Goal: Task Accomplishment & Management: Use online tool/utility

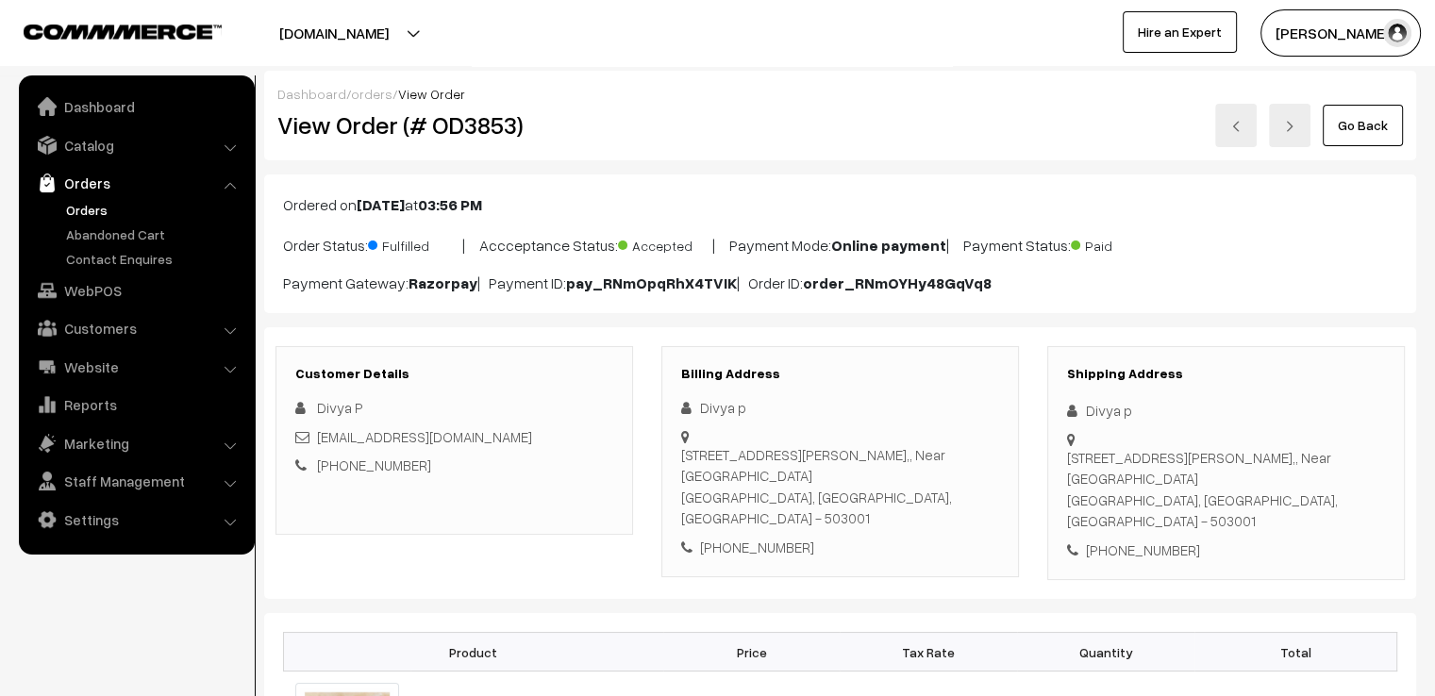
click at [1365, 143] on link "Go Back" at bounding box center [1363, 126] width 80 height 42
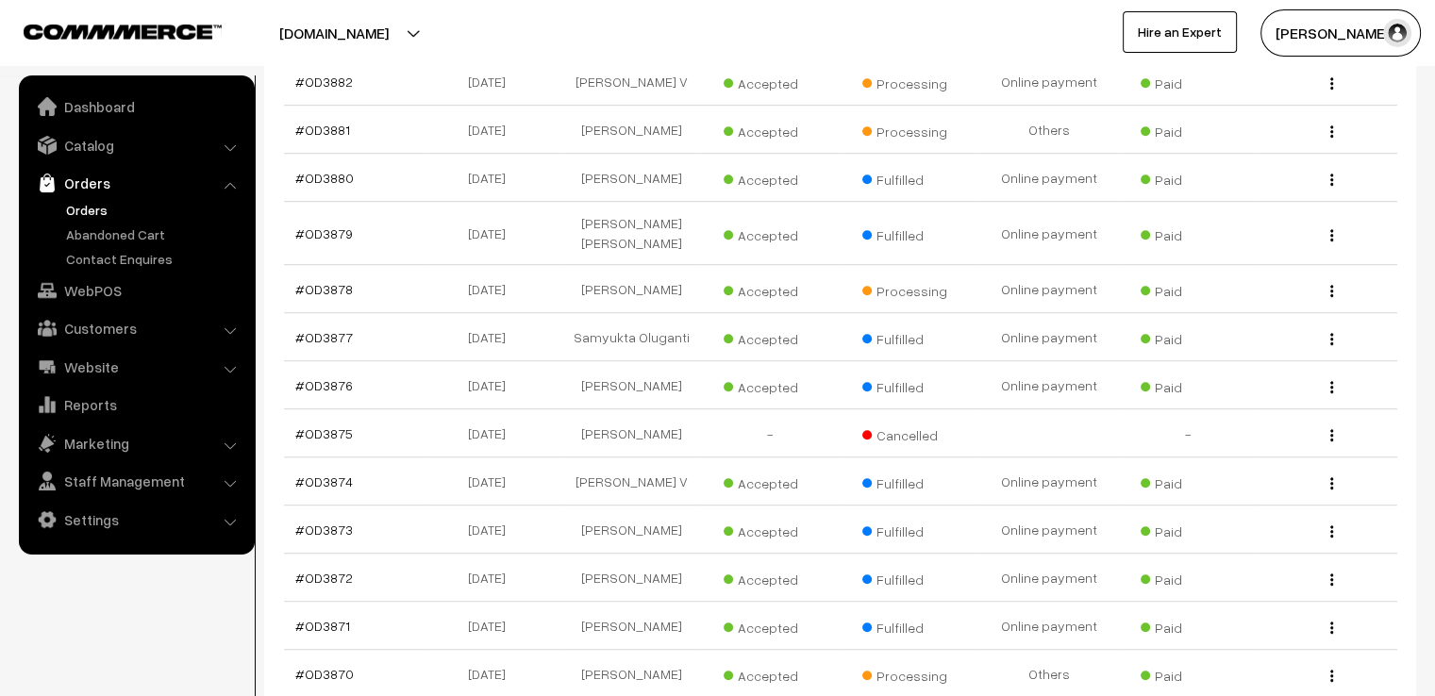
scroll to position [1057, 0]
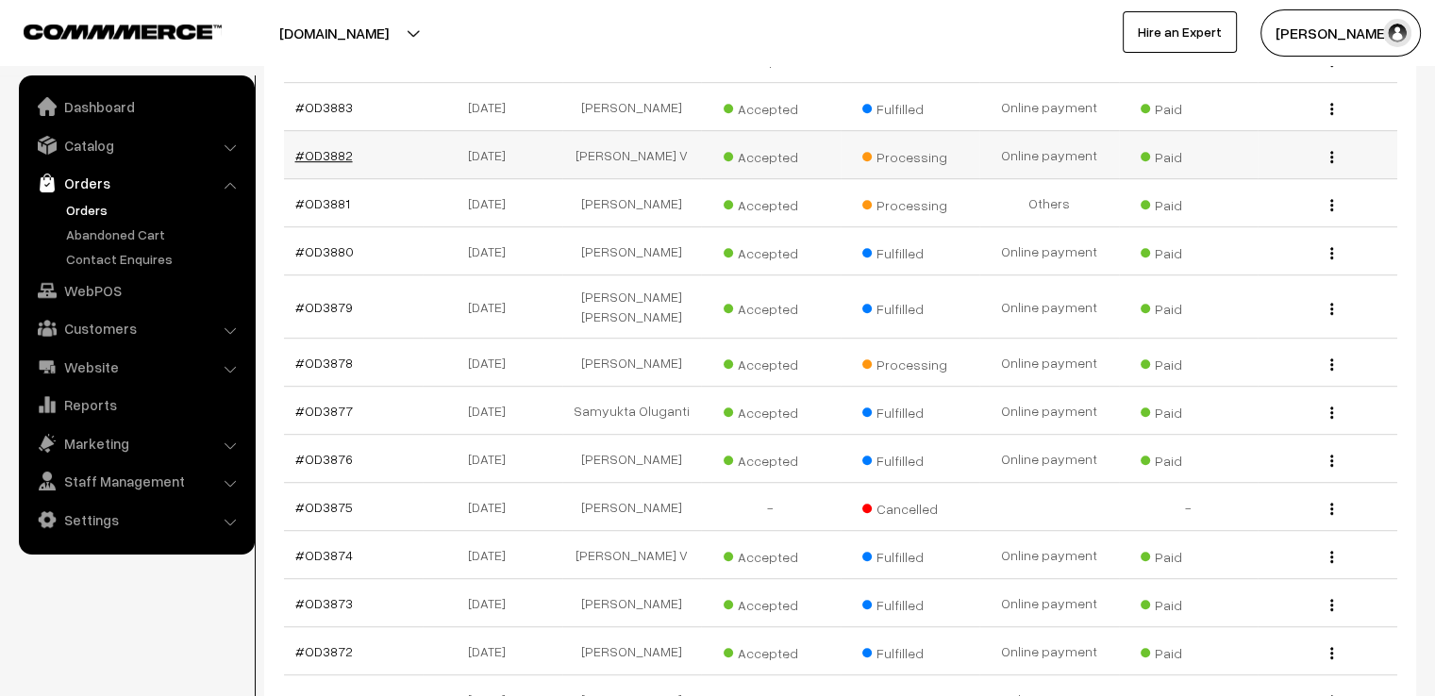
click at [327, 147] on link "#OD3882" at bounding box center [324, 155] width 58 height 16
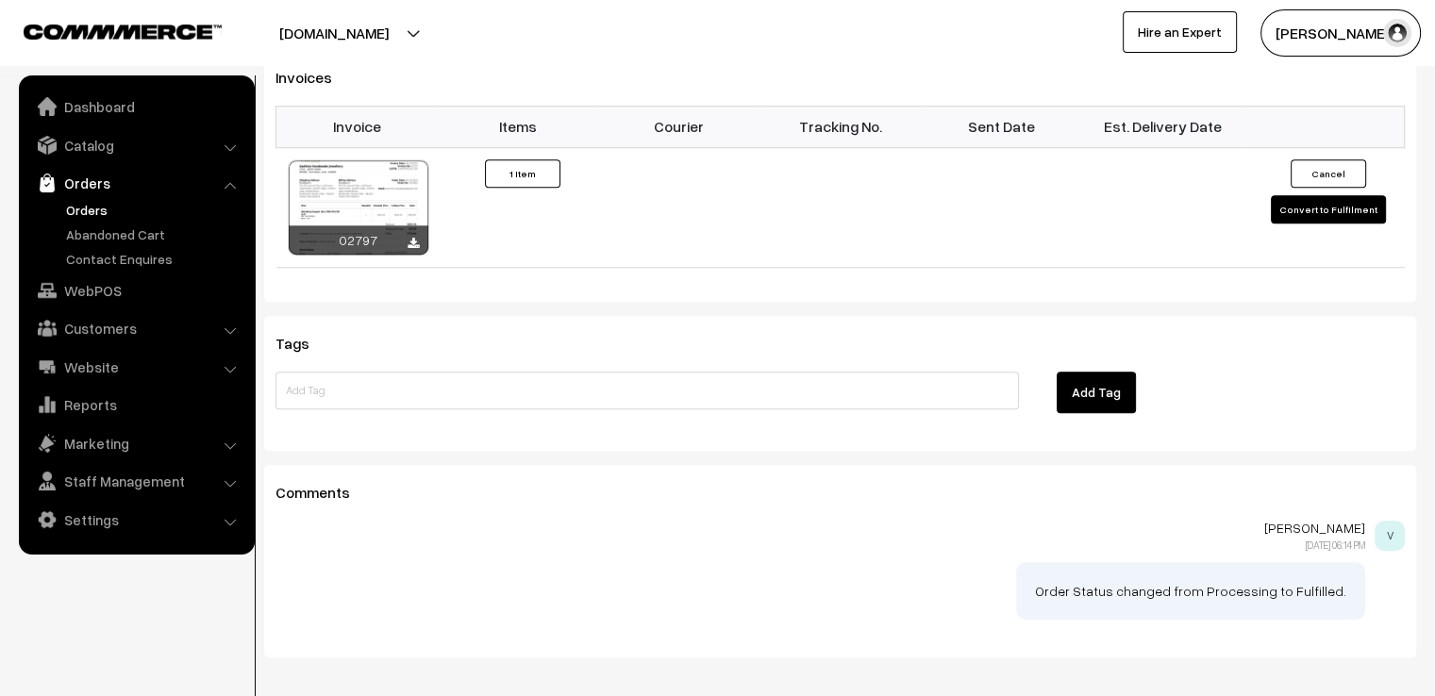
scroll to position [1321, 0]
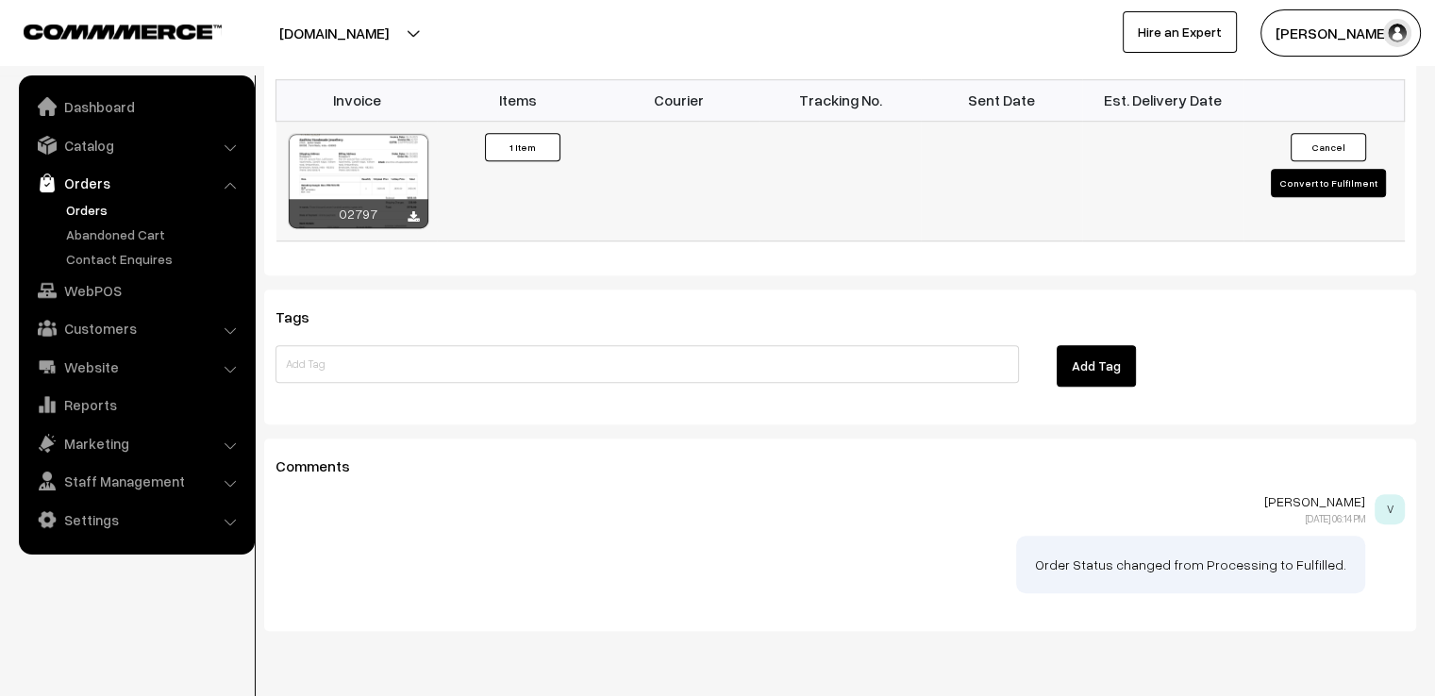
click at [1320, 169] on button "Convert to Fulfilment" at bounding box center [1328, 183] width 115 height 28
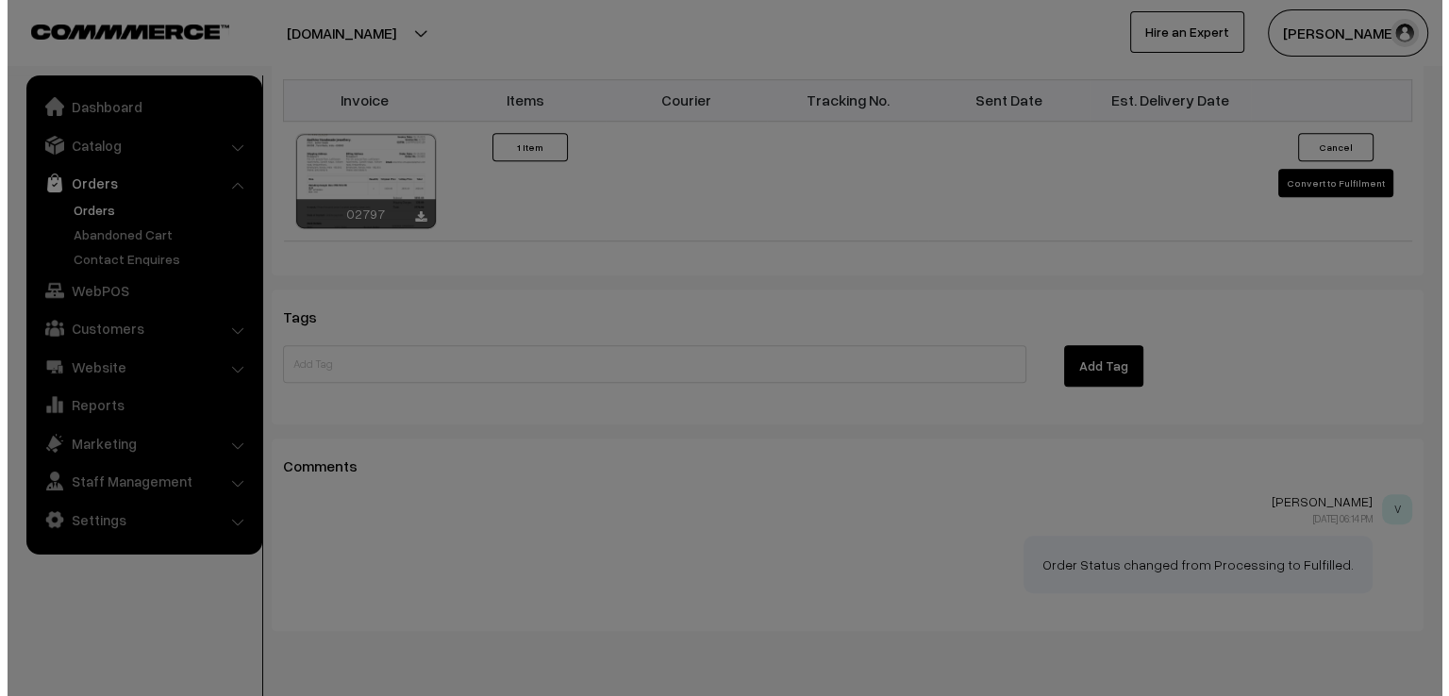
scroll to position [1322, 0]
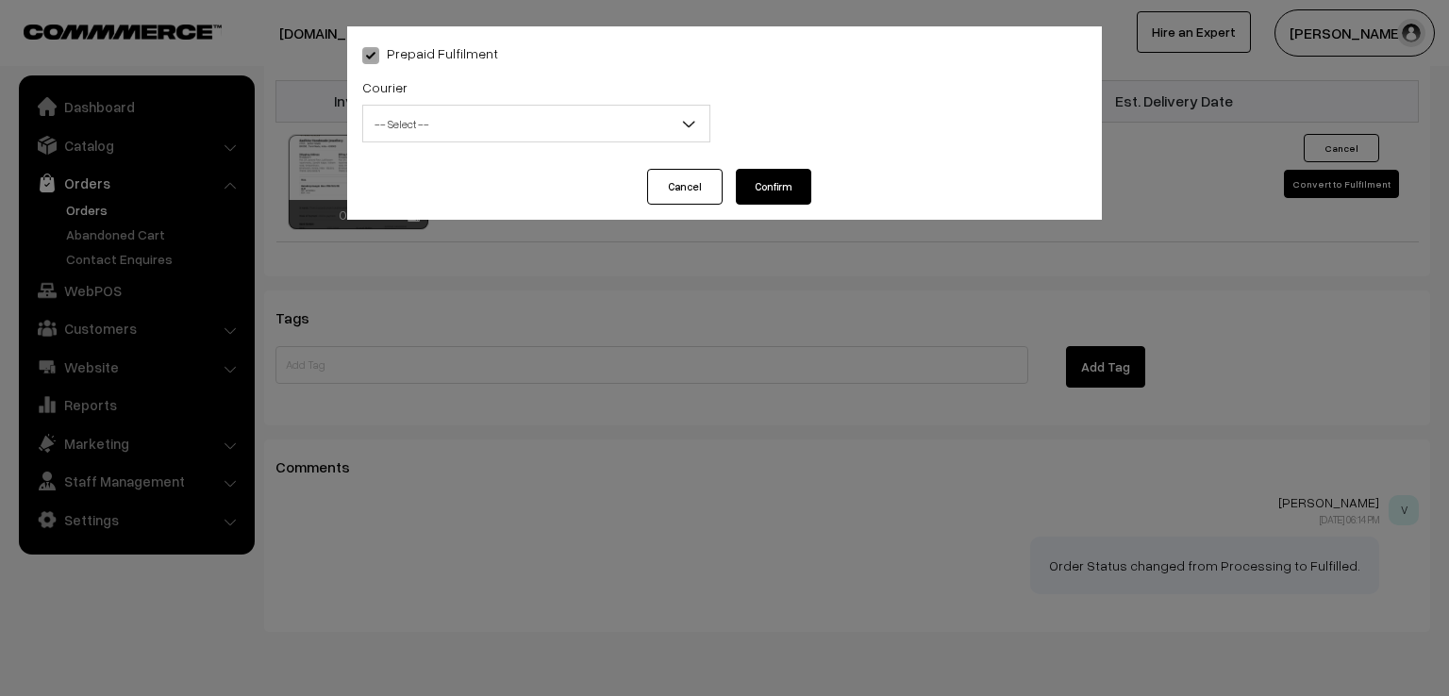
drag, startPoint x: 596, startPoint y: 148, endPoint x: 593, endPoint y: 114, distance: 34.1
click at [593, 114] on div "Courier -- Select -- DTDC ST Courier India Post Professional Courier Self Pick …" at bounding box center [536, 114] width 376 height 78
click at [593, 114] on span "-- Select --" at bounding box center [536, 124] width 346 height 33
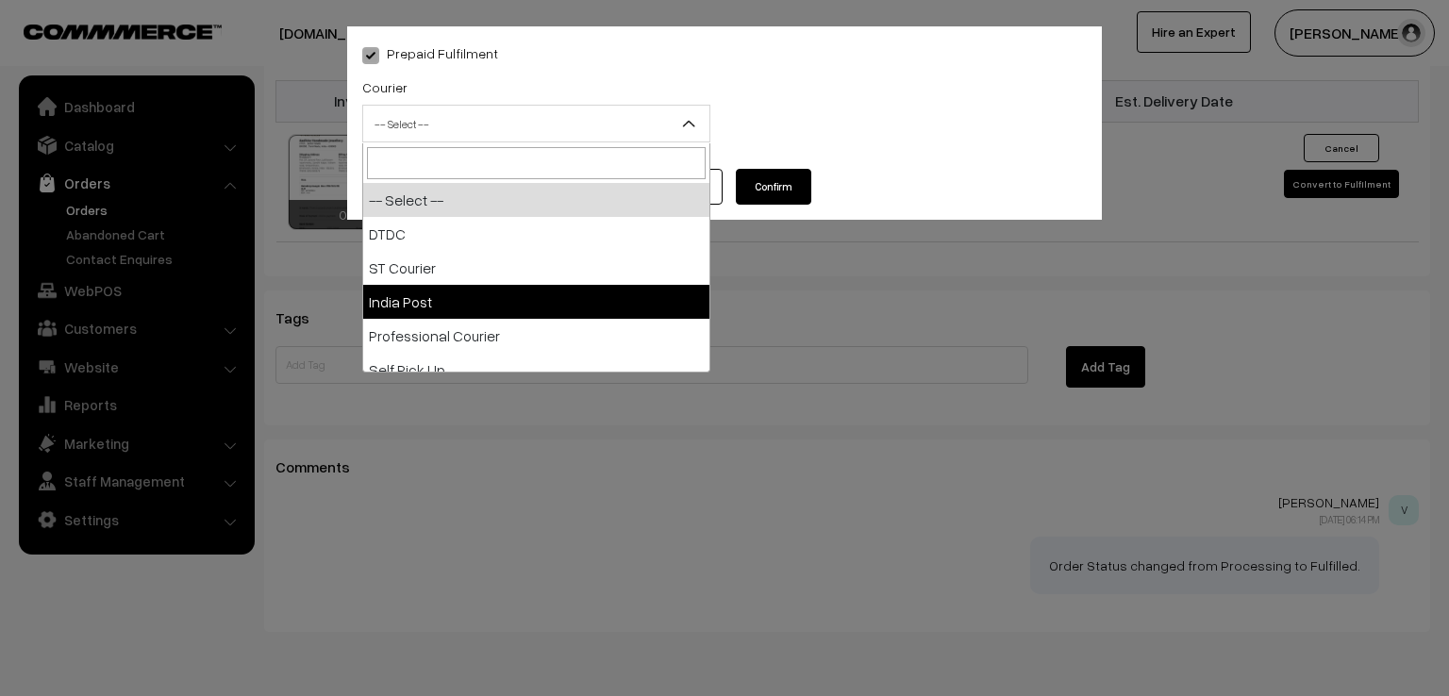
select select "3"
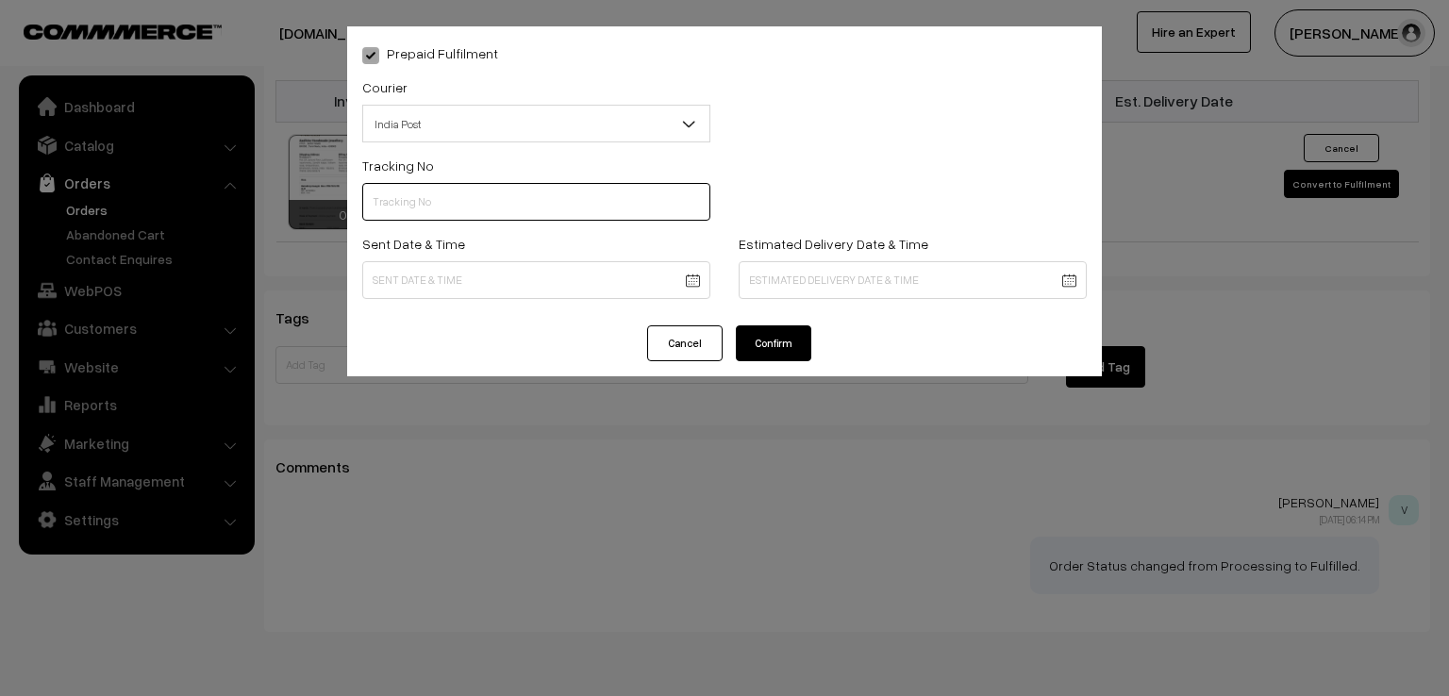
click at [442, 209] on input "text" at bounding box center [536, 202] width 348 height 38
type input "ET659447435IN"
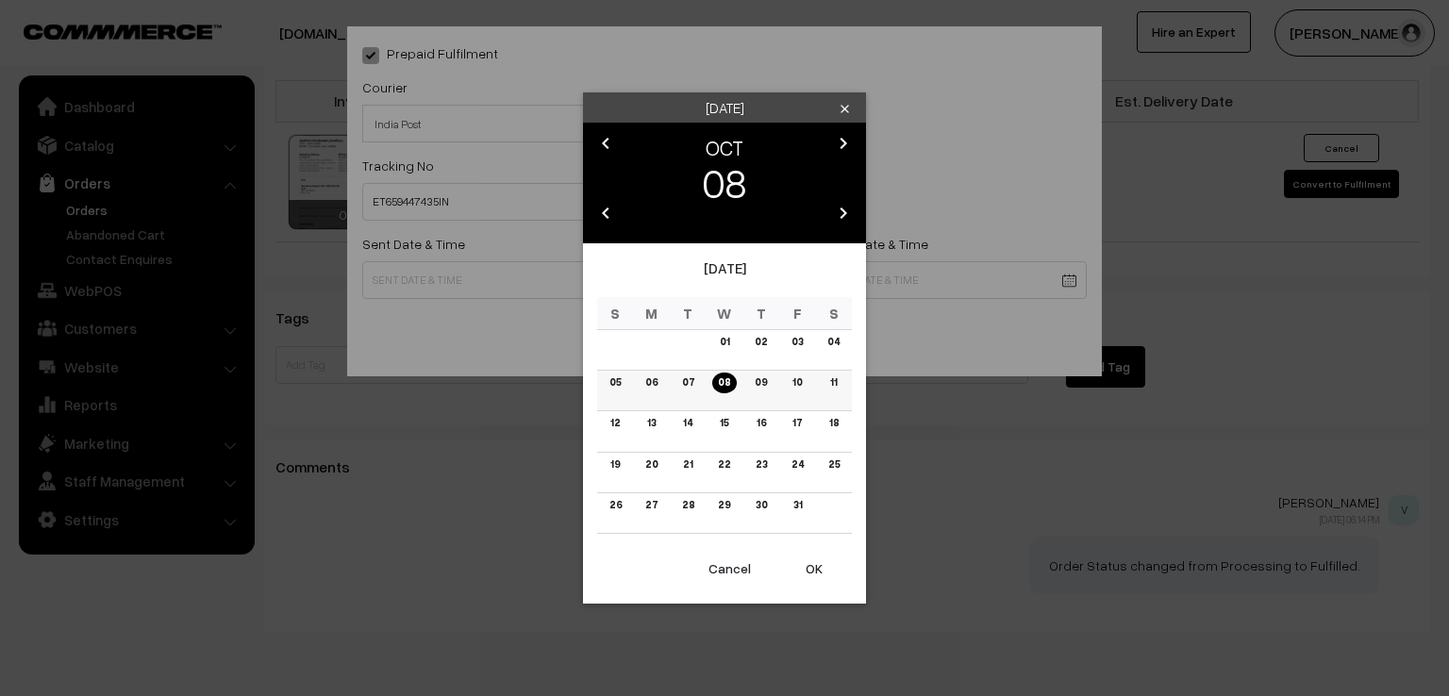
click at [687, 377] on link "07" at bounding box center [689, 383] width 24 height 20
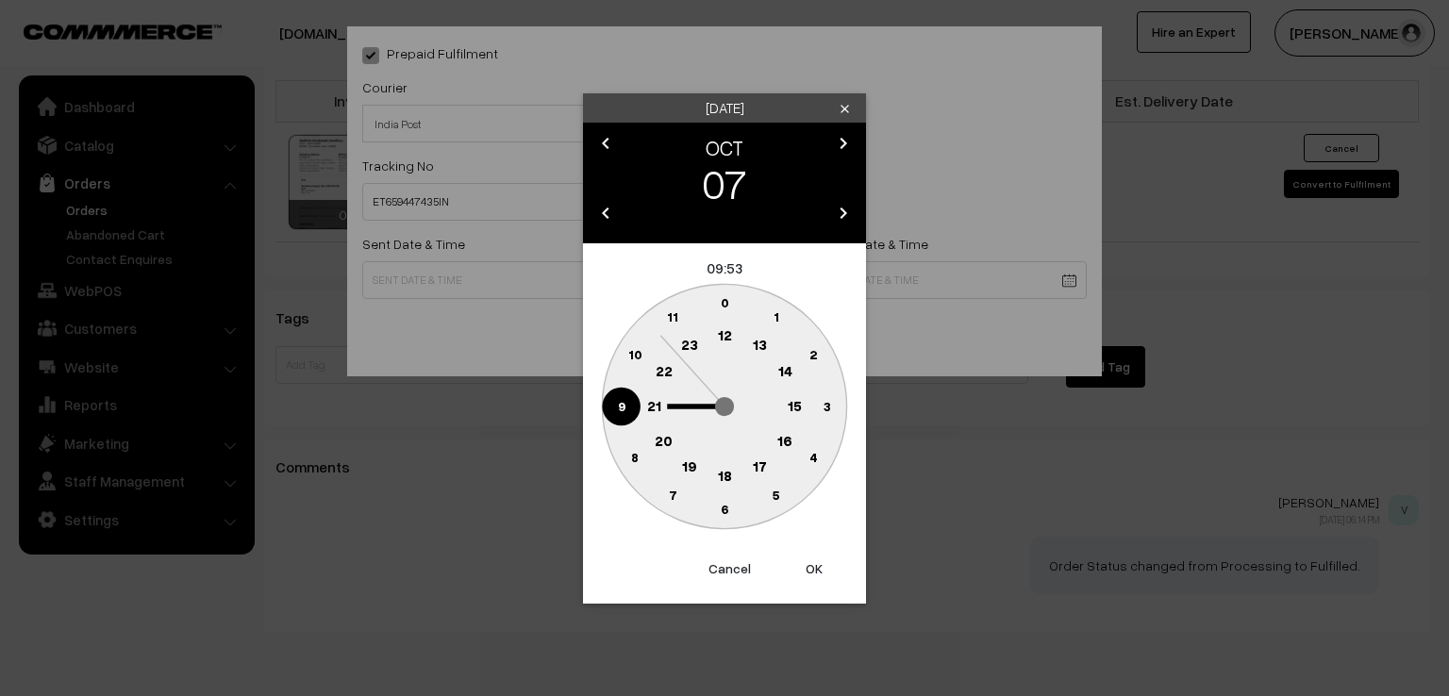
click at [616, 410] on circle at bounding box center [621, 406] width 39 height 39
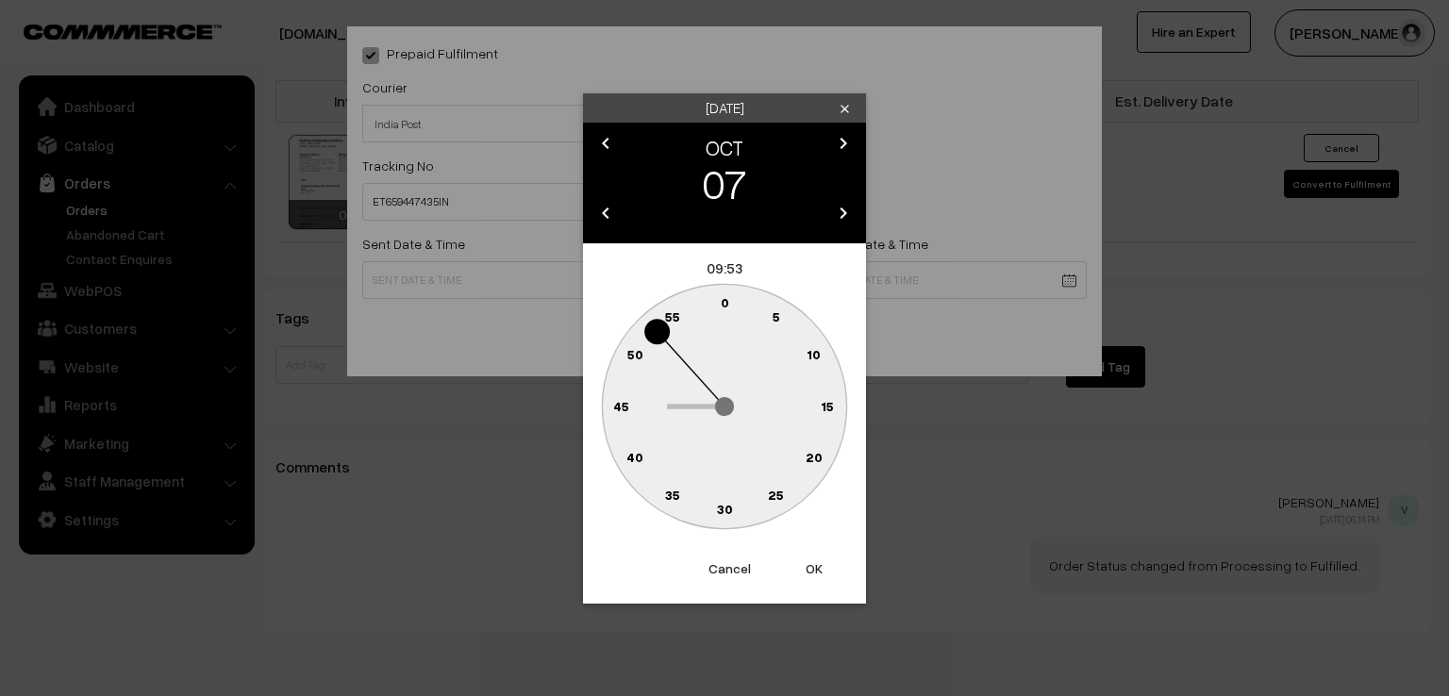
click at [721, 301] on text "0" at bounding box center [725, 302] width 8 height 16
type input "[DATE] 09:00"
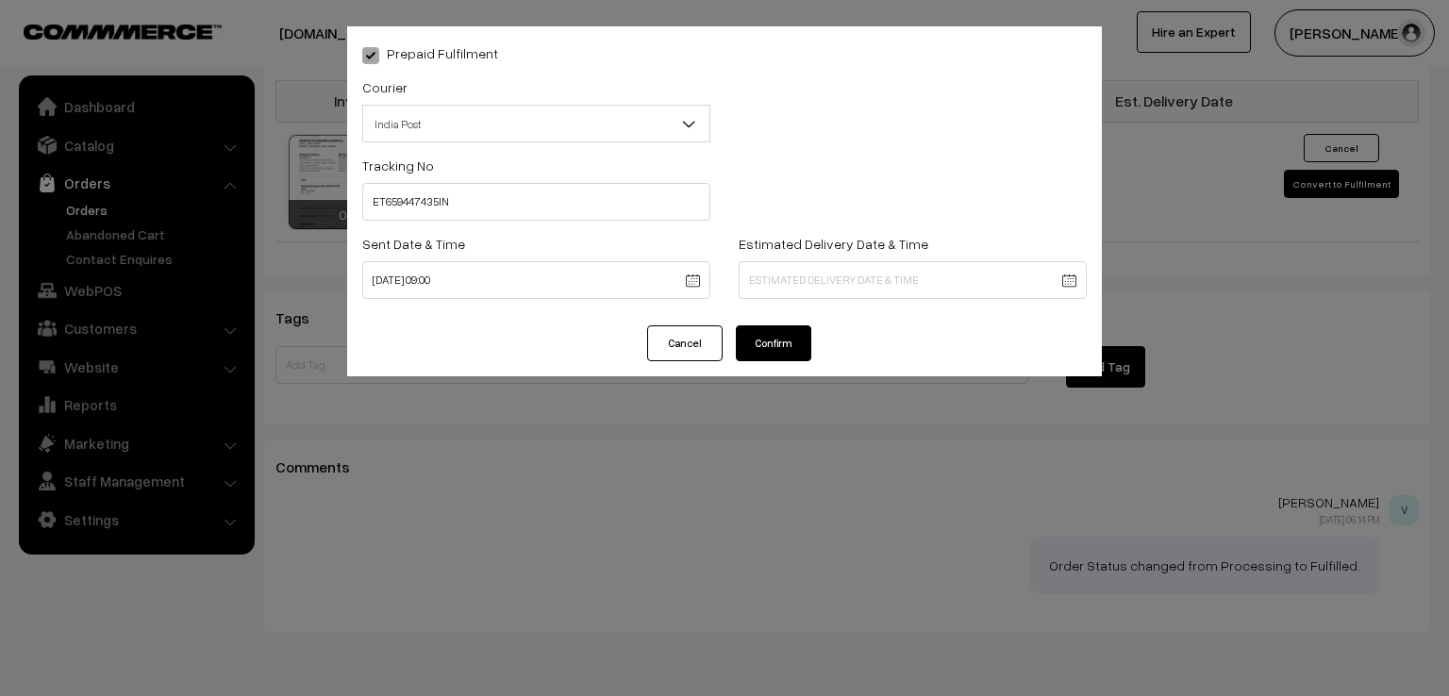
click at [786, 343] on button "Confirm" at bounding box center [773, 344] width 75 height 36
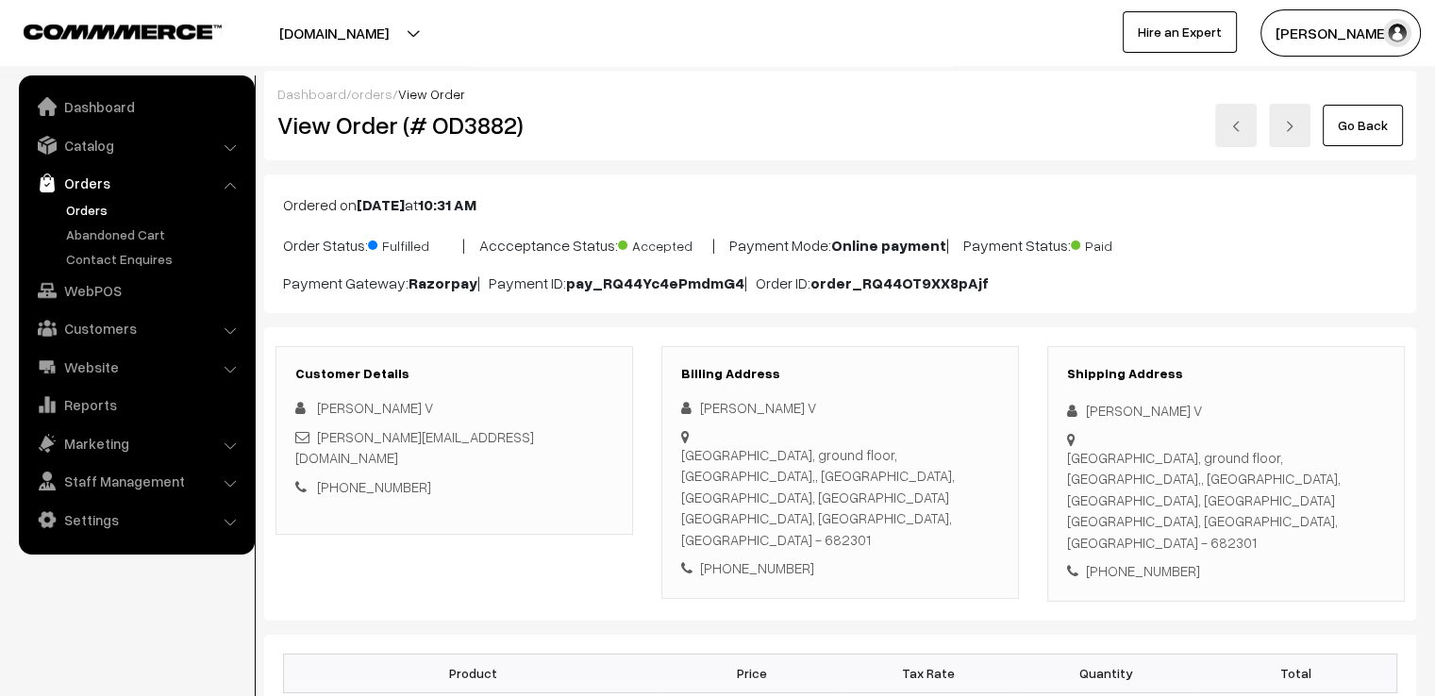
click at [1340, 135] on link "Go Back" at bounding box center [1363, 126] width 80 height 42
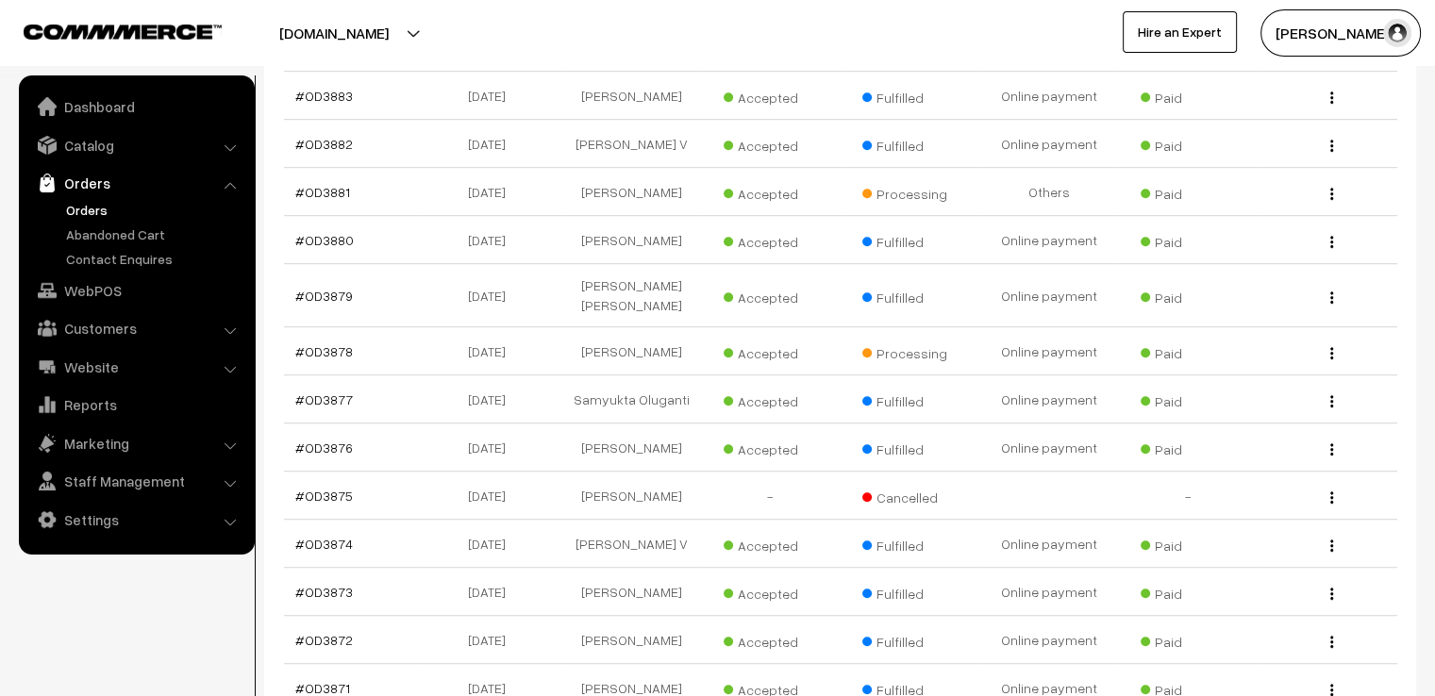
scroll to position [1095, 0]
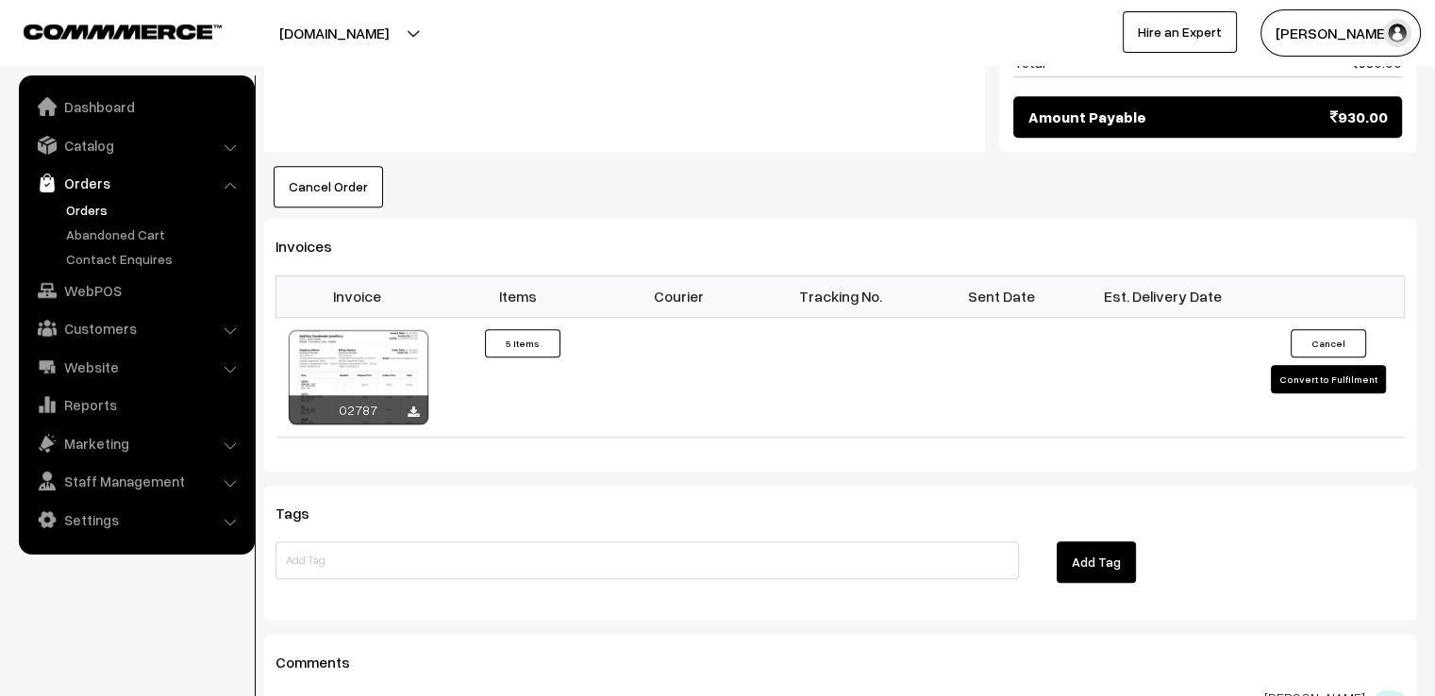
scroll to position [1661, 0]
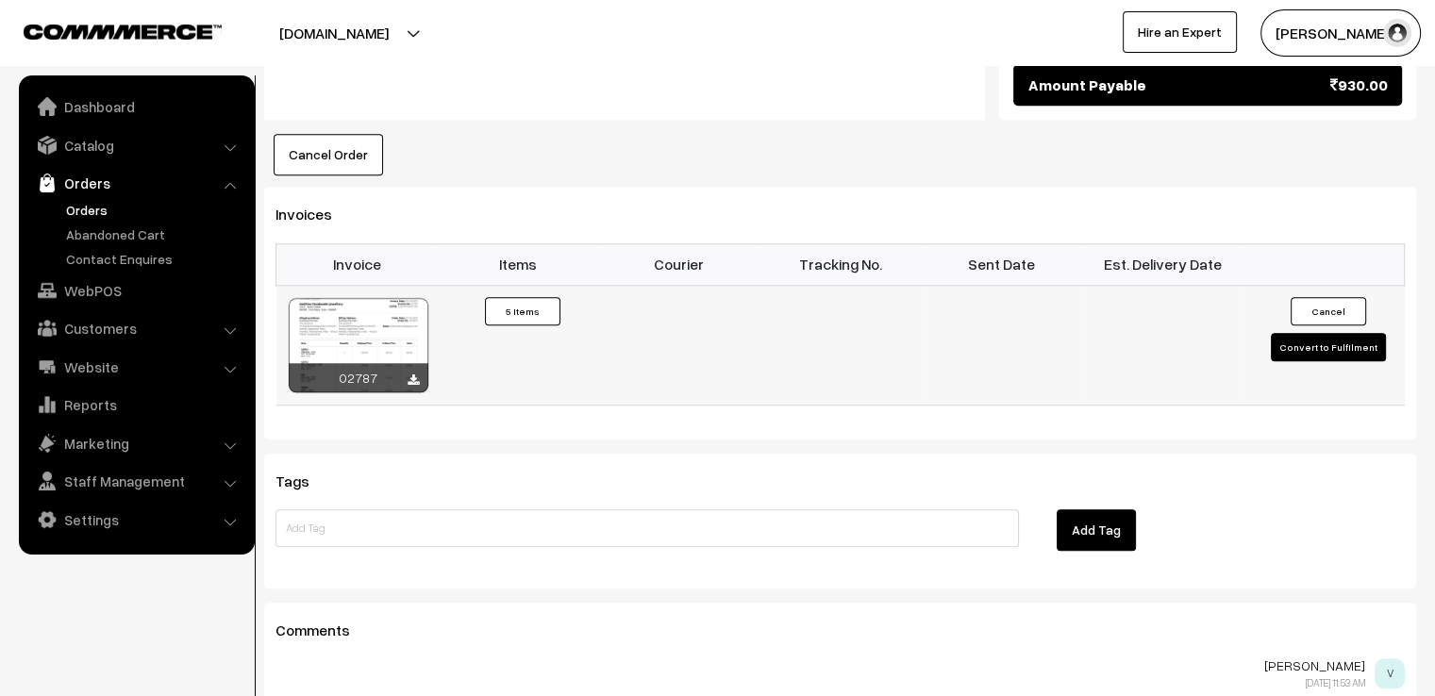
click at [1319, 333] on button "Convert to Fulfilment" at bounding box center [1328, 347] width 115 height 28
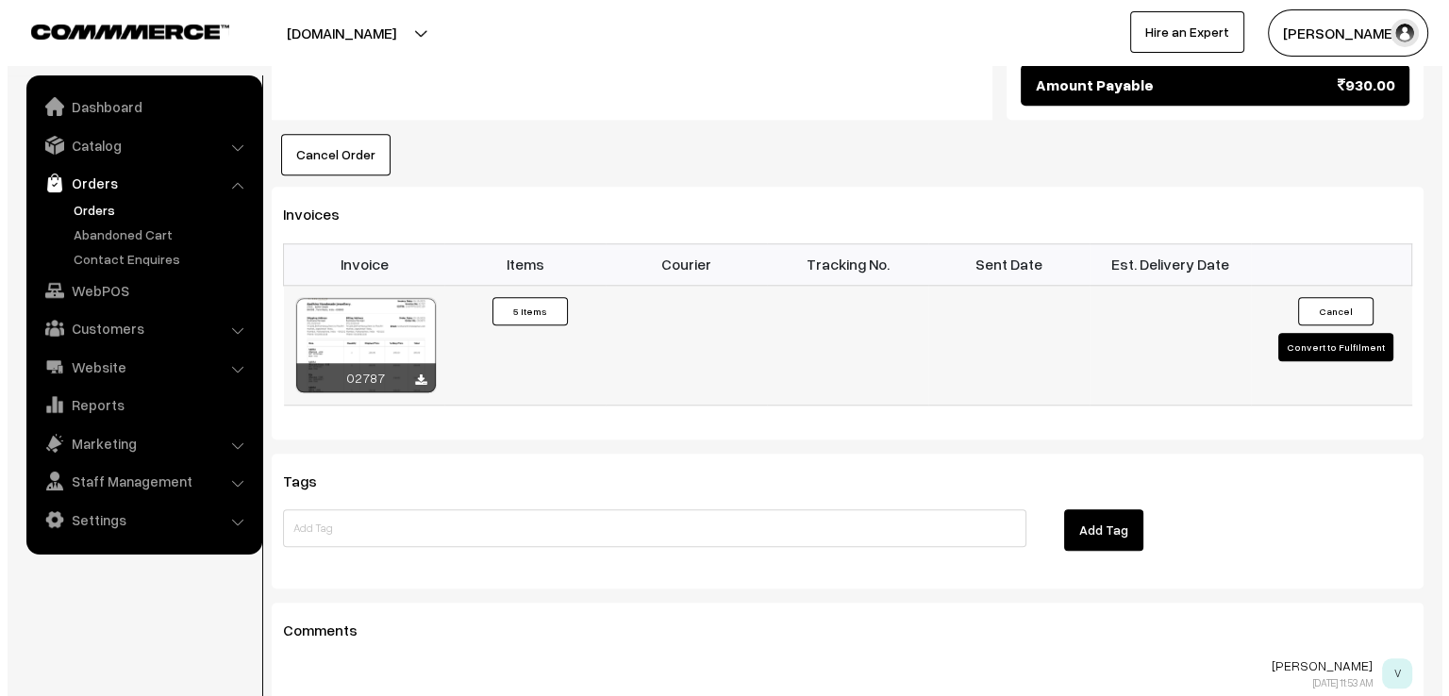
scroll to position [1668, 0]
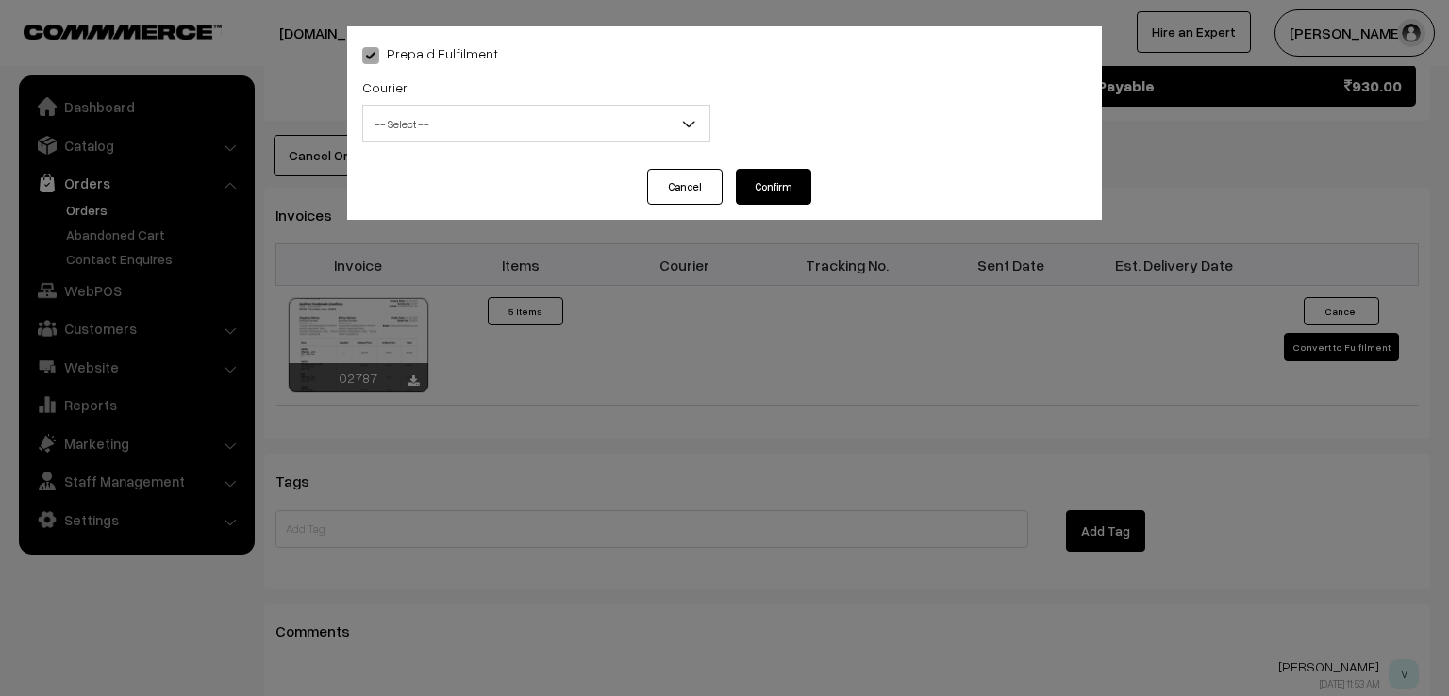
click at [653, 134] on span "-- Select --" at bounding box center [536, 124] width 346 height 33
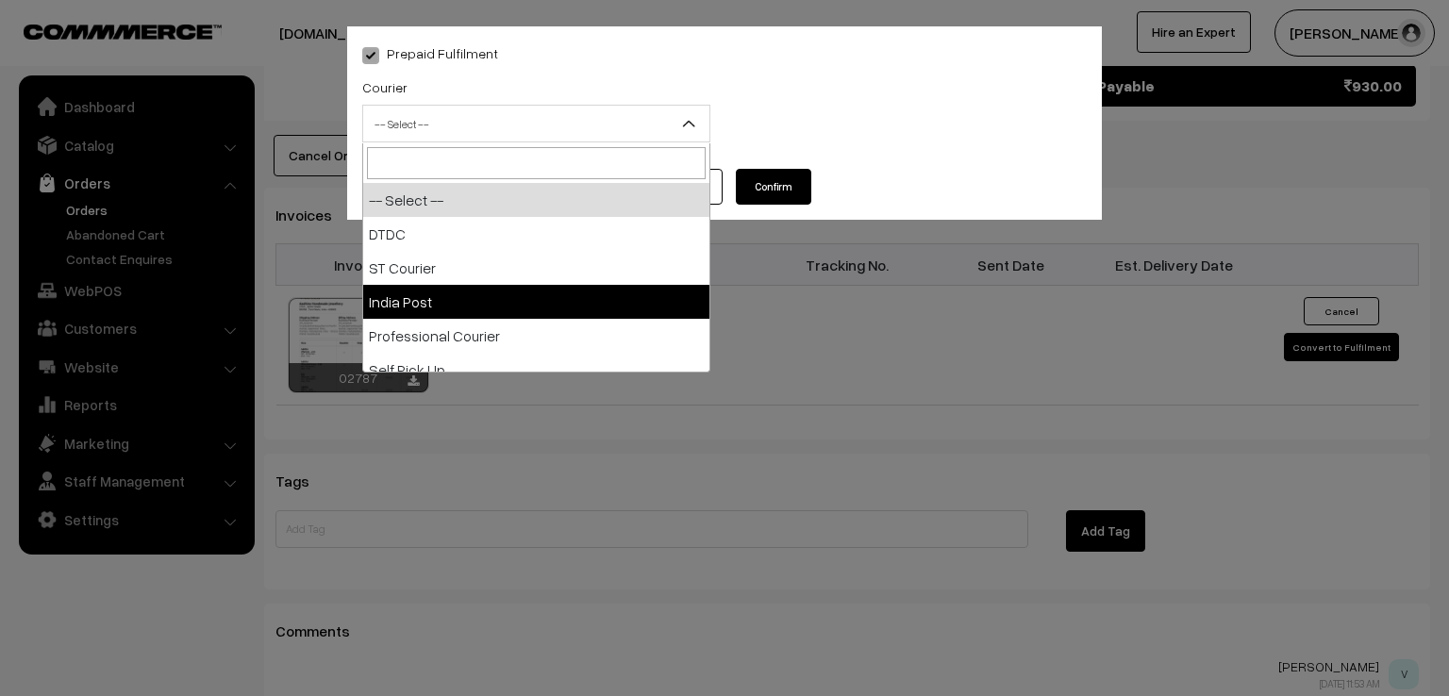
select select "3"
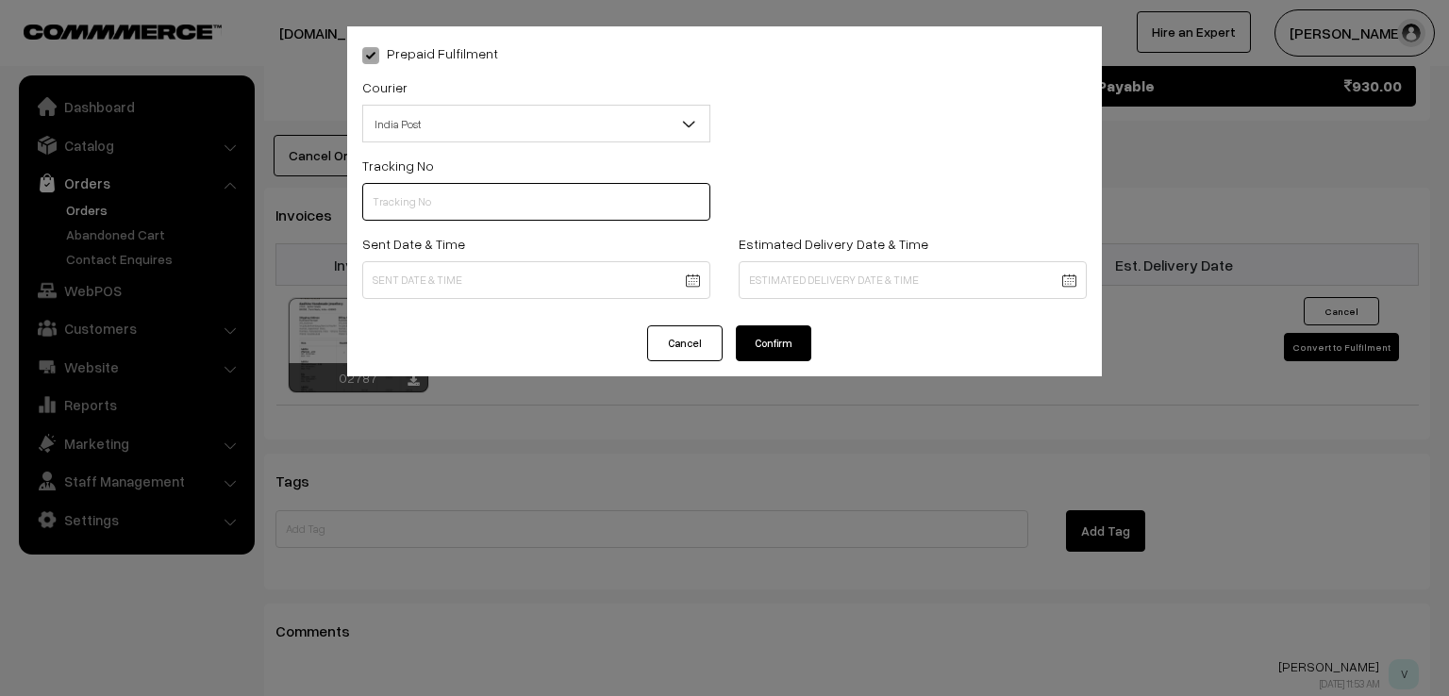
click at [508, 212] on input "text" at bounding box center [536, 202] width 348 height 38
type input "ET659447554IN"
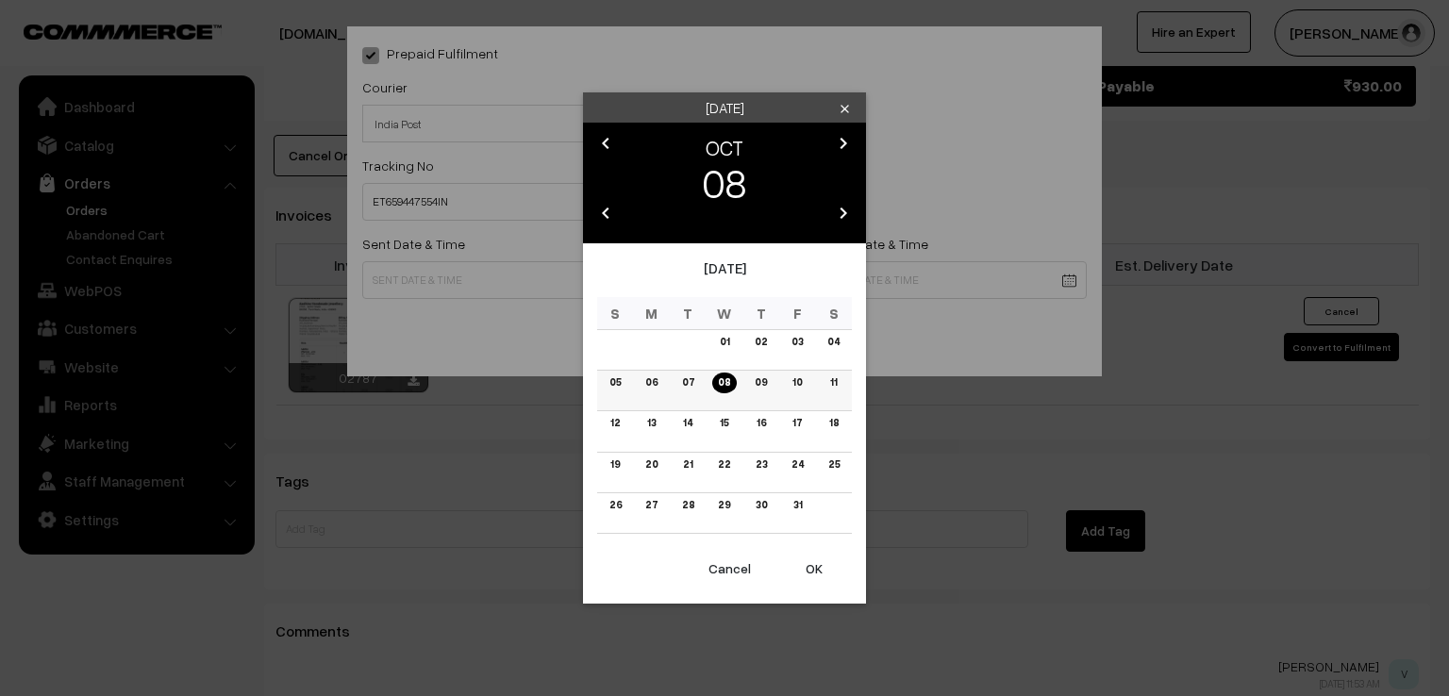
click at [683, 387] on link "07" at bounding box center [689, 383] width 24 height 20
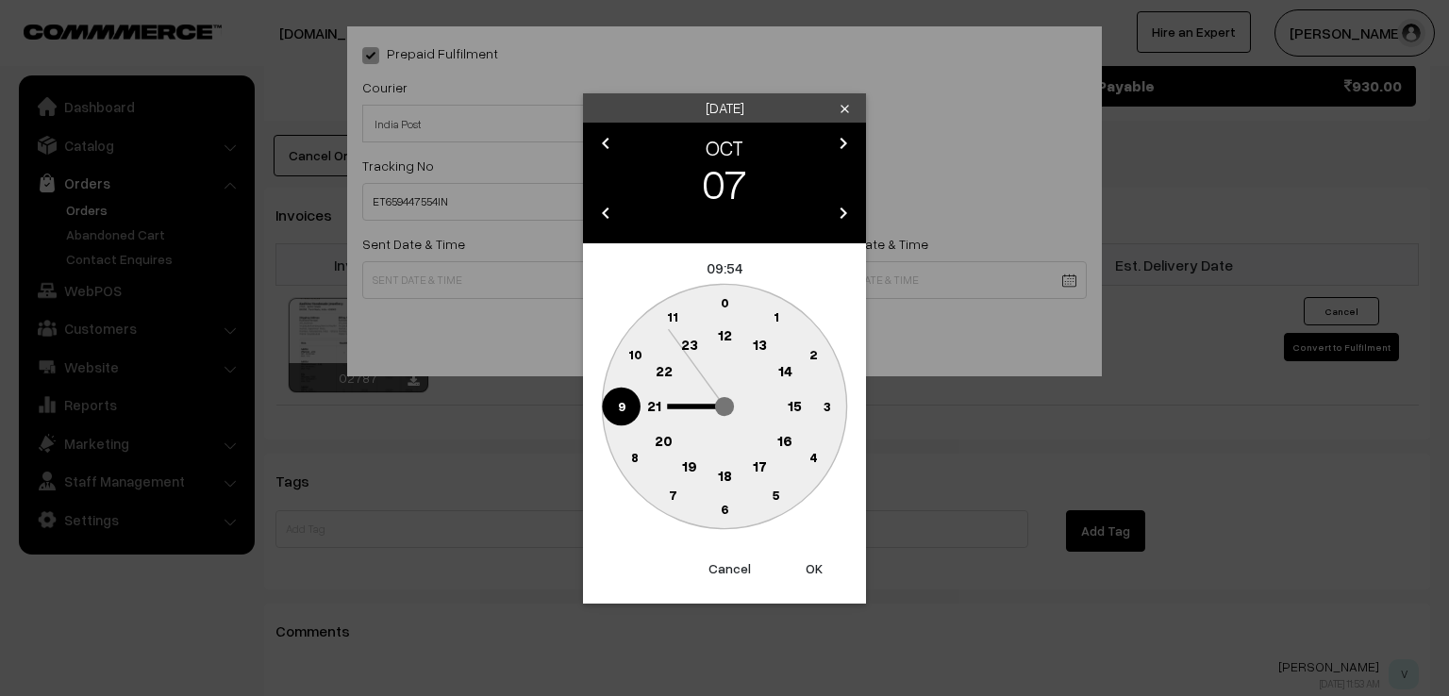
click at [613, 410] on circle at bounding box center [621, 406] width 39 height 39
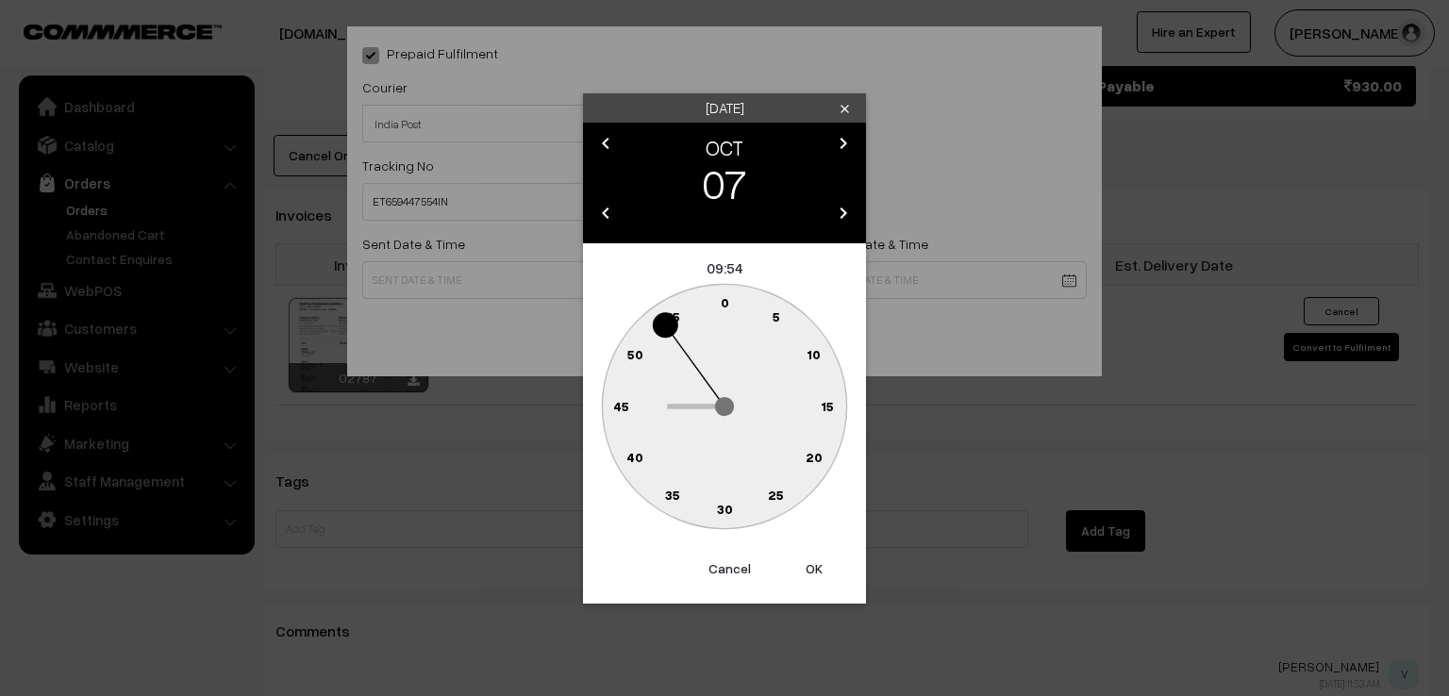
click at [725, 295] on text "0" at bounding box center [725, 302] width 8 height 16
type input "07-10-2025 09:00"
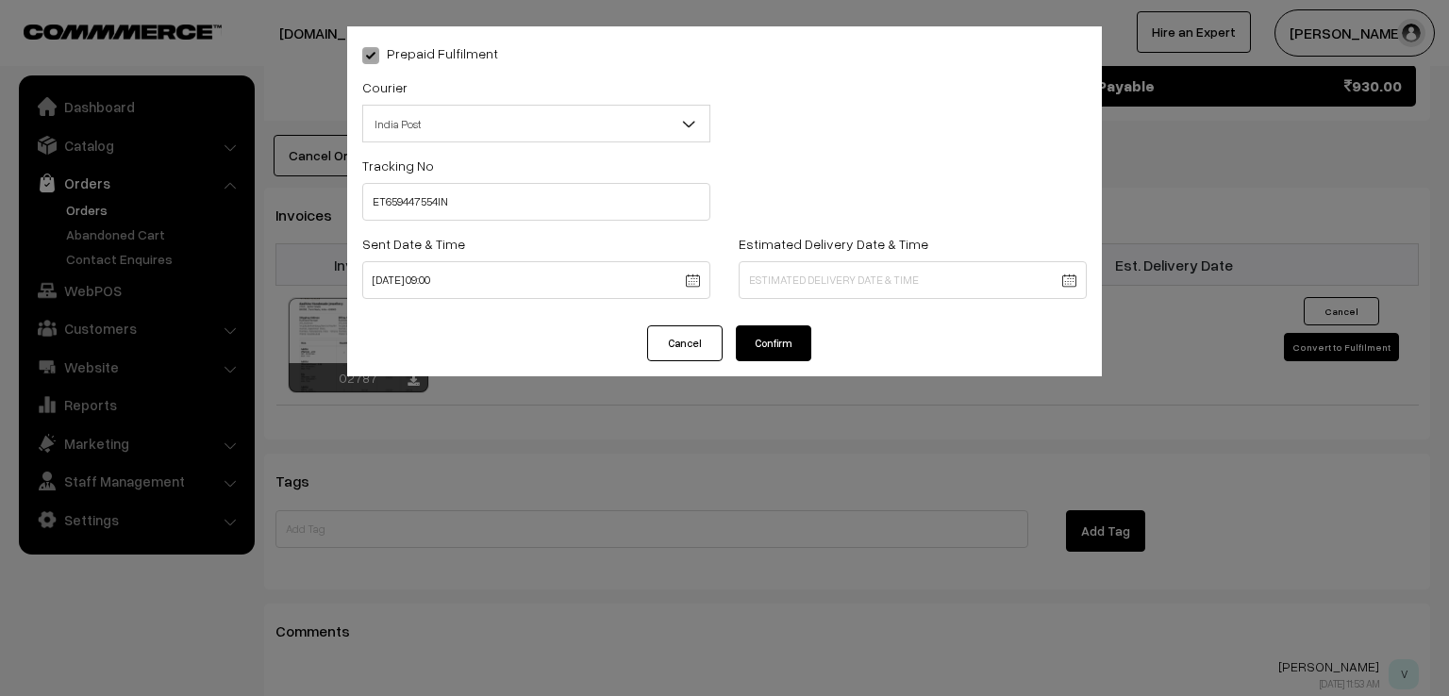
click at [776, 342] on button "Confirm" at bounding box center [773, 344] width 75 height 36
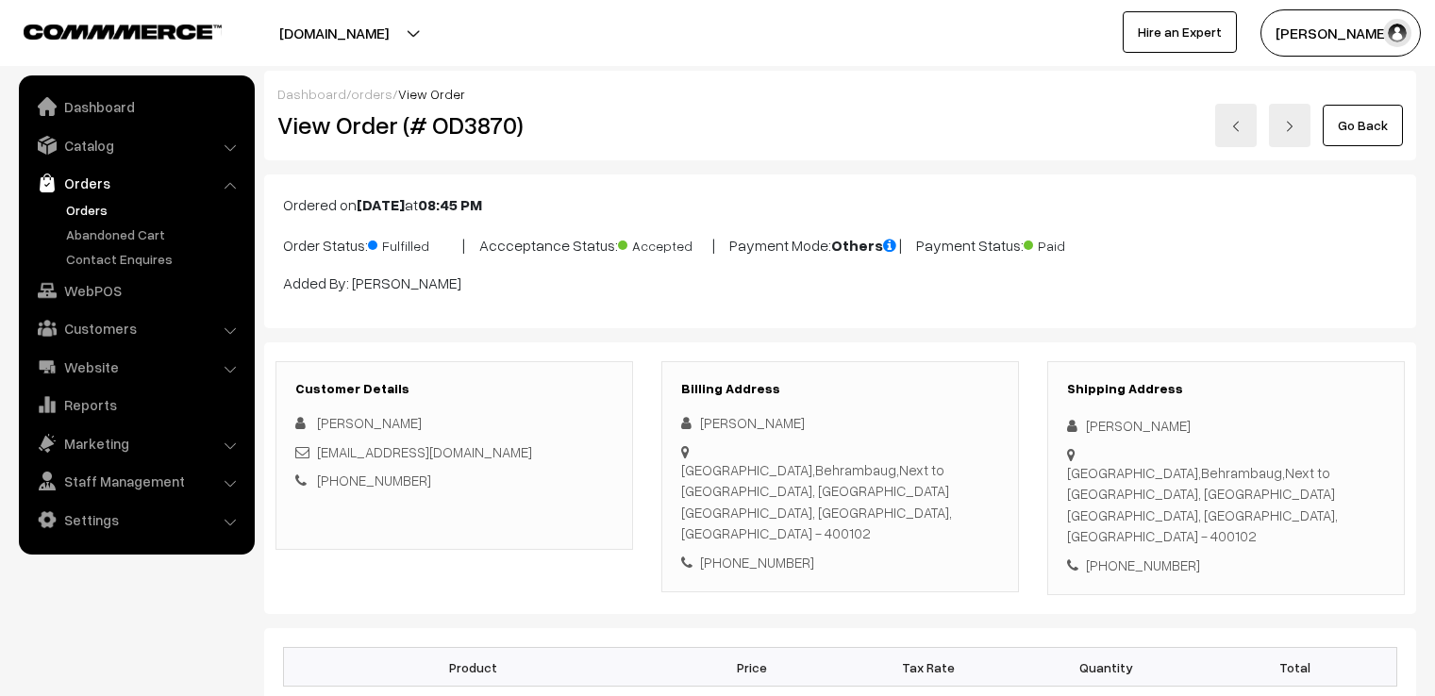
scroll to position [1661, 0]
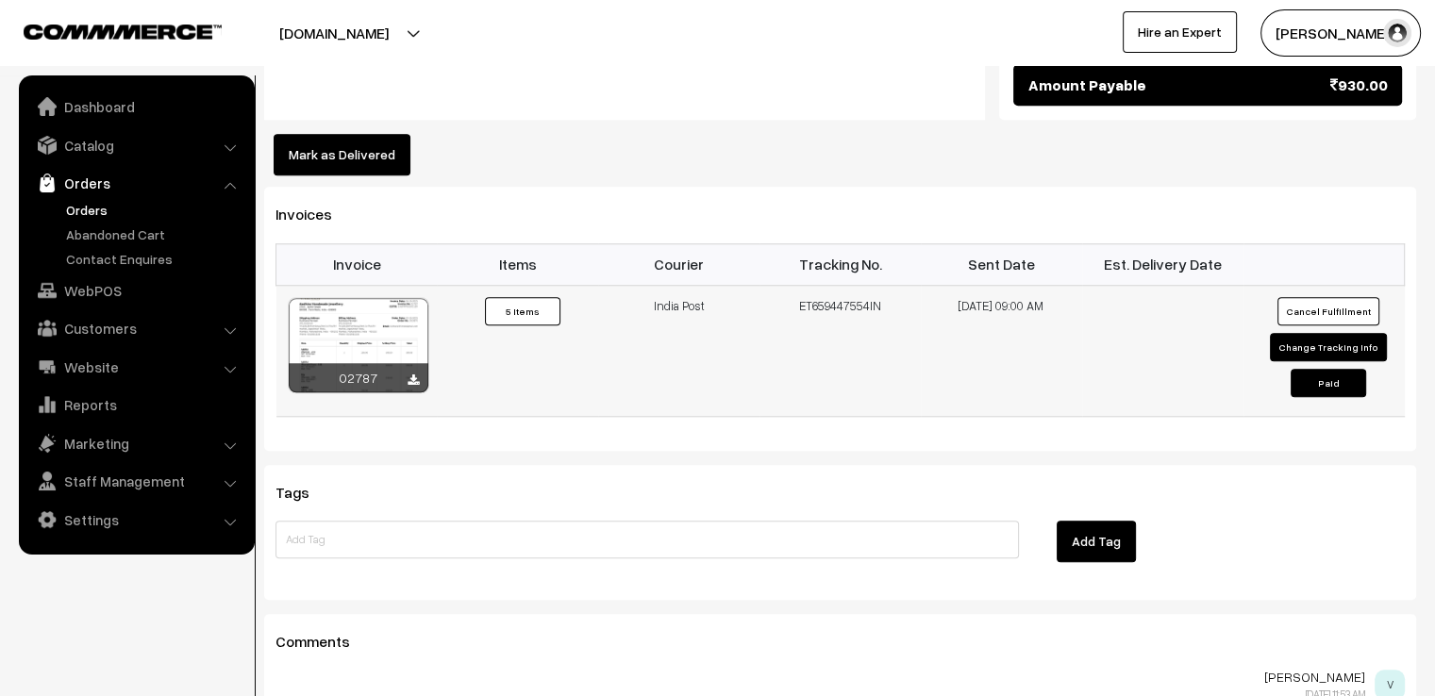
click at [1292, 333] on button "Change Tracking Info" at bounding box center [1328, 347] width 117 height 28
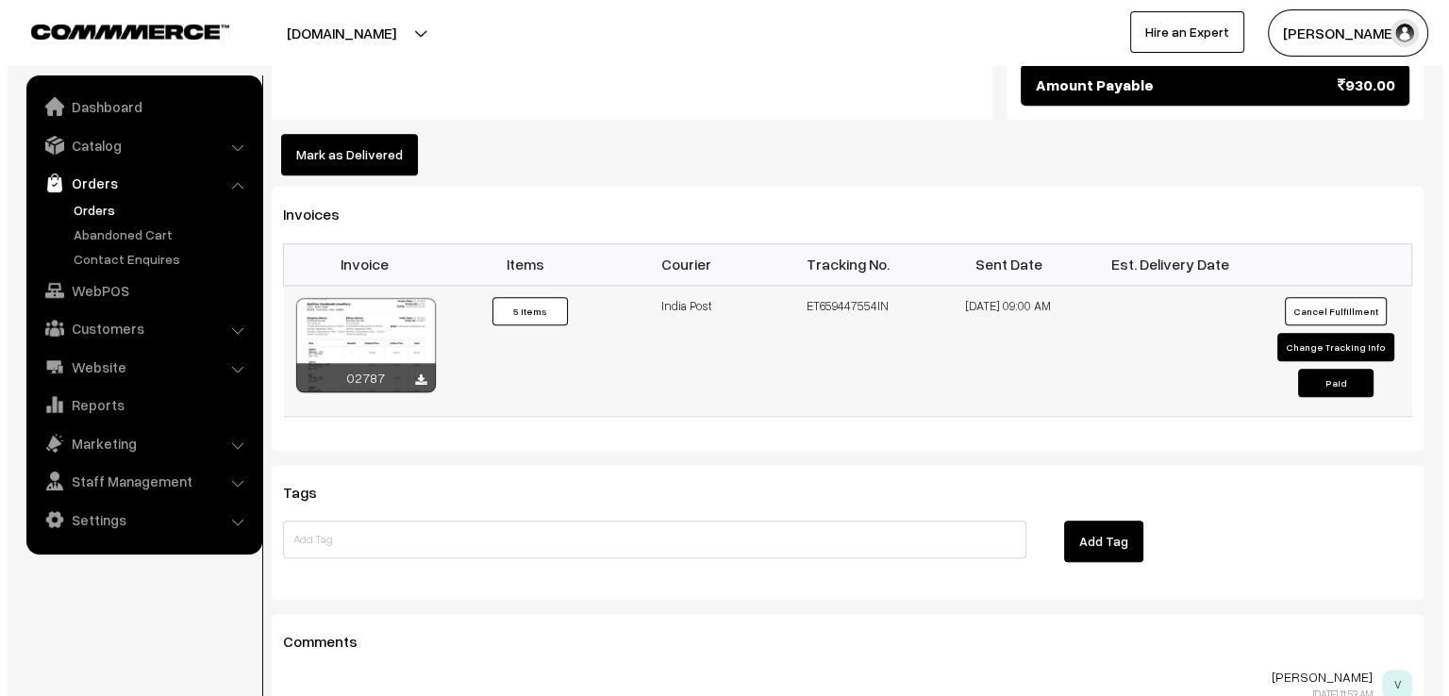
scroll to position [1668, 0]
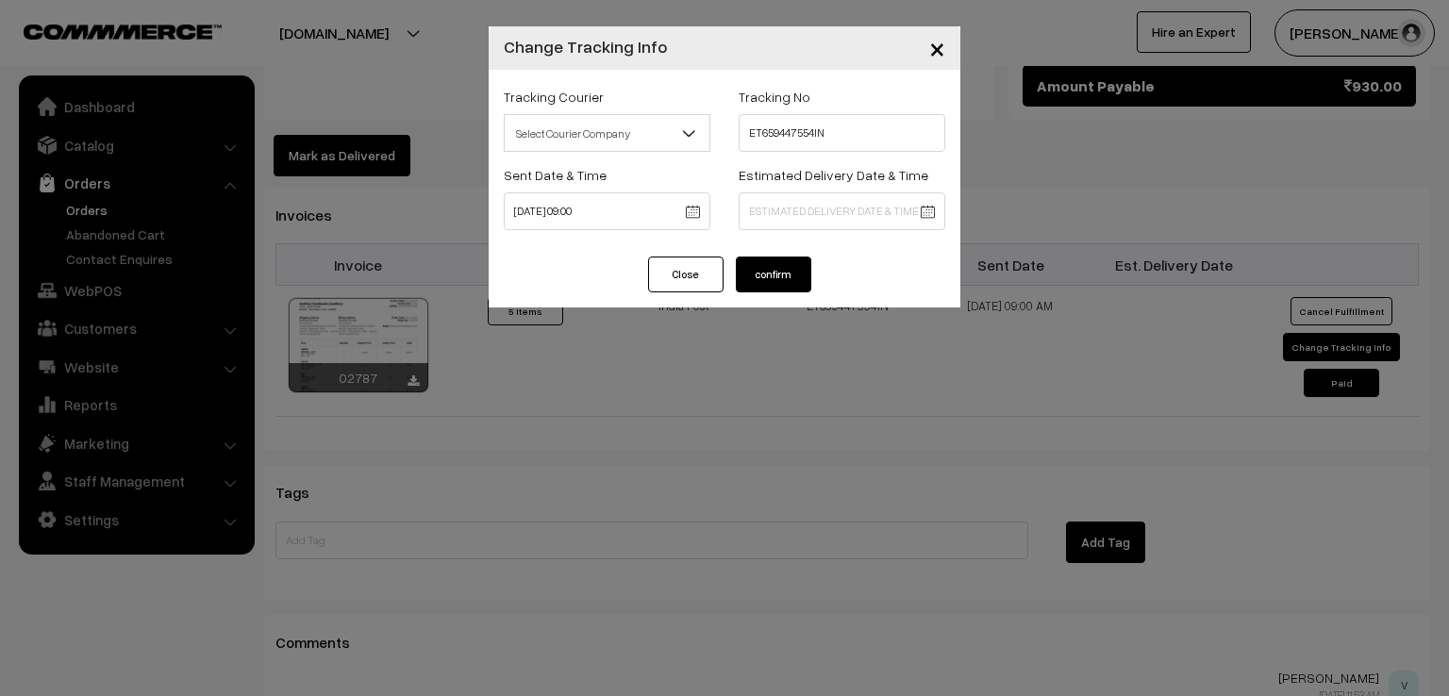
click at [559, 142] on span "Select Courier Company" at bounding box center [607, 133] width 205 height 33
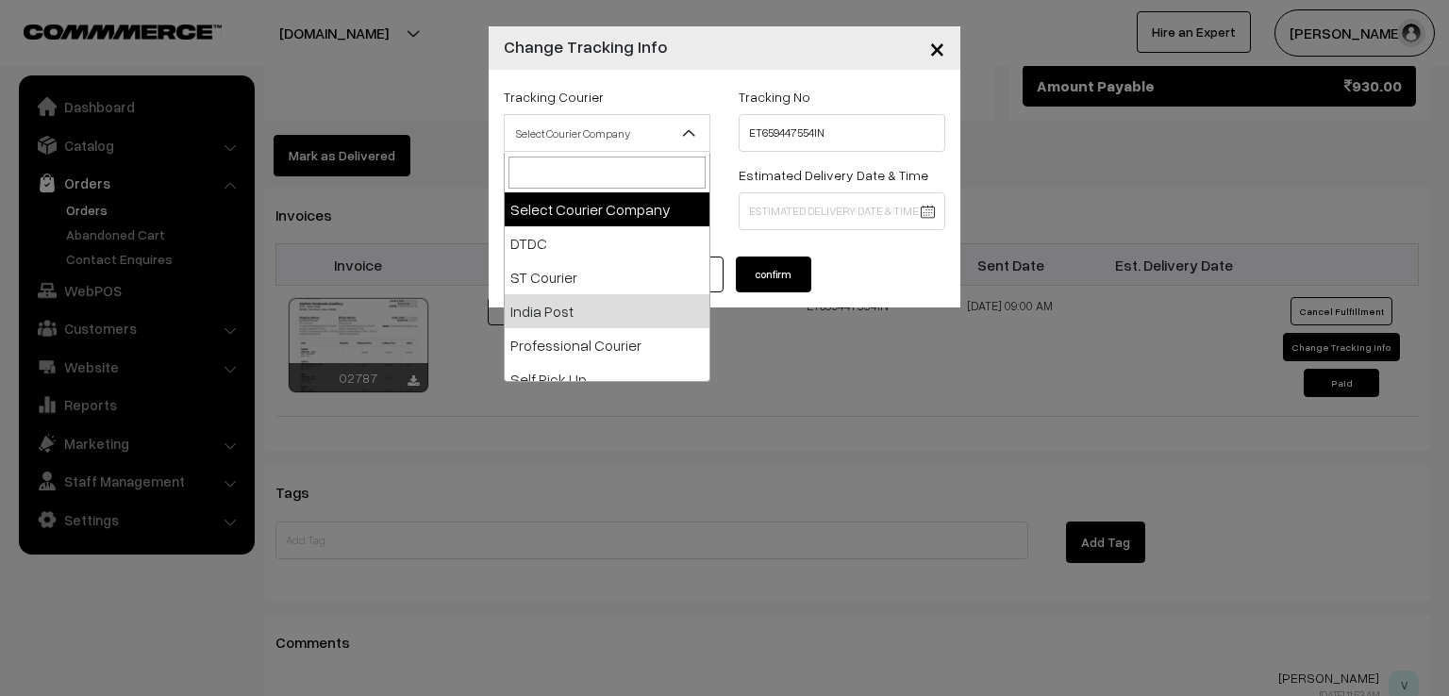
click at [483, 400] on div "× Change Tracking Info Tracking Courier Select Courier Company DTDC ST Courier …" at bounding box center [724, 348] width 1449 height 696
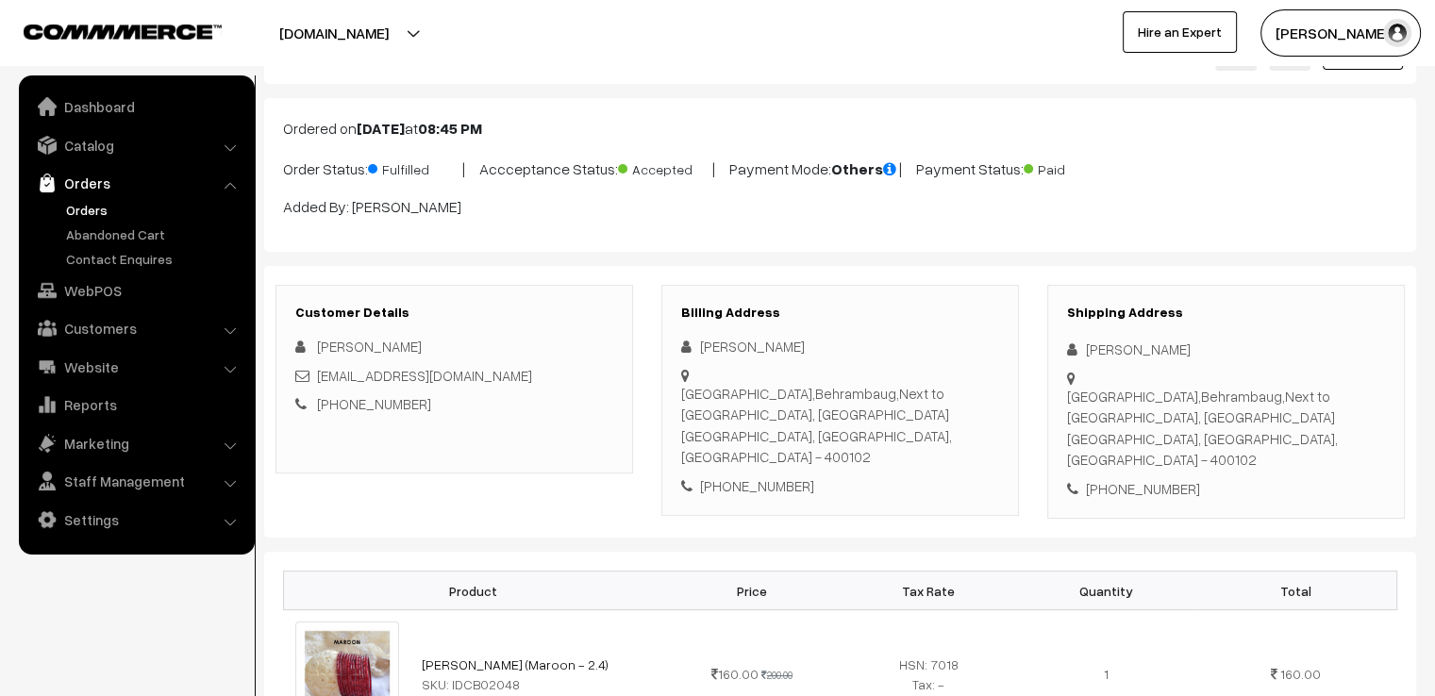
scroll to position [0, 0]
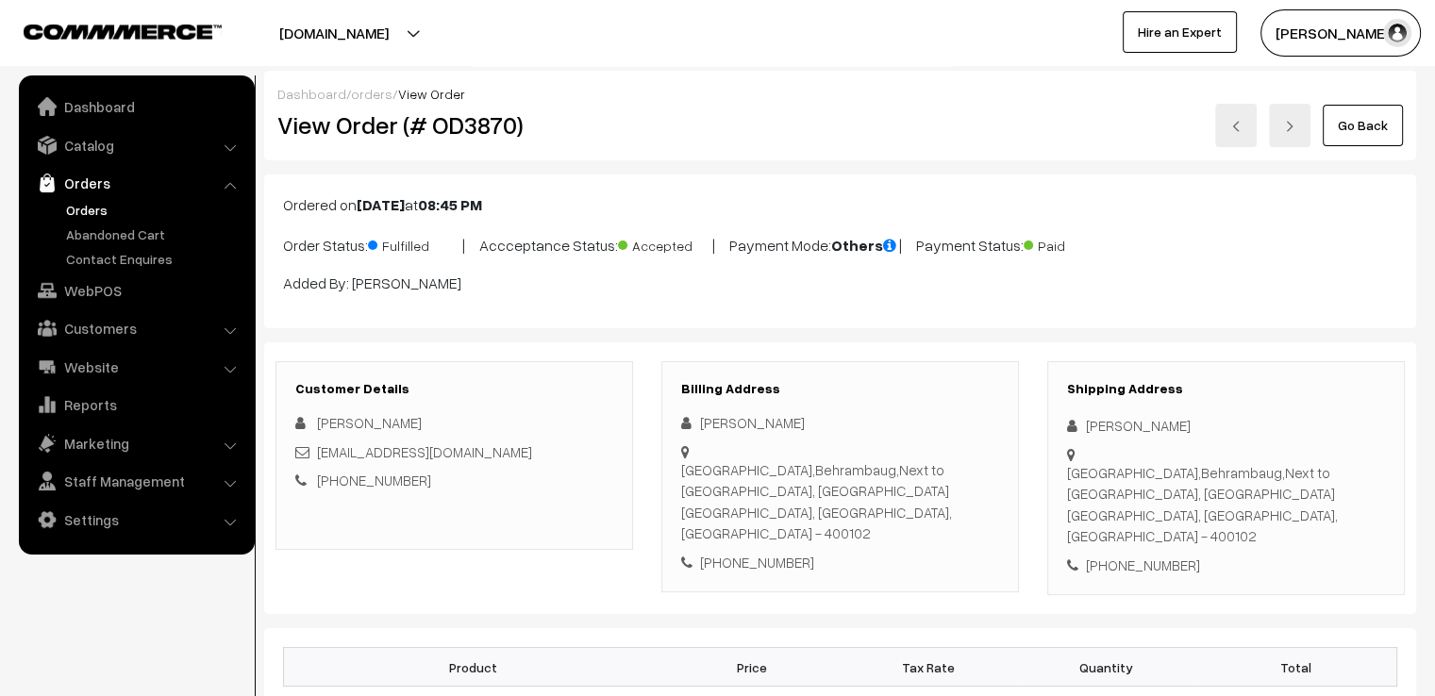
click at [1359, 137] on link "Go Back" at bounding box center [1363, 126] width 80 height 42
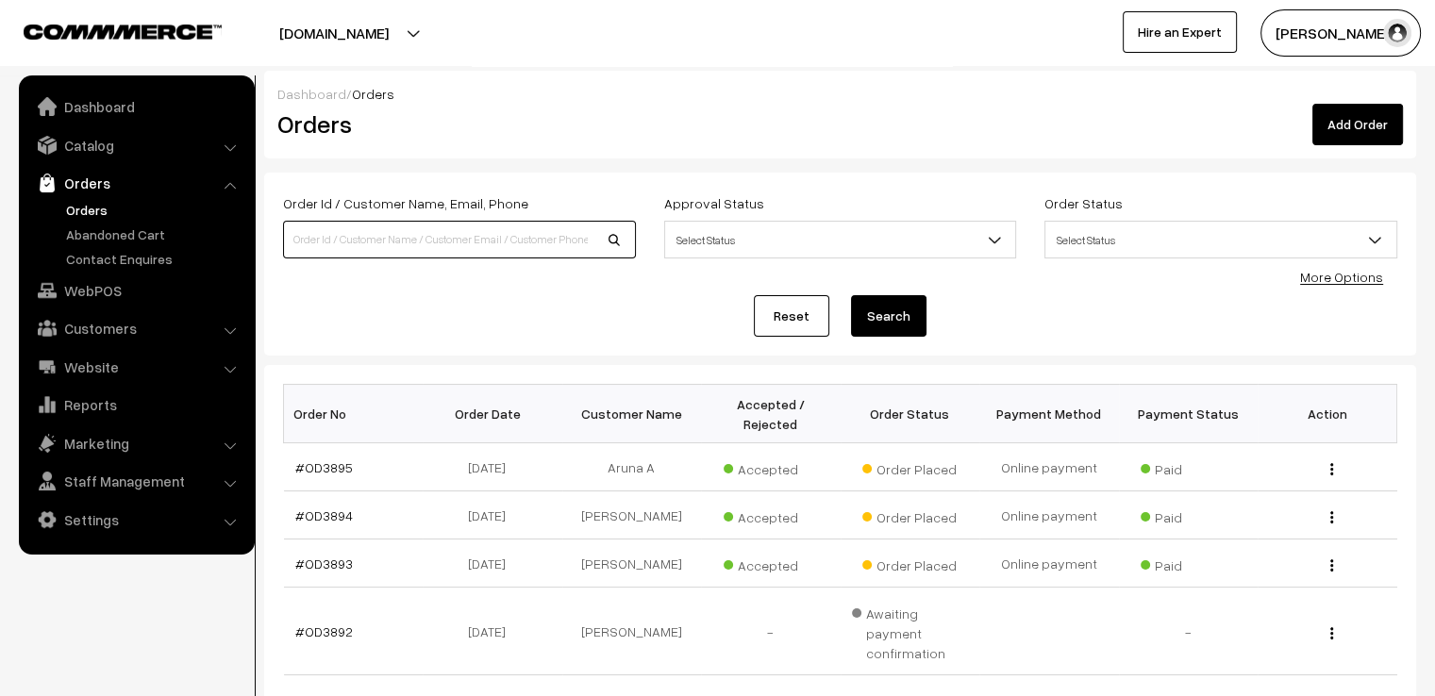
click at [551, 239] on input at bounding box center [459, 240] width 353 height 38
type input "OD 3821"
click at [851, 295] on button "Search" at bounding box center [888, 316] width 75 height 42
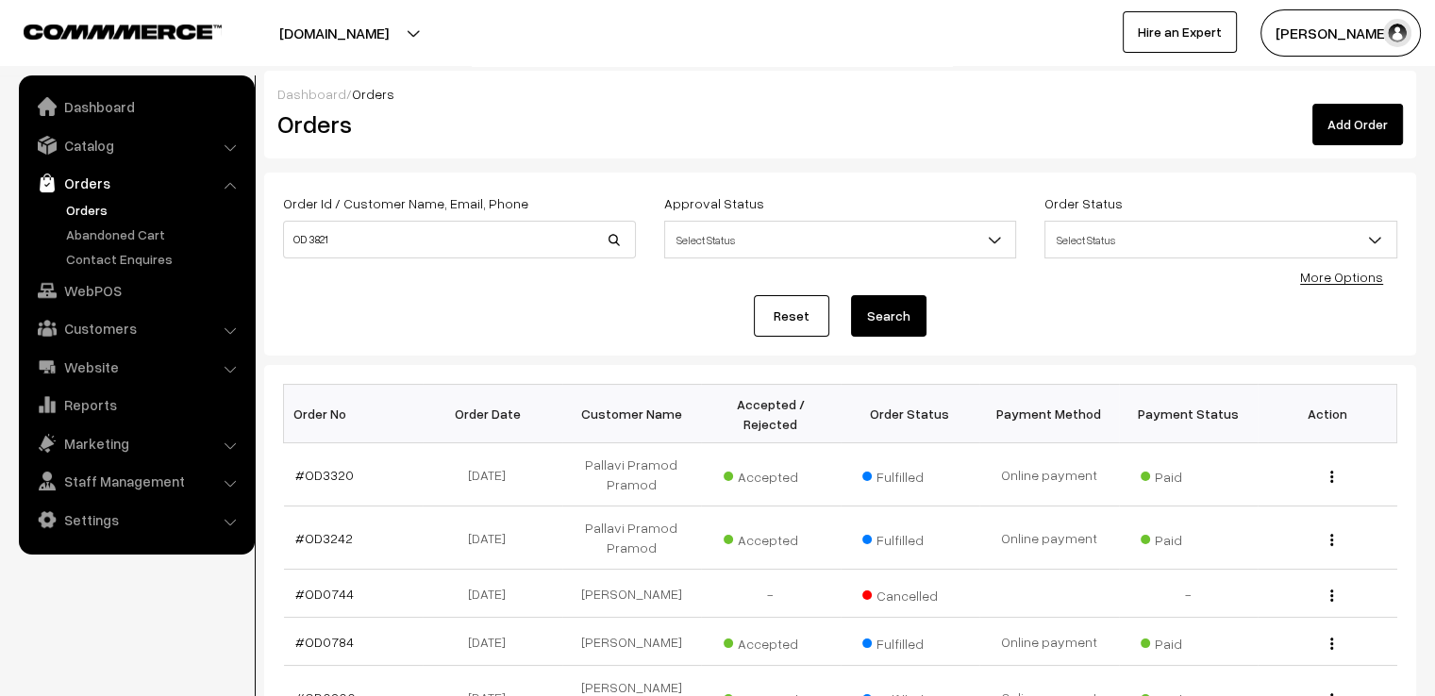
scroll to position [38, 0]
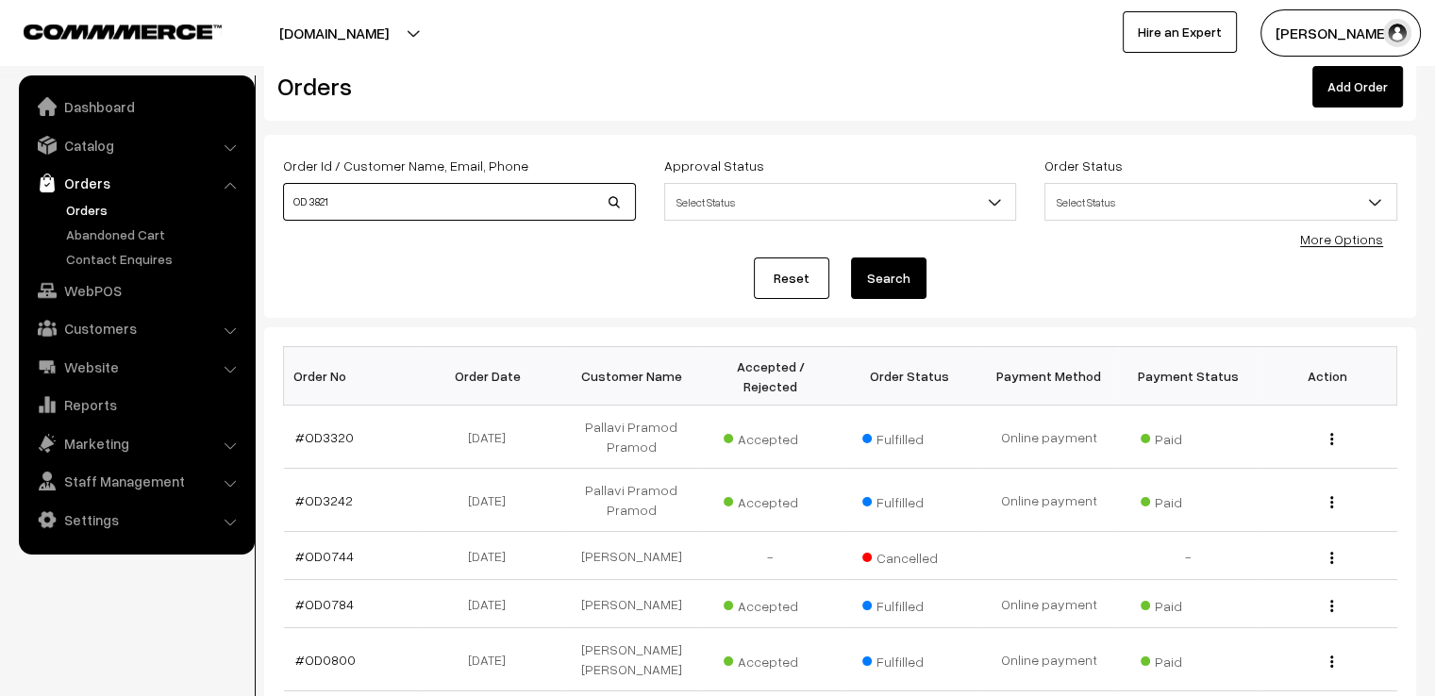
click at [528, 198] on input "OD 3821" at bounding box center [459, 202] width 353 height 38
type input "OD3821"
click at [851, 258] on button "Search" at bounding box center [888, 279] width 75 height 42
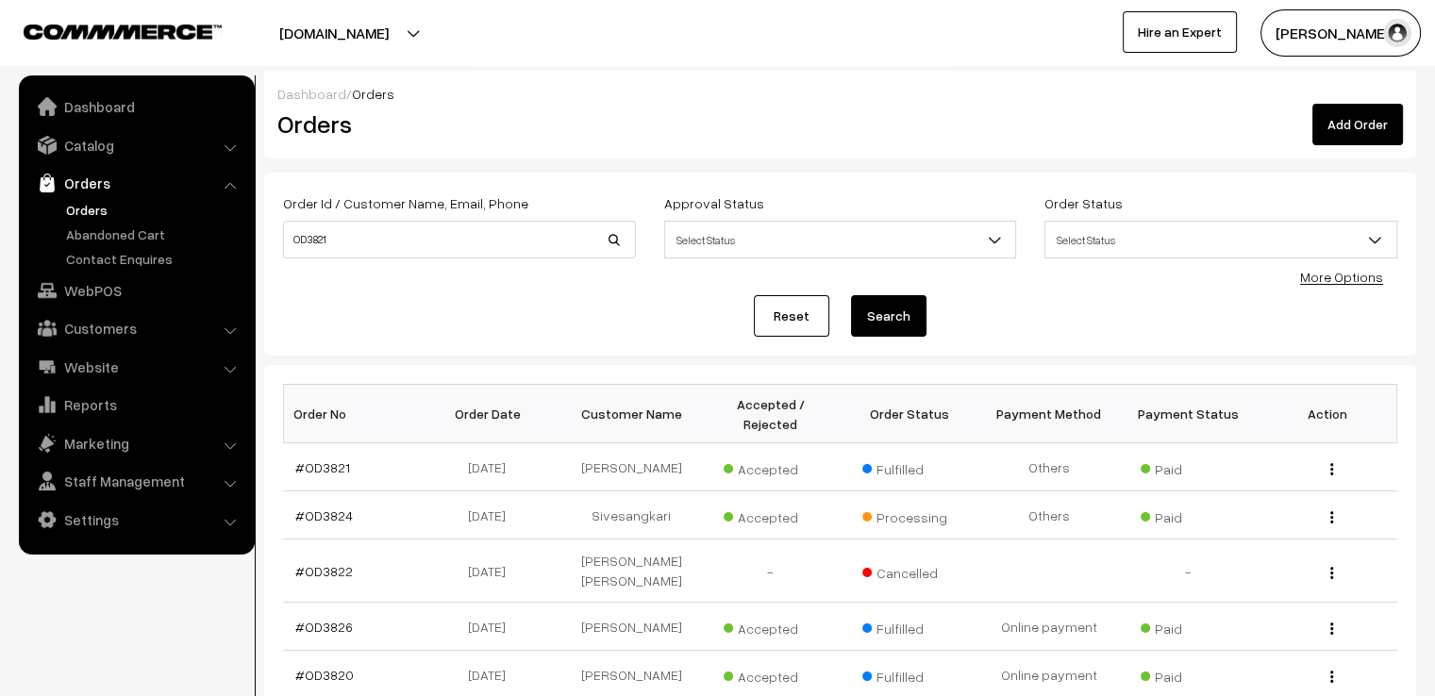
click at [894, 324] on button "Search" at bounding box center [888, 316] width 75 height 42
click at [333, 460] on link "#OD3821" at bounding box center [322, 468] width 55 height 16
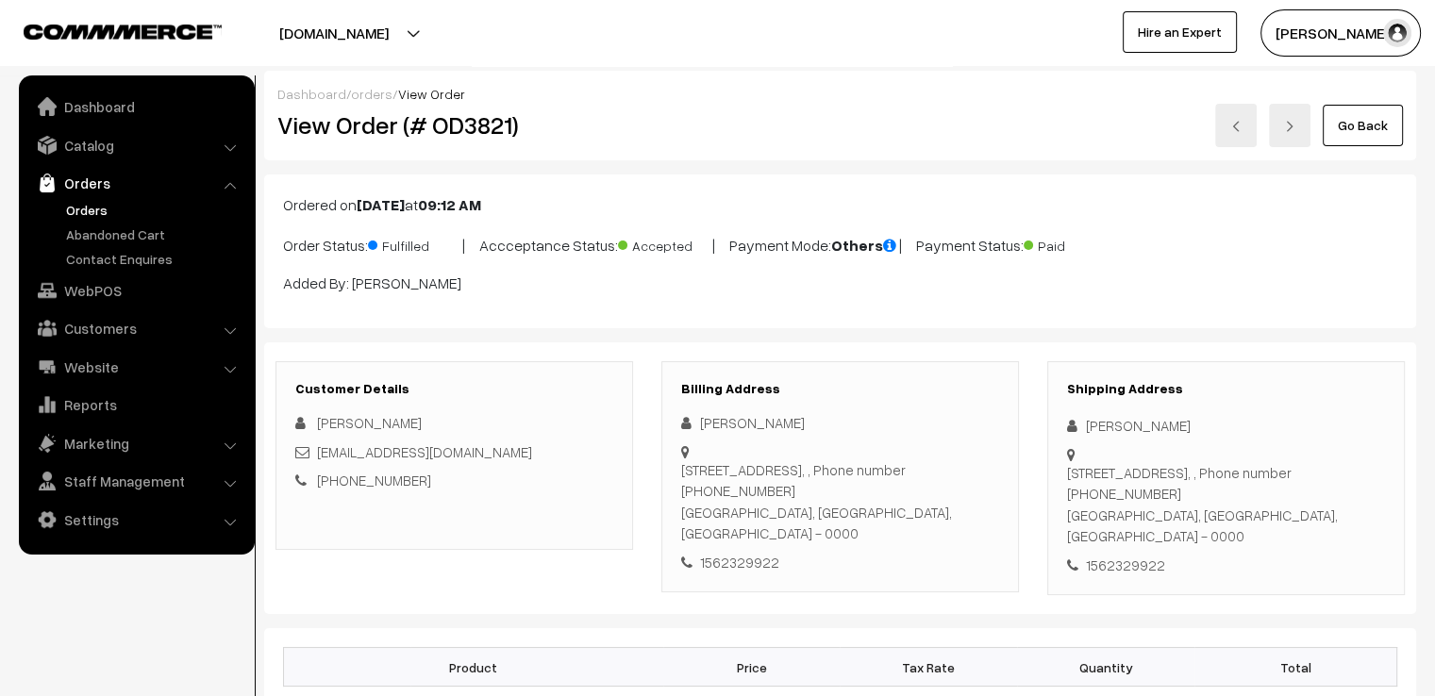
click at [1364, 144] on link "Go Back" at bounding box center [1363, 126] width 80 height 42
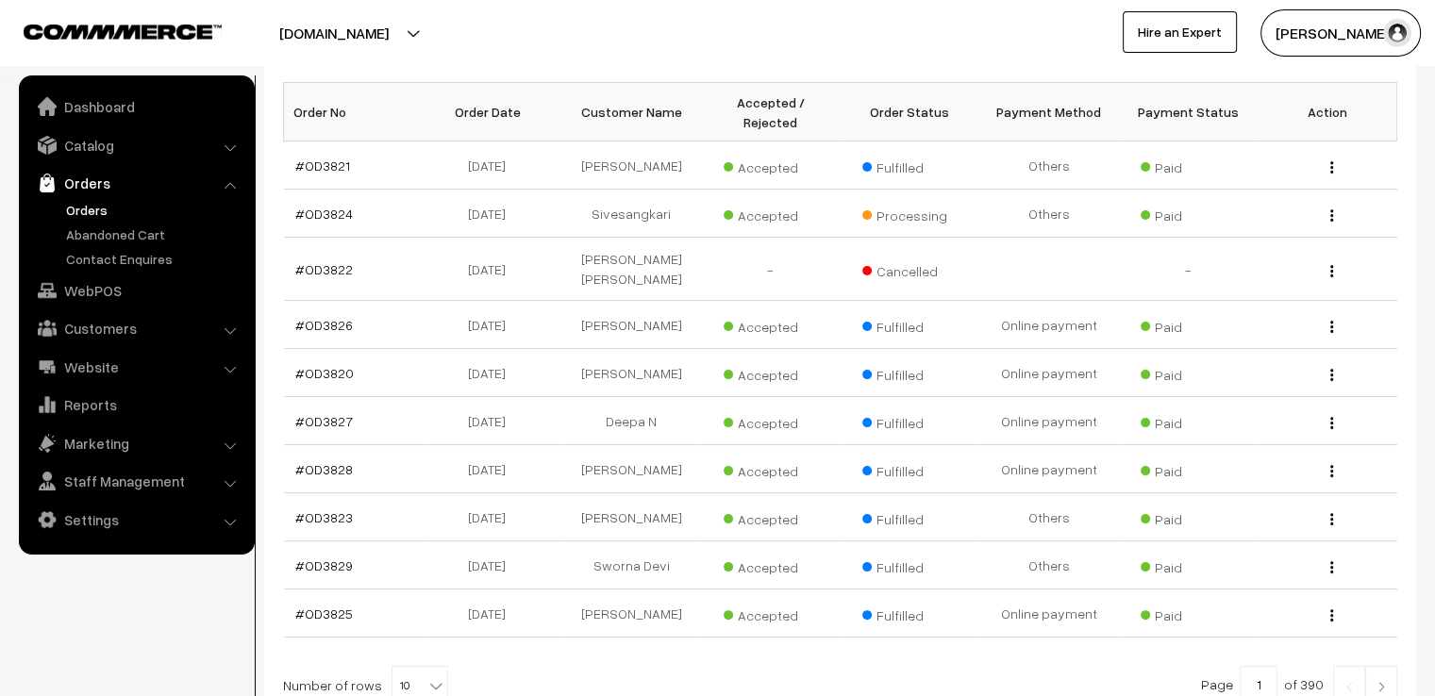
scroll to position [340, 0]
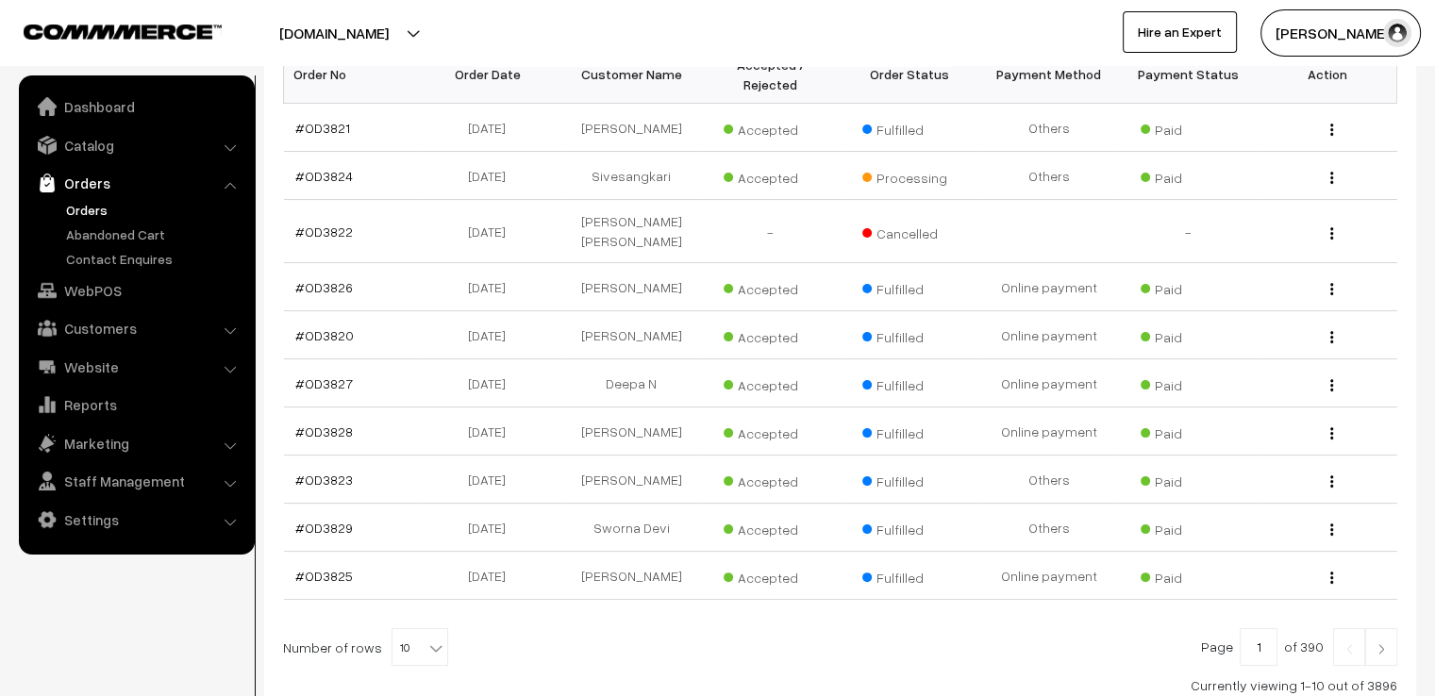
click at [409, 629] on span "10" at bounding box center [420, 648] width 55 height 38
select select "100"
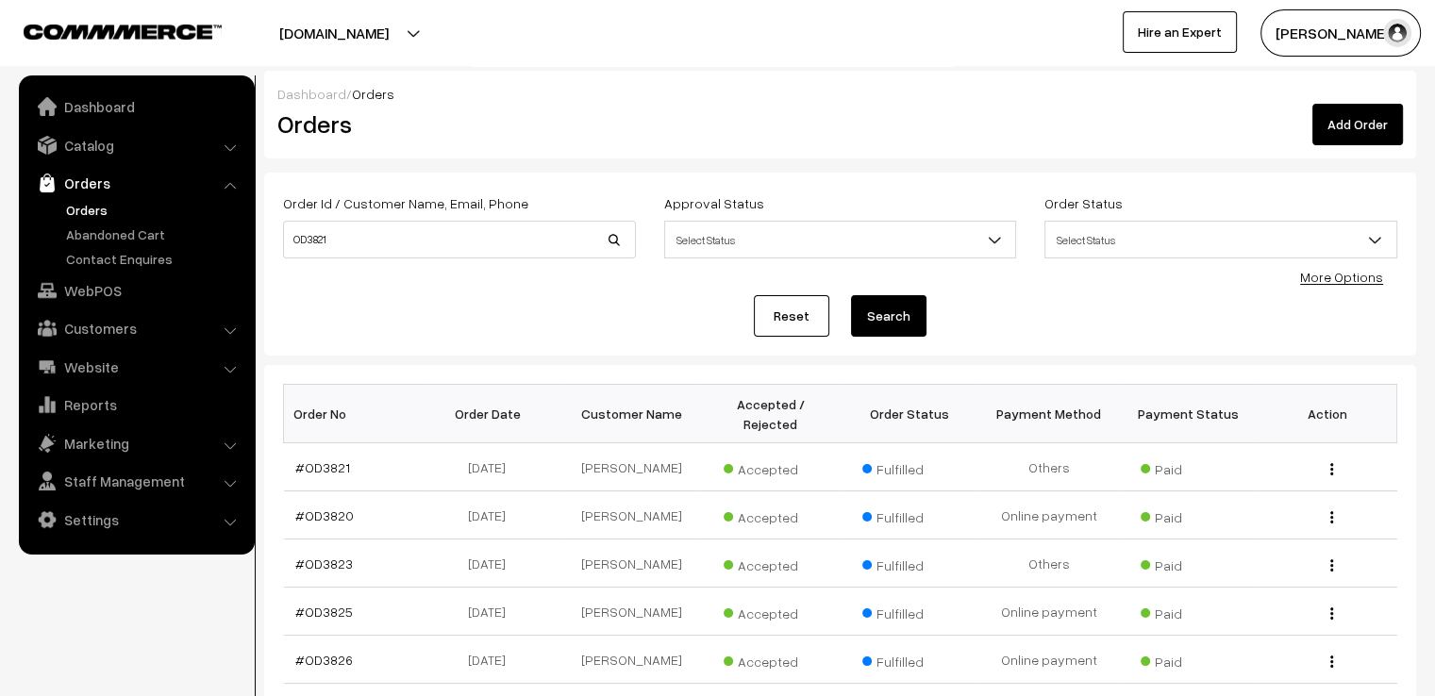
click at [823, 309] on link "Reset" at bounding box center [791, 316] width 75 height 42
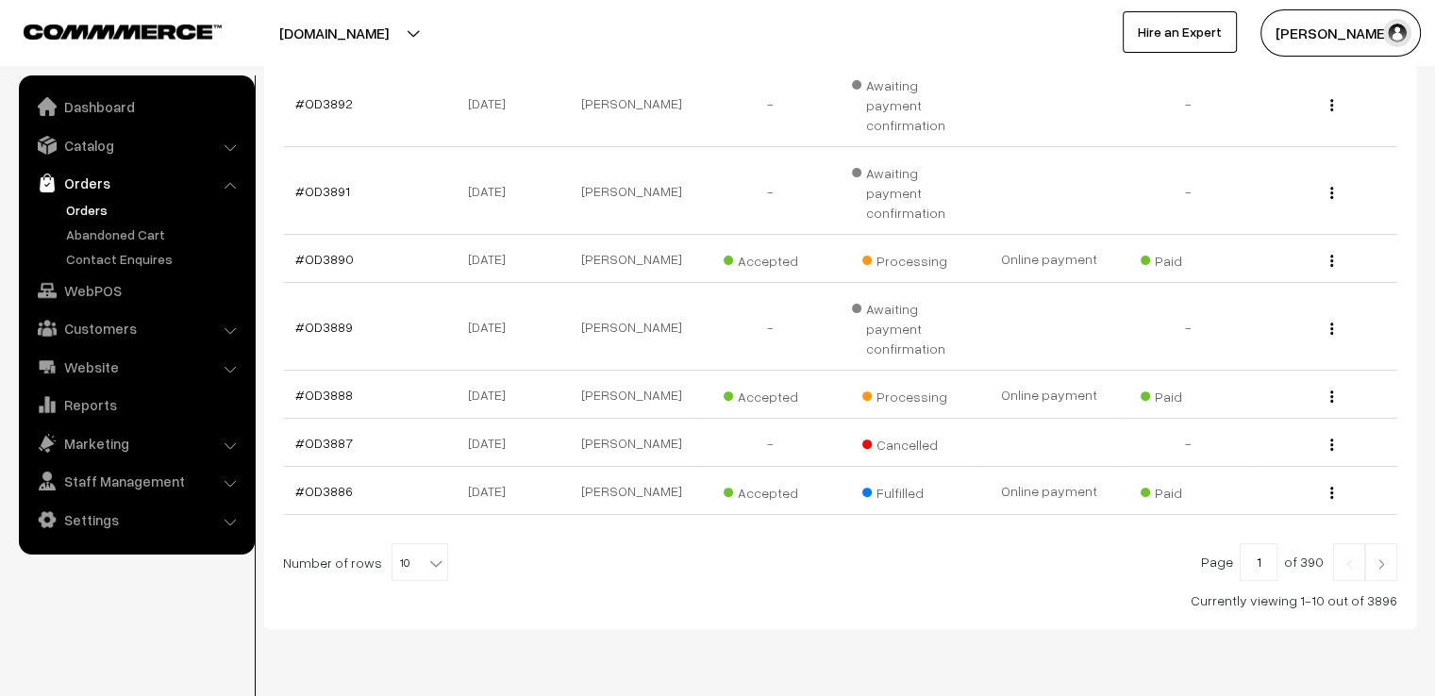
scroll to position [532, 0]
click at [411, 541] on span "10" at bounding box center [420, 560] width 55 height 38
select select "100"
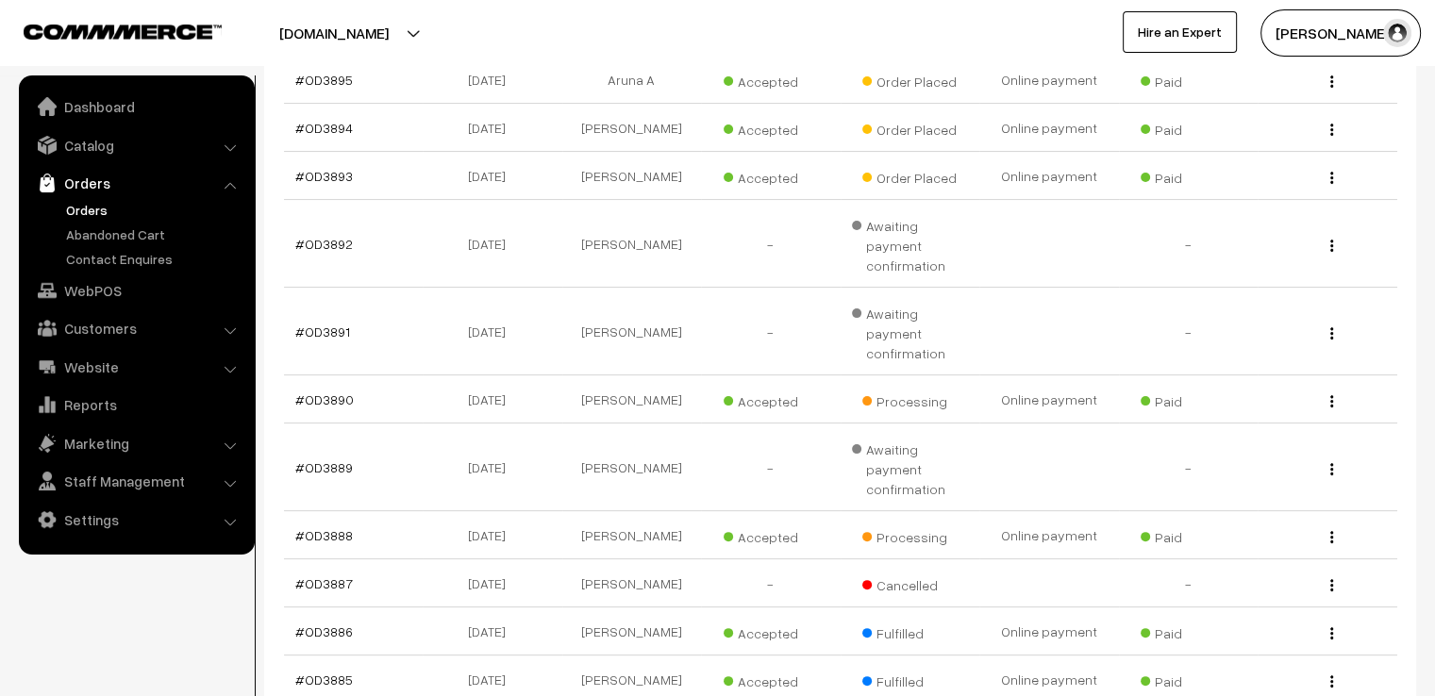
scroll to position [415, 0]
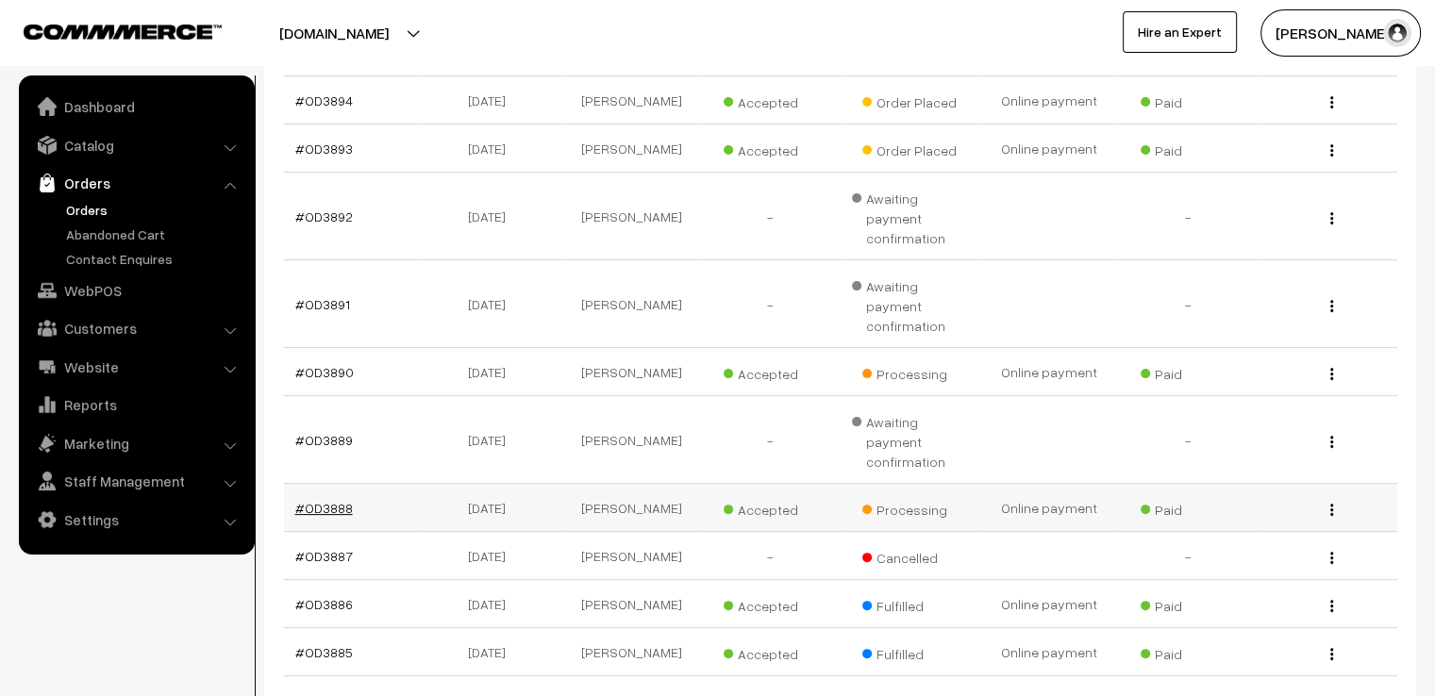
click at [326, 500] on link "#OD3888" at bounding box center [324, 508] width 58 height 16
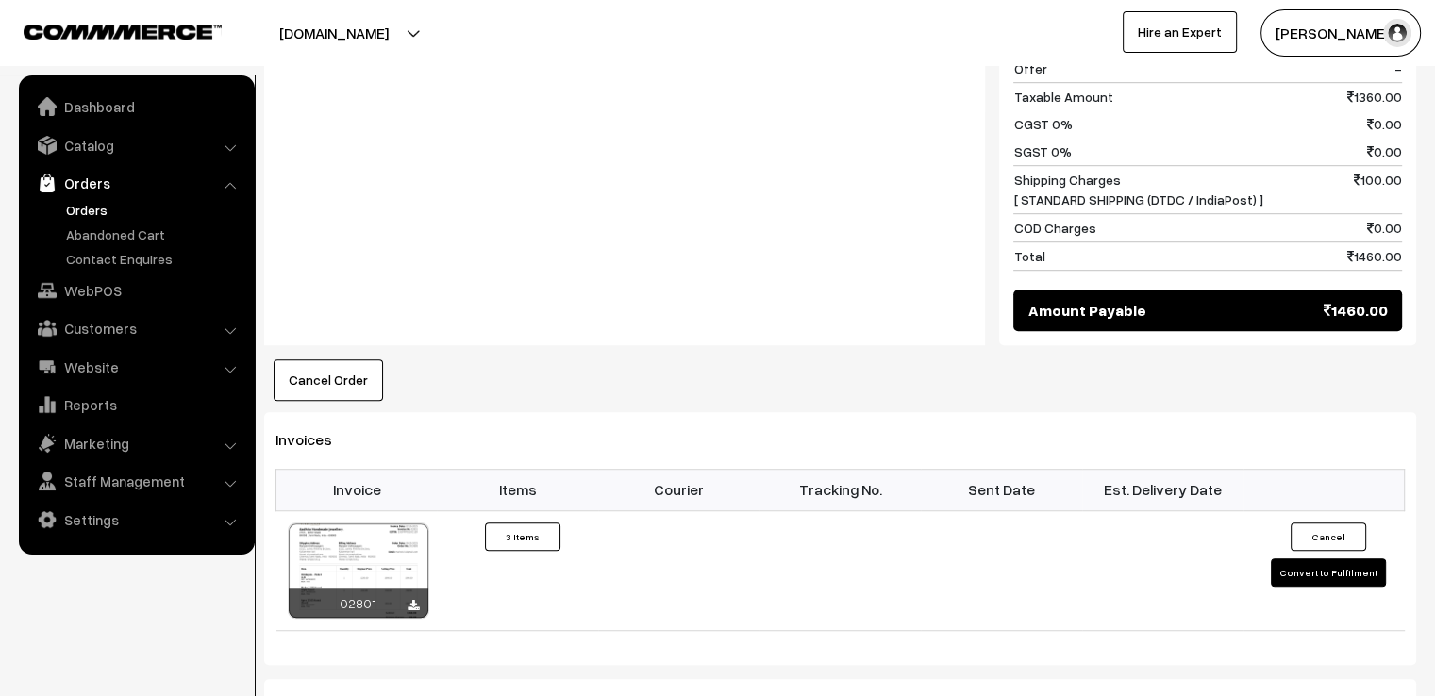
scroll to position [1208, 0]
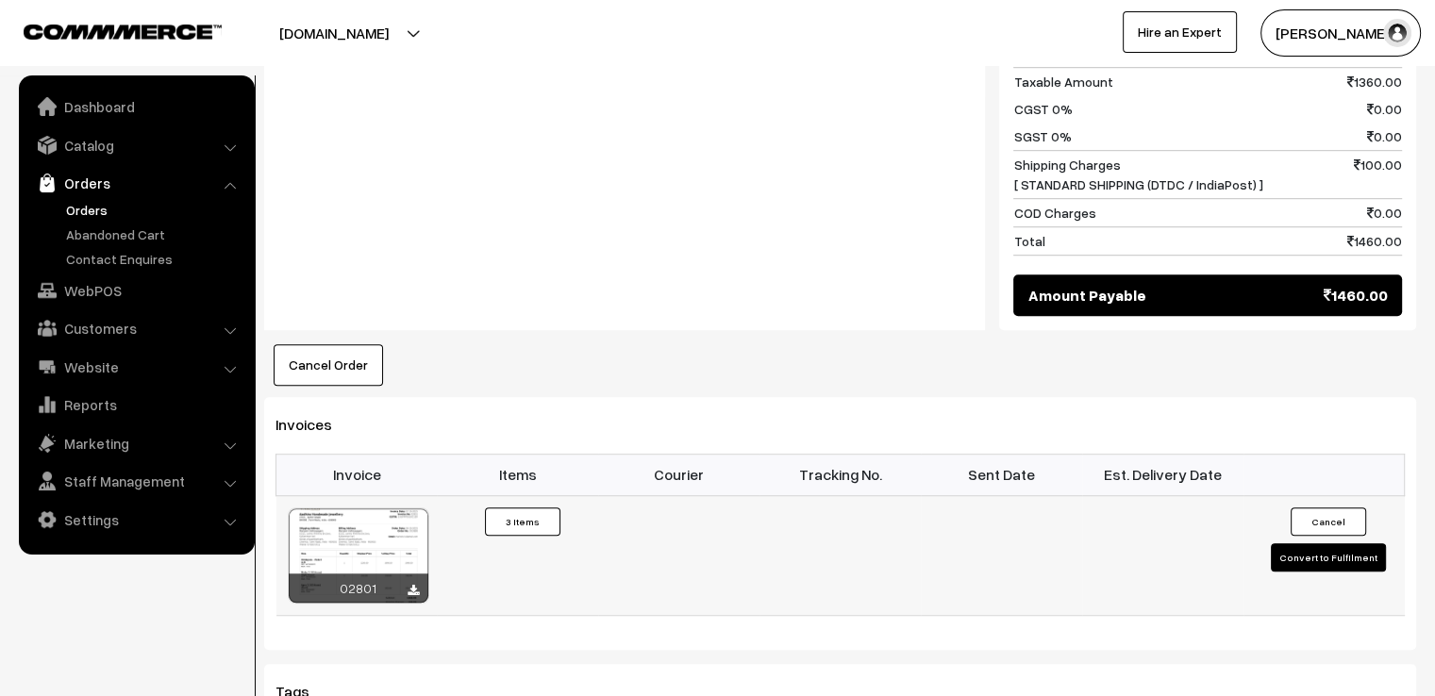
click at [1328, 543] on button "Convert to Fulfilment" at bounding box center [1328, 557] width 115 height 28
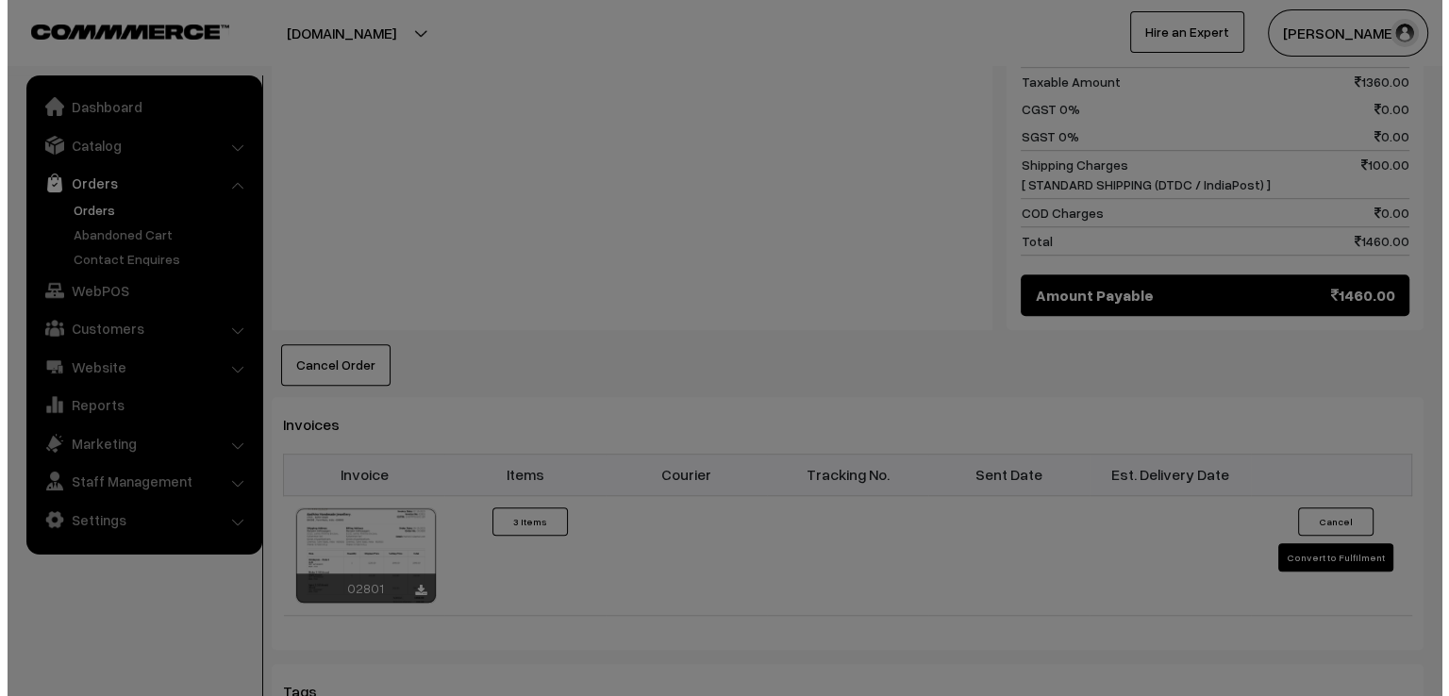
scroll to position [1212, 0]
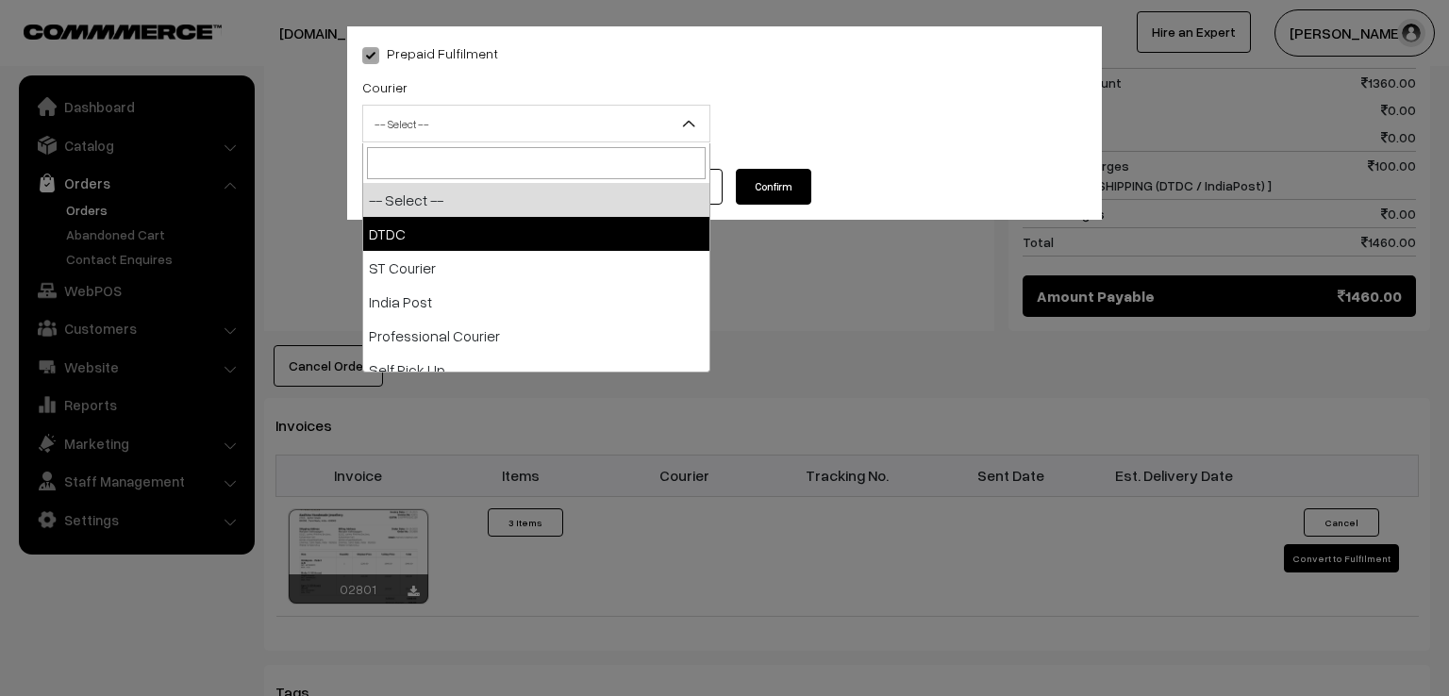
drag, startPoint x: 468, startPoint y: 115, endPoint x: 442, endPoint y: 223, distance: 110.8
select select "1"
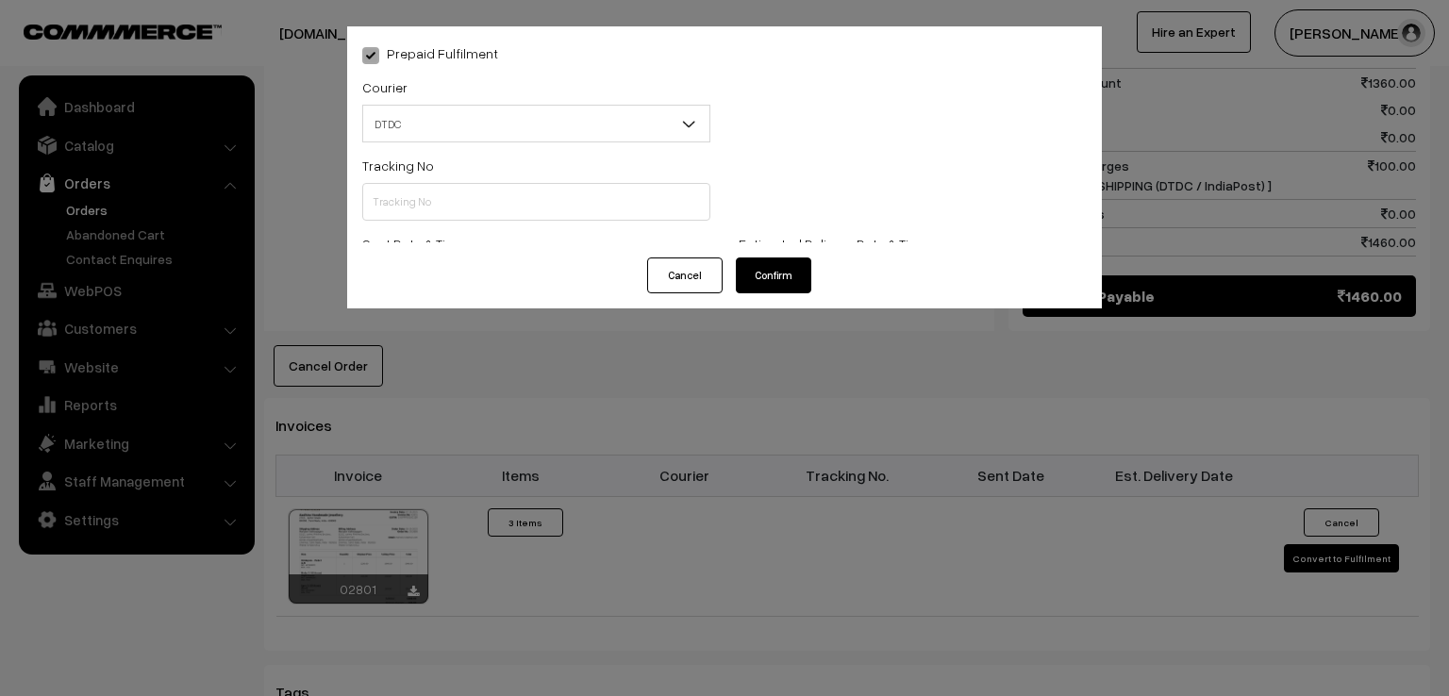
click at [442, 223] on div "Tracking No" at bounding box center [536, 193] width 376 height 78
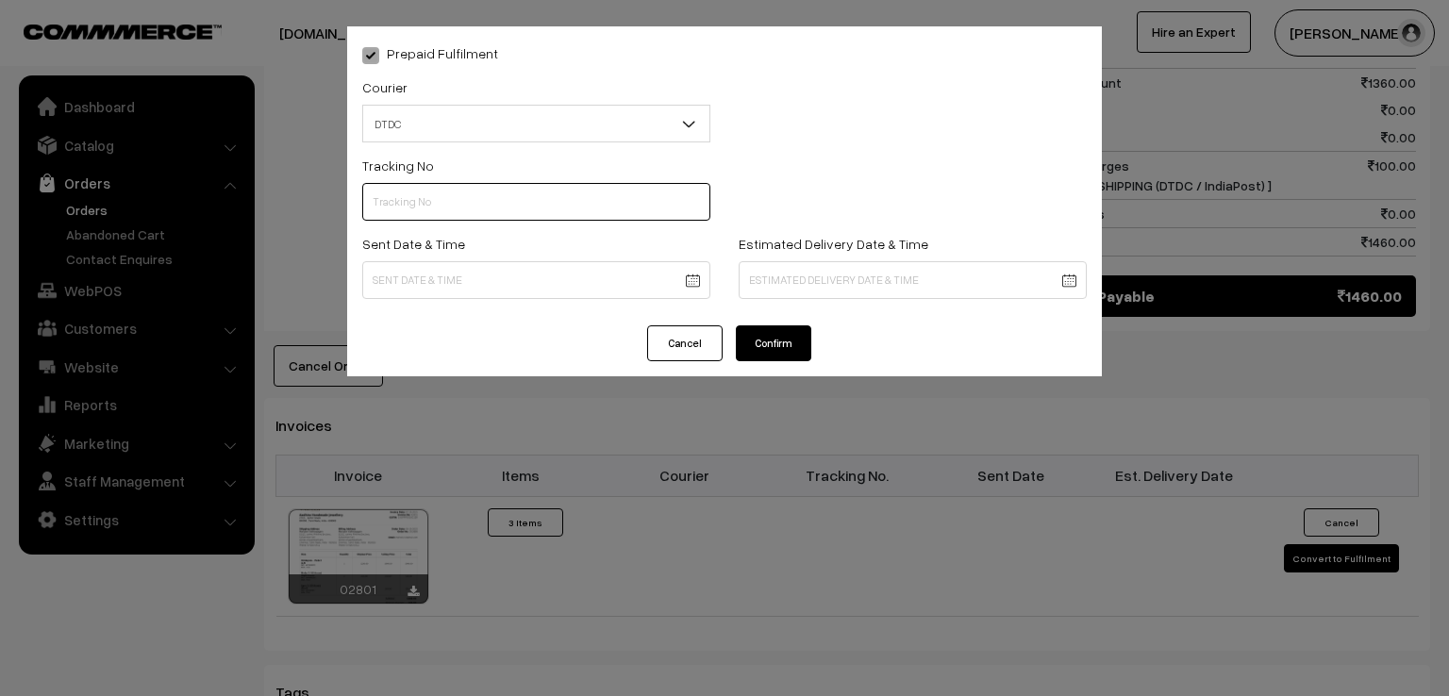
click at [438, 199] on input "text" at bounding box center [536, 202] width 348 height 38
type input "D1007841821"
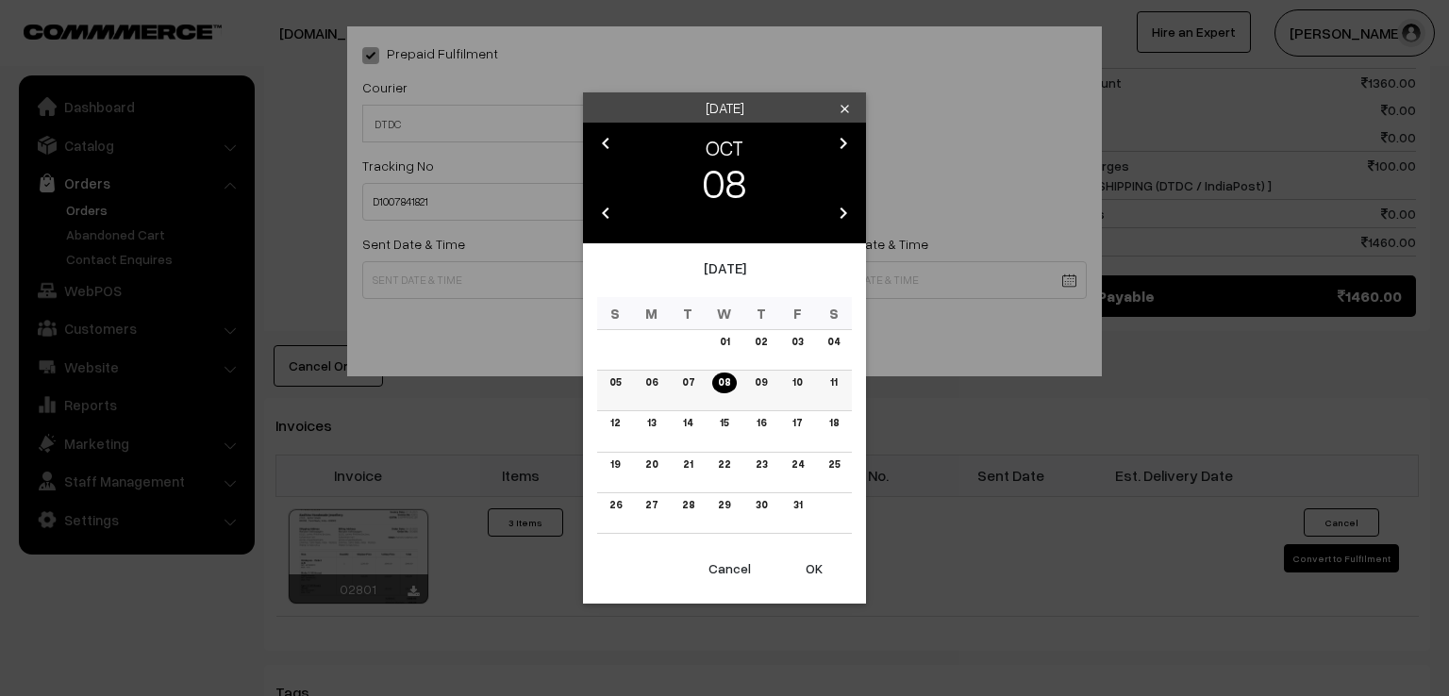
click at [694, 392] on td "07" at bounding box center [688, 391] width 37 height 41
click at [682, 379] on link "07" at bounding box center [689, 383] width 24 height 20
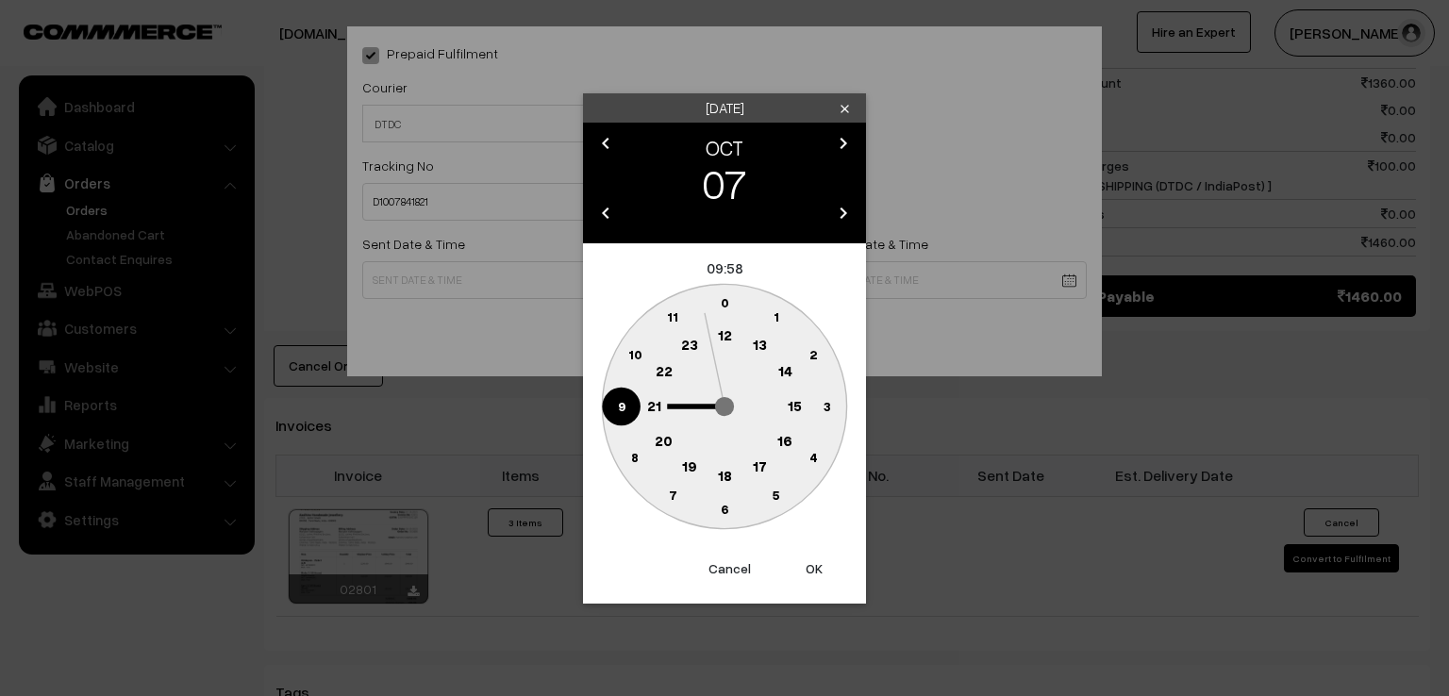
click at [619, 391] on circle at bounding box center [621, 406] width 39 height 39
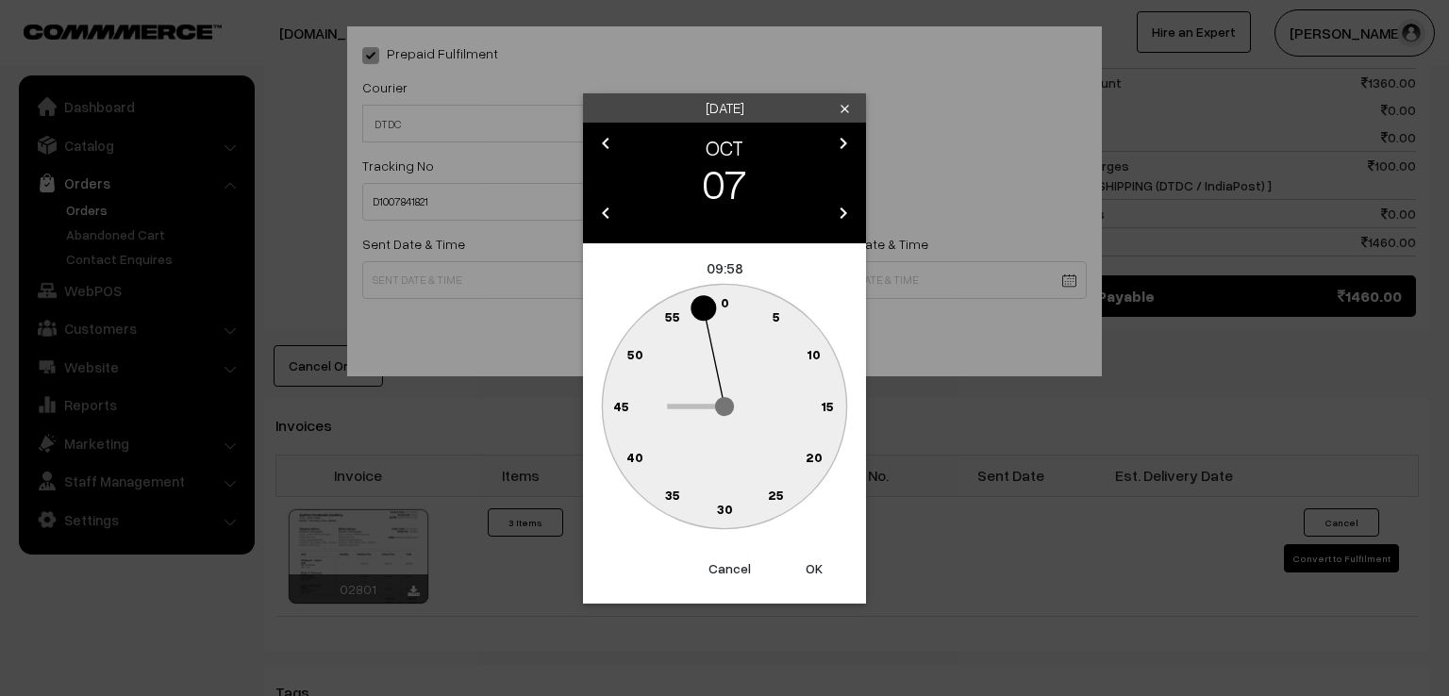
click at [727, 295] on text "0" at bounding box center [725, 302] width 8 height 16
type input "07-10-2025 09:00"
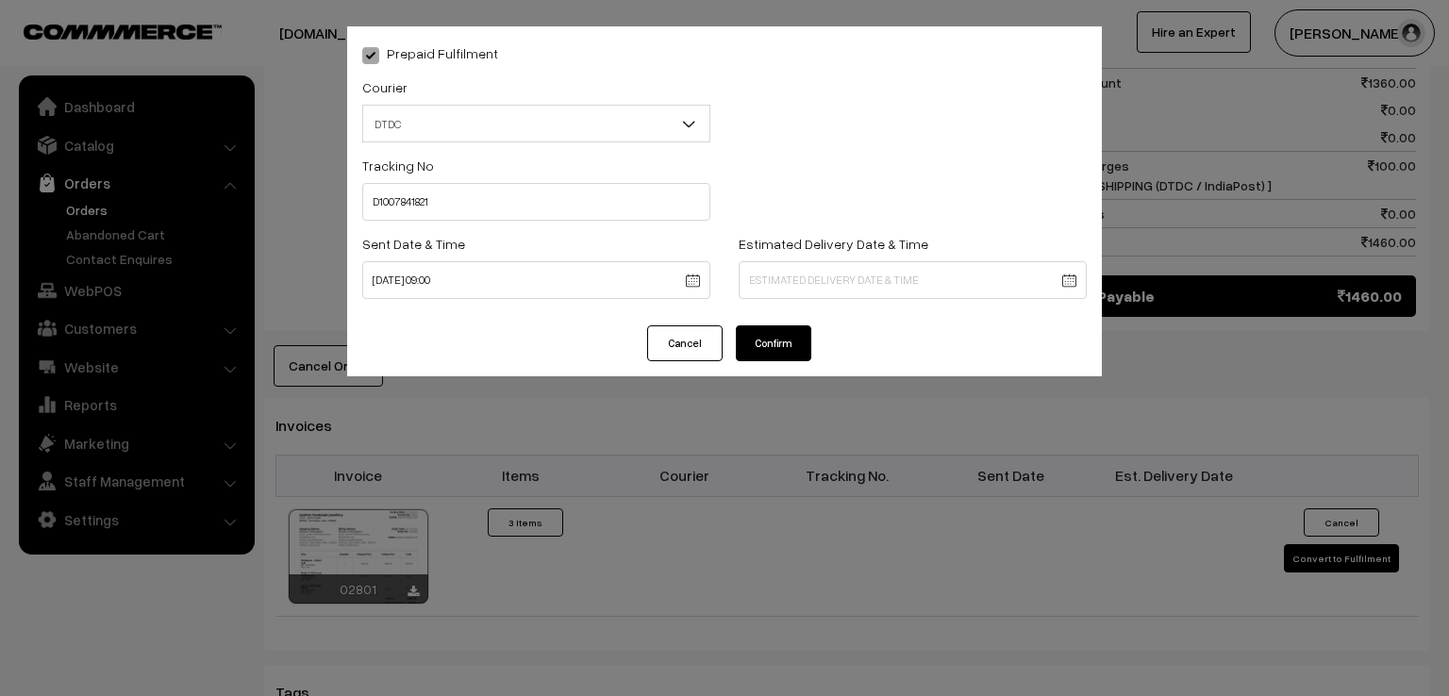
click at [770, 342] on button "Confirm" at bounding box center [773, 344] width 75 height 36
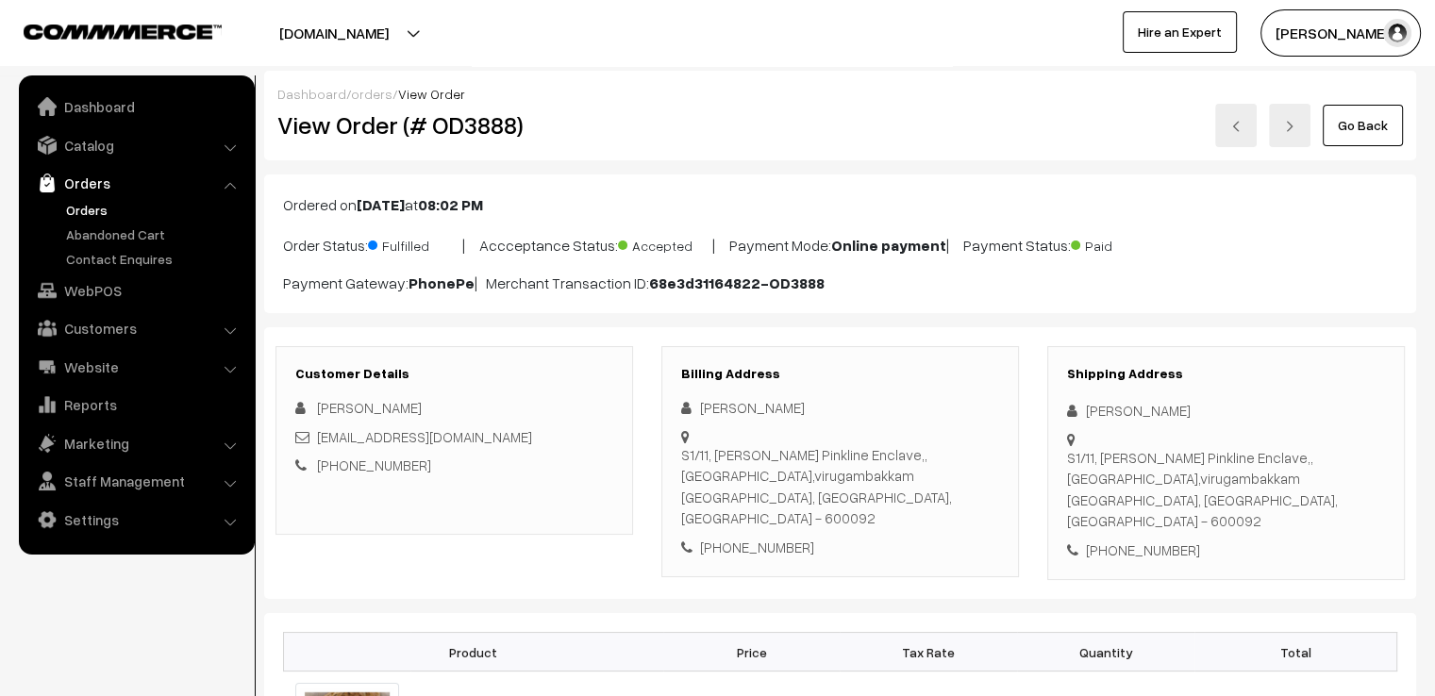
click at [1332, 126] on link "Go Back" at bounding box center [1363, 126] width 80 height 42
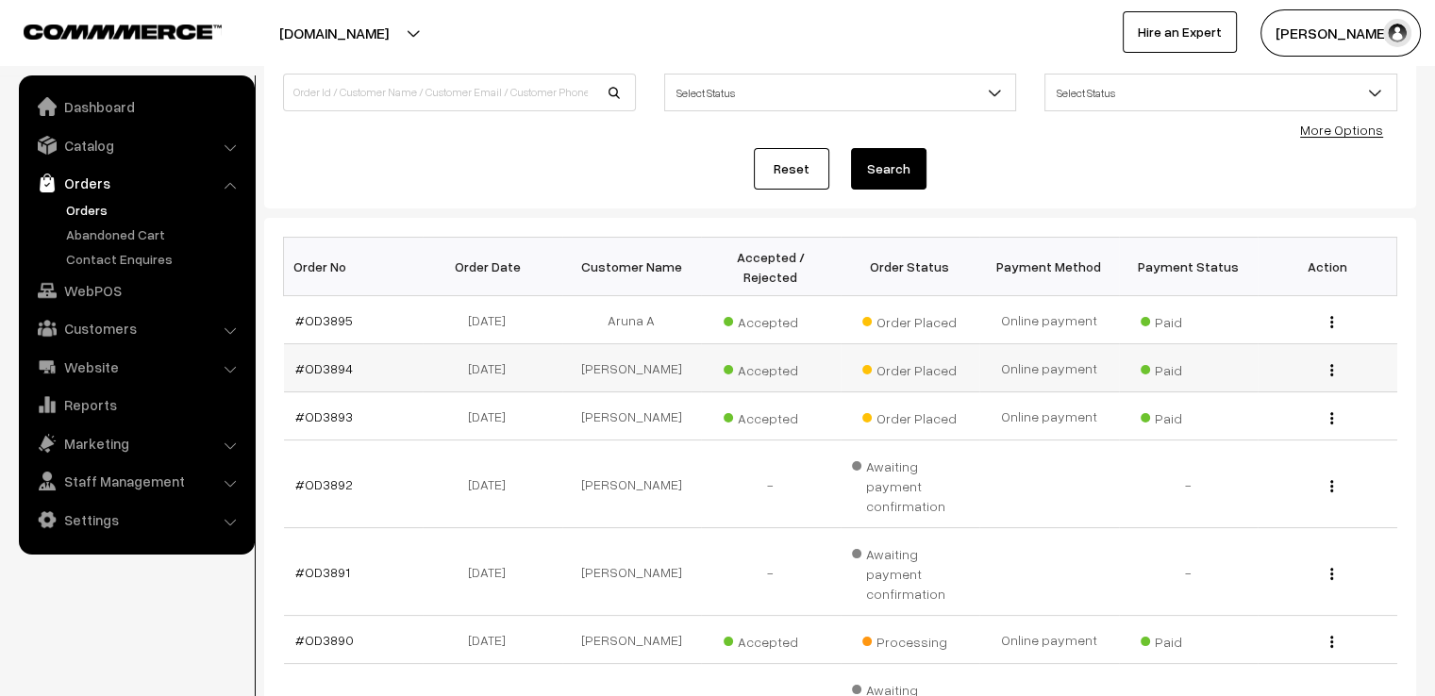
scroll to position [151, 0]
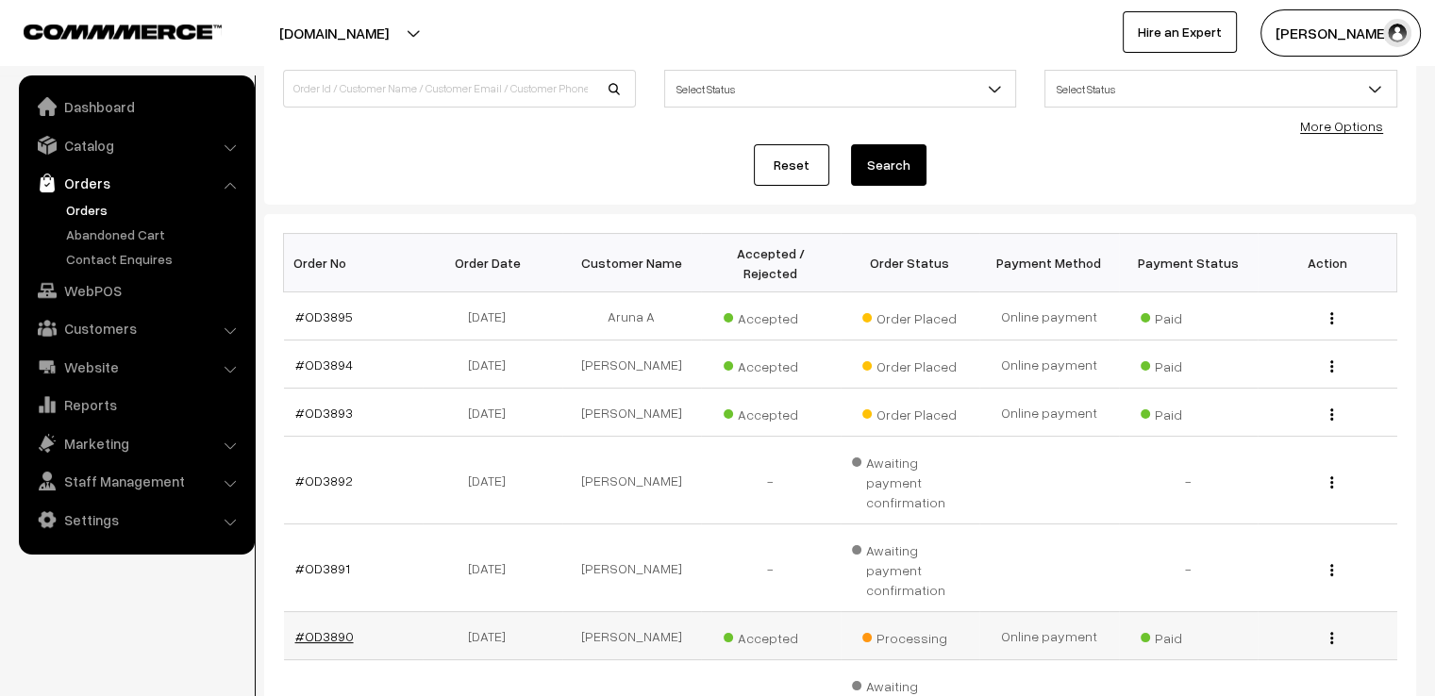
click at [332, 628] on link "#OD3890" at bounding box center [324, 636] width 58 height 16
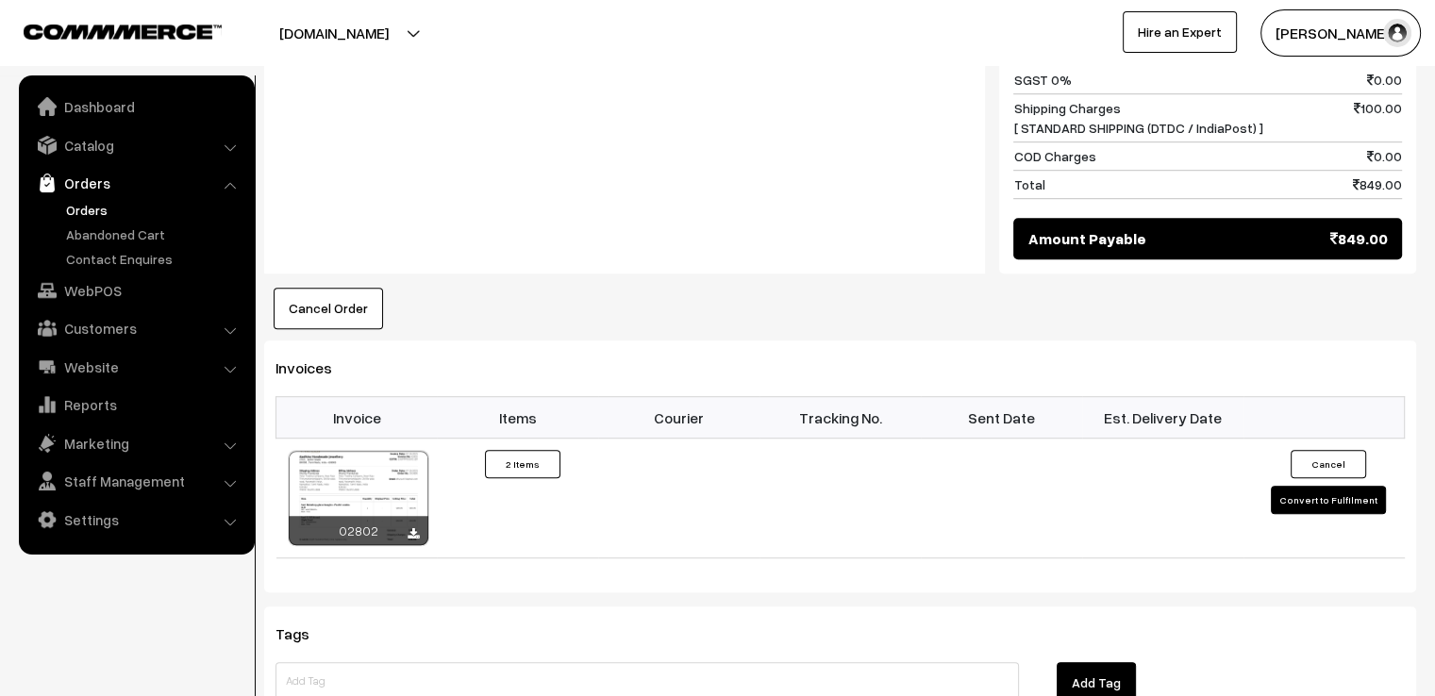
scroll to position [1132, 0]
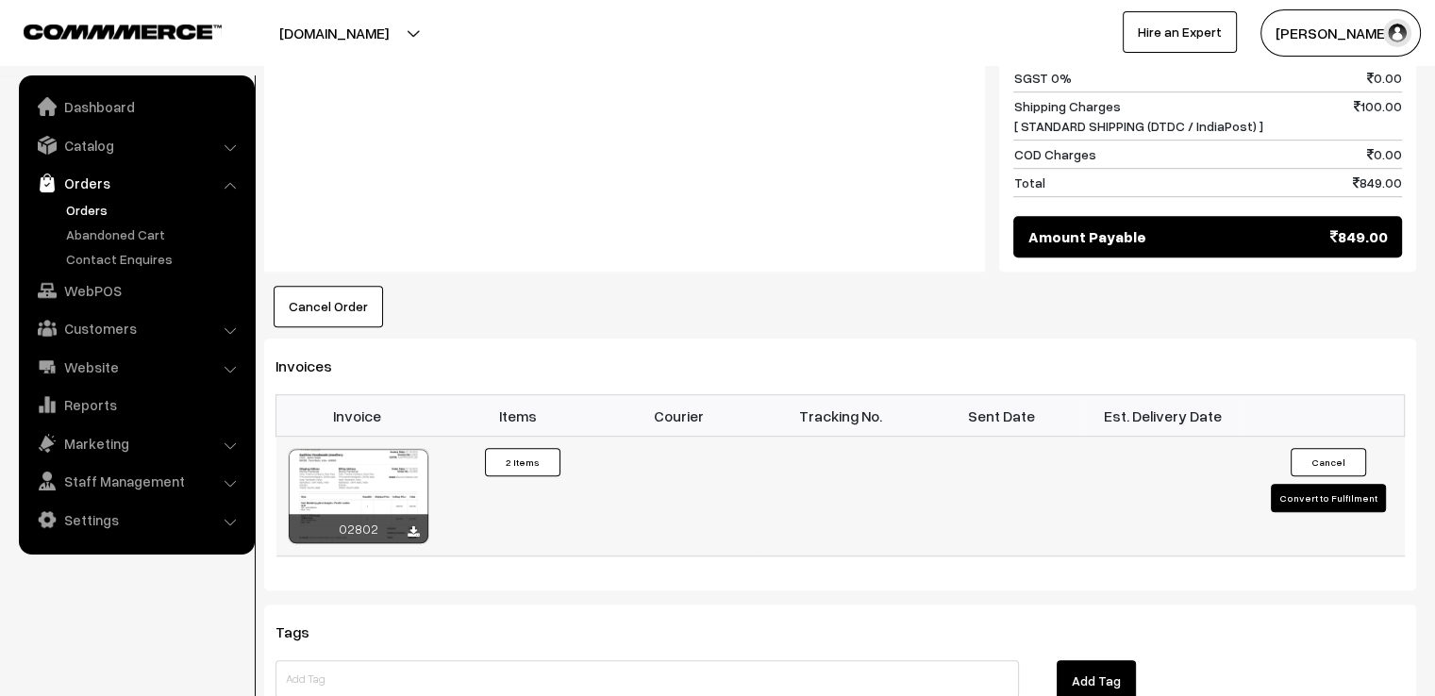
click at [1365, 484] on button "Convert to Fulfilment" at bounding box center [1328, 498] width 115 height 28
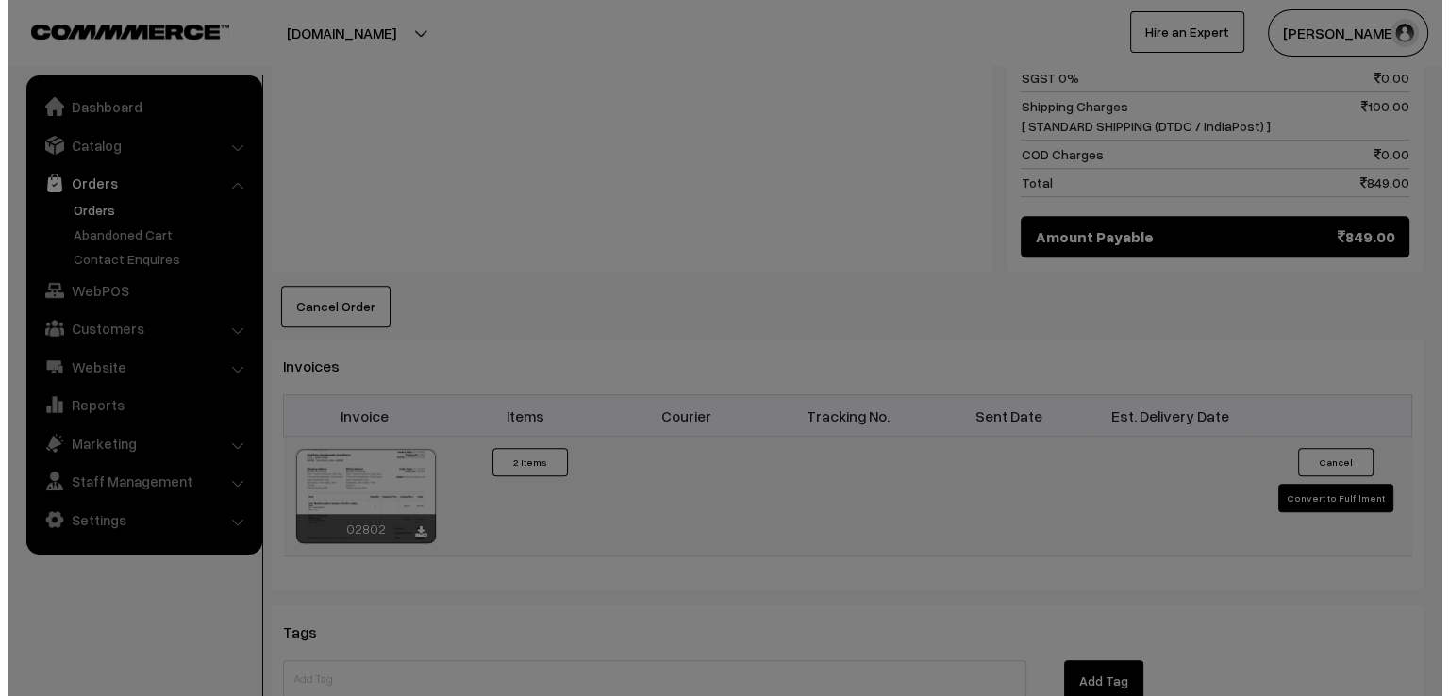
scroll to position [1136, 0]
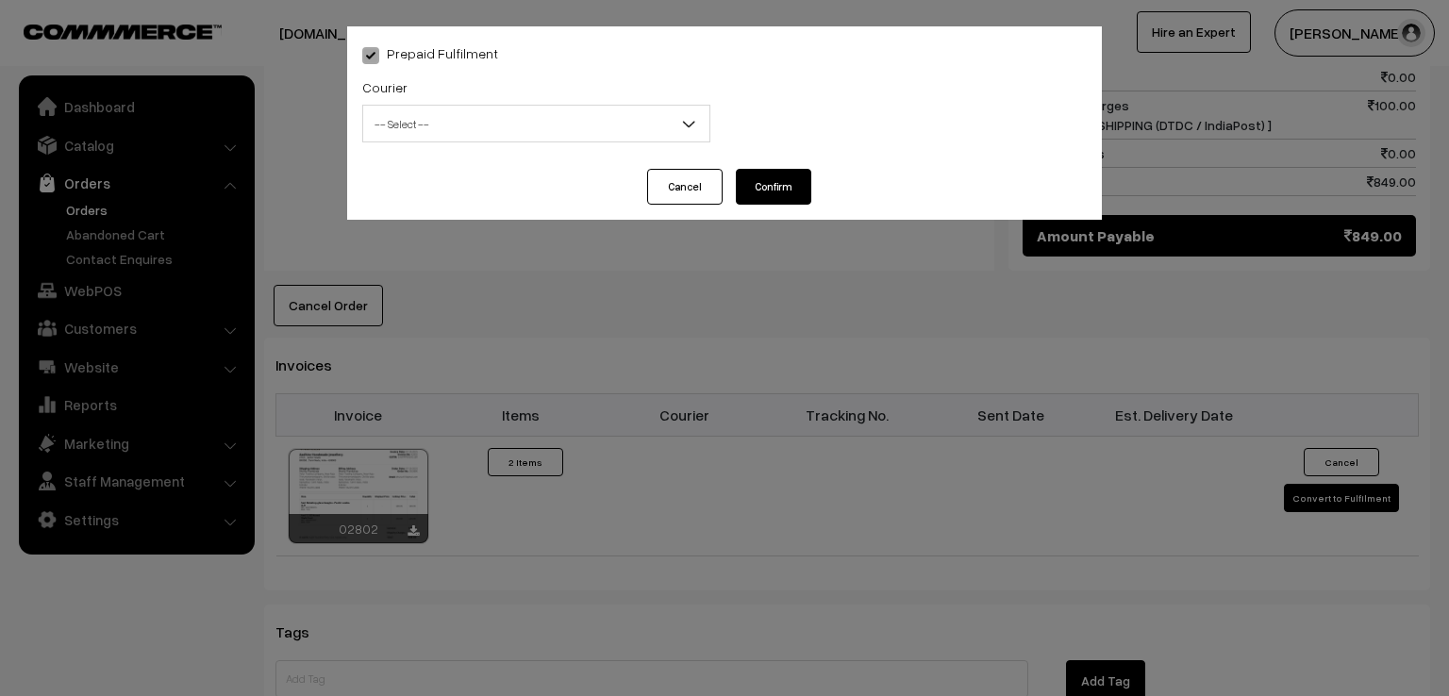
click at [573, 120] on span "-- Select --" at bounding box center [536, 124] width 346 height 33
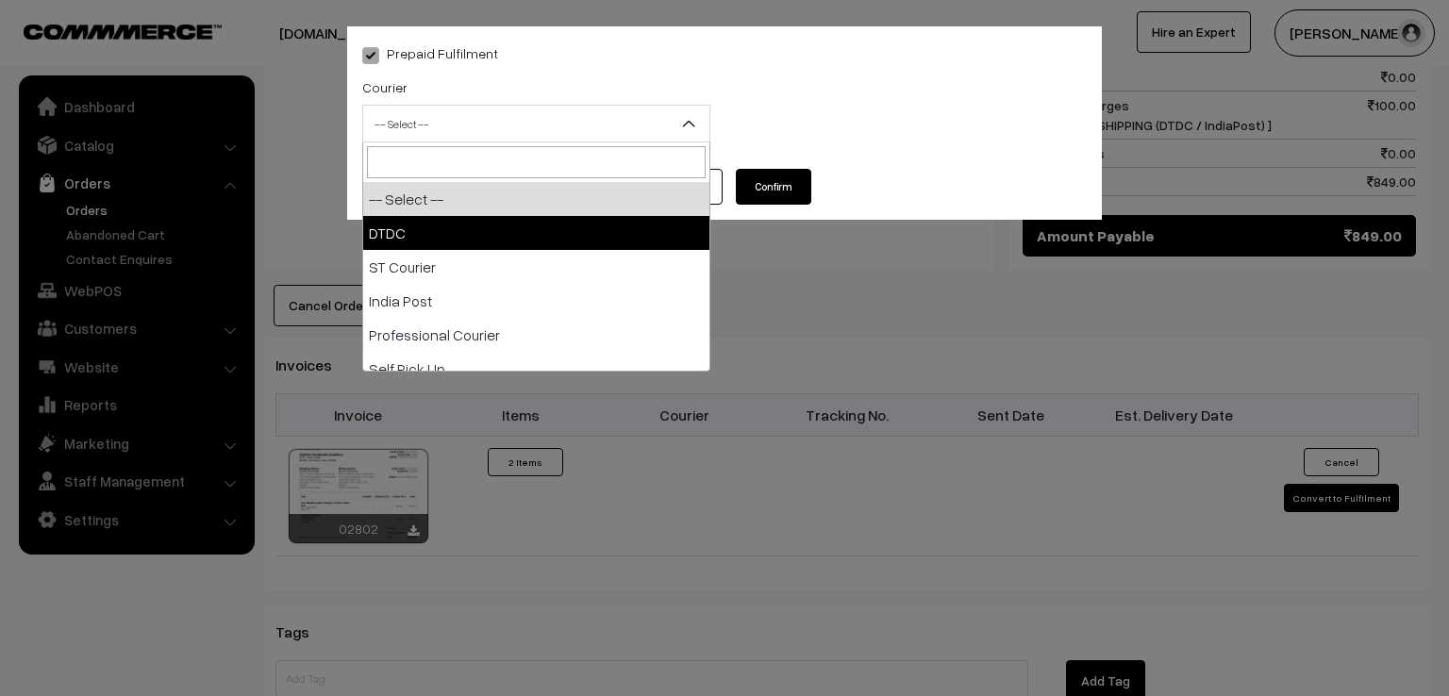
select select "1"
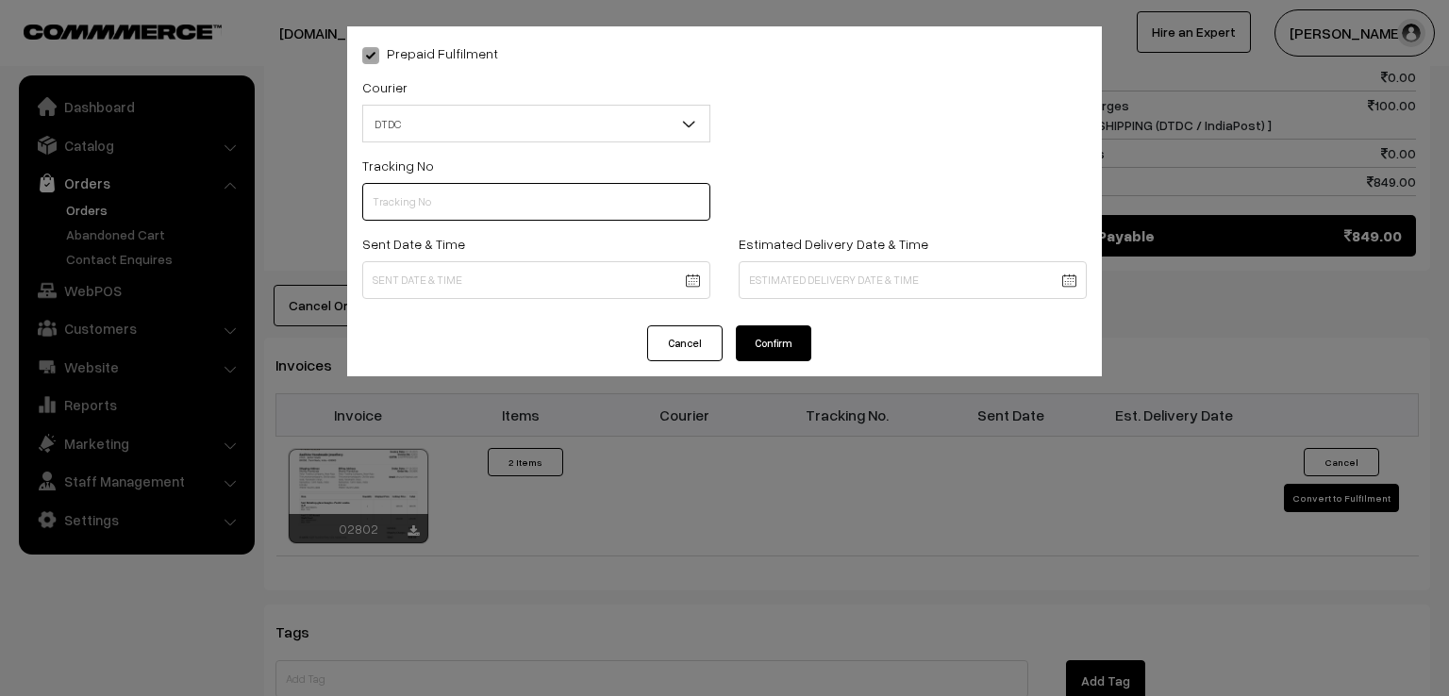
click at [480, 198] on input "text" at bounding box center [536, 202] width 348 height 38
type input "D1007841822"
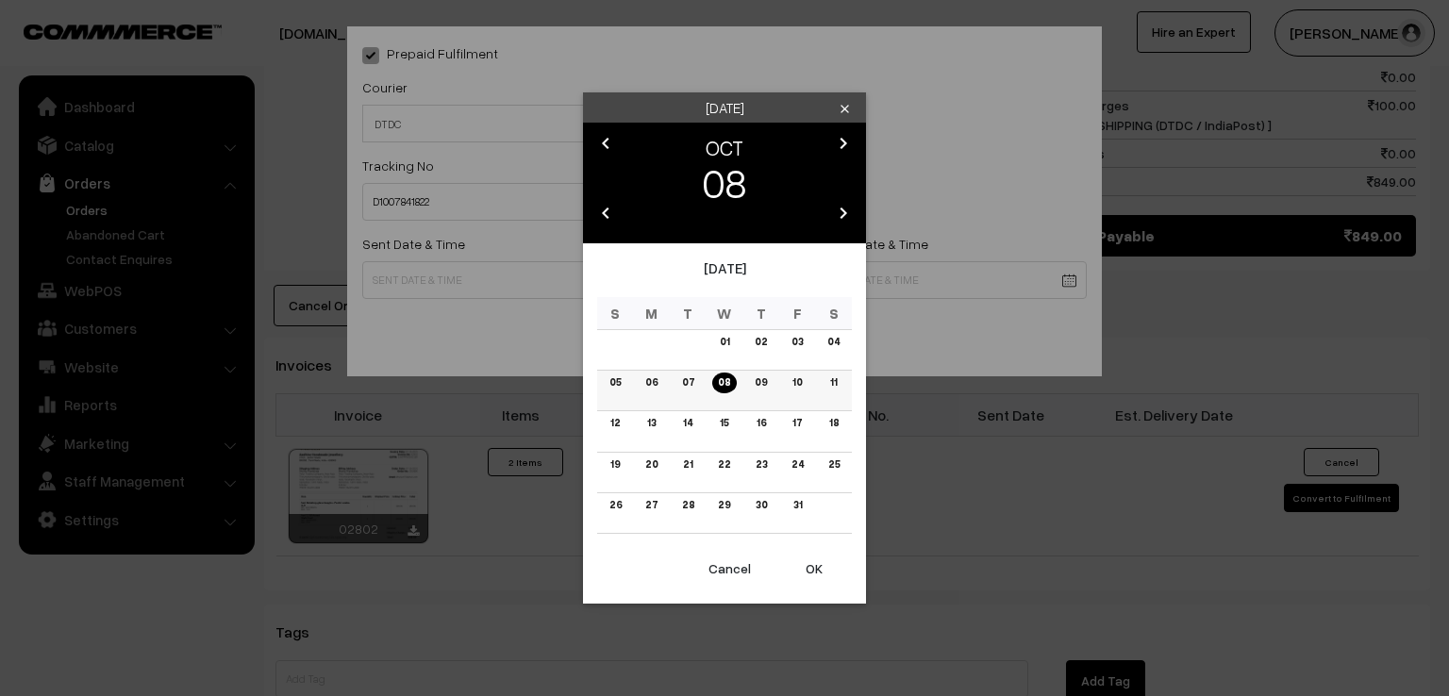
click at [689, 381] on link "07" at bounding box center [689, 383] width 24 height 20
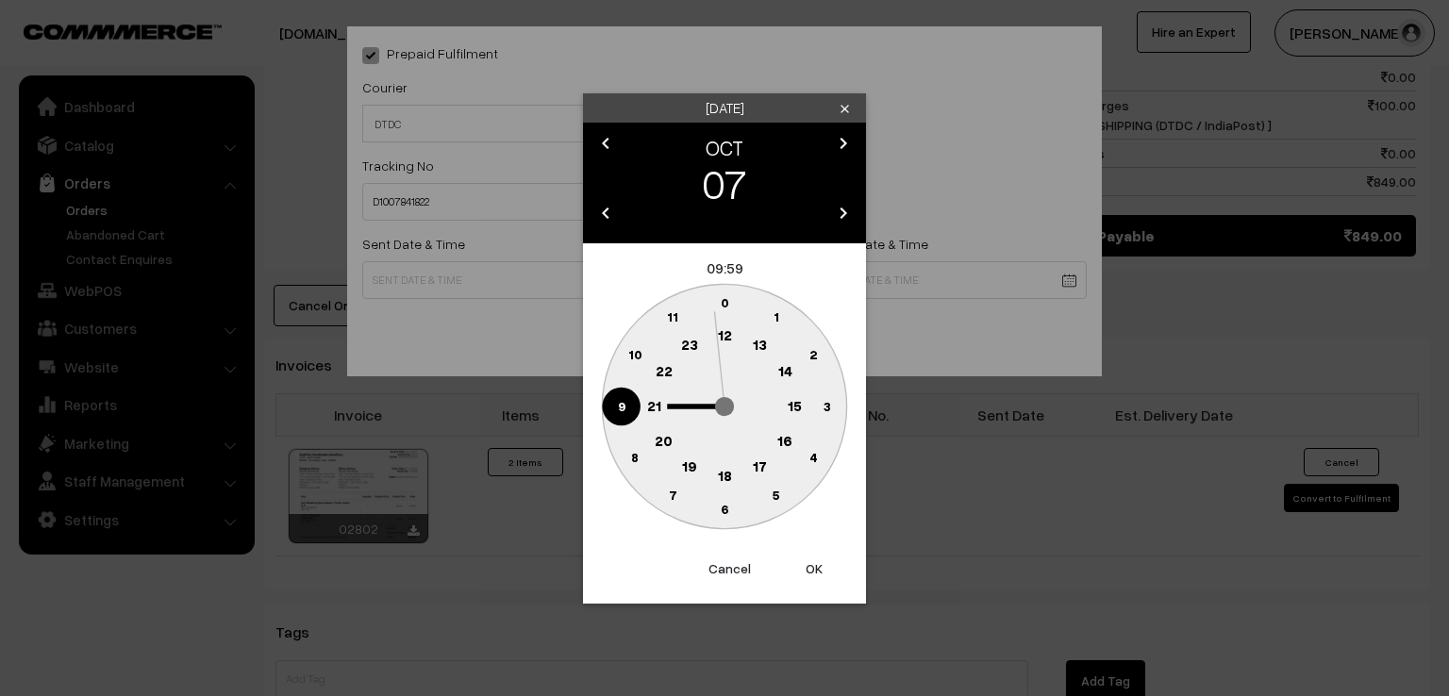
click at [622, 403] on text "9" at bounding box center [622, 405] width 8 height 16
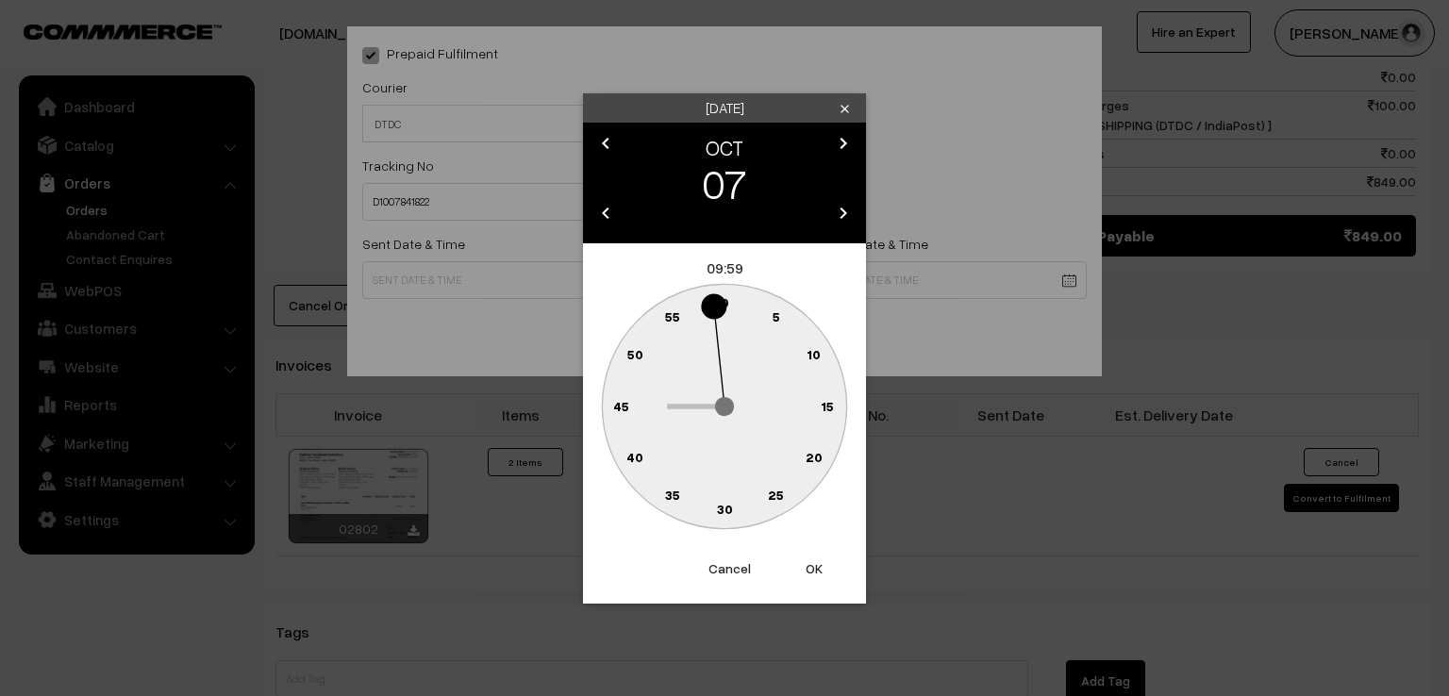
click at [719, 301] on circle at bounding box center [713, 305] width 25 height 25
type input "07-10-2025 09:59"
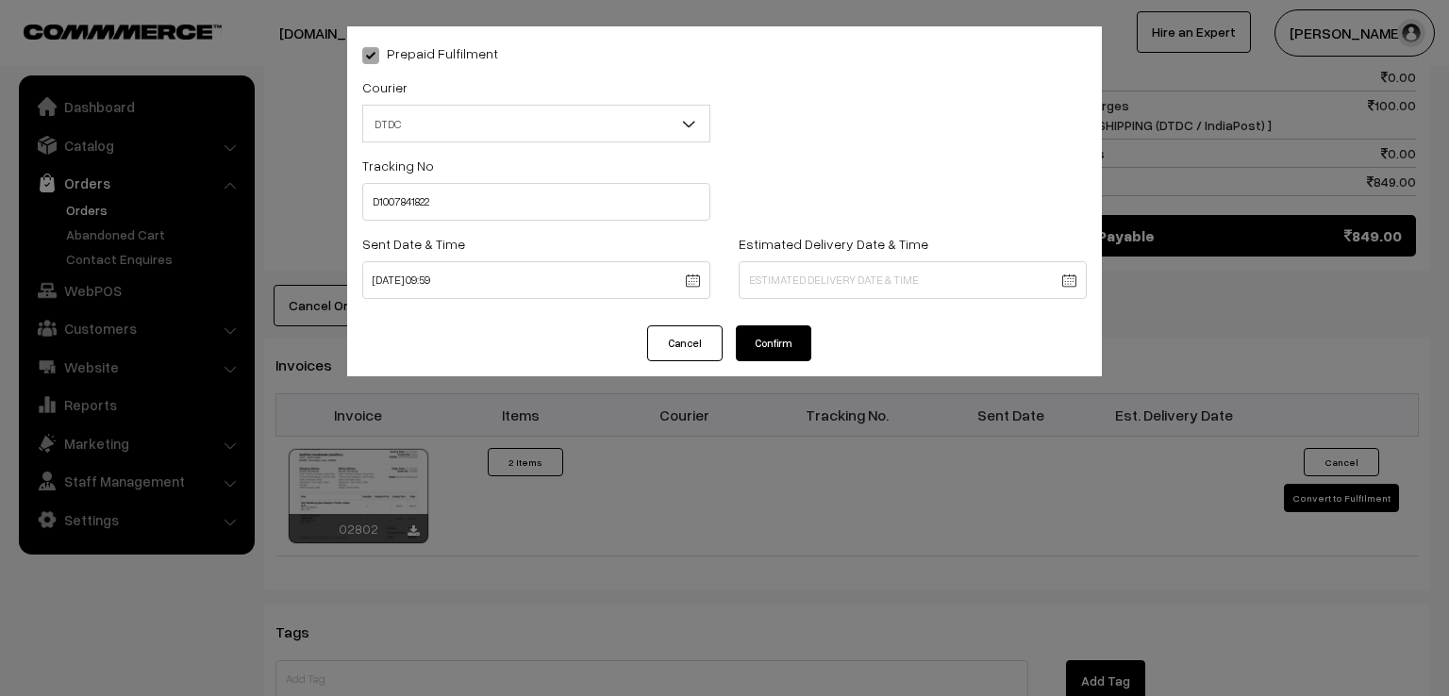
click at [771, 348] on button "Confirm" at bounding box center [773, 344] width 75 height 36
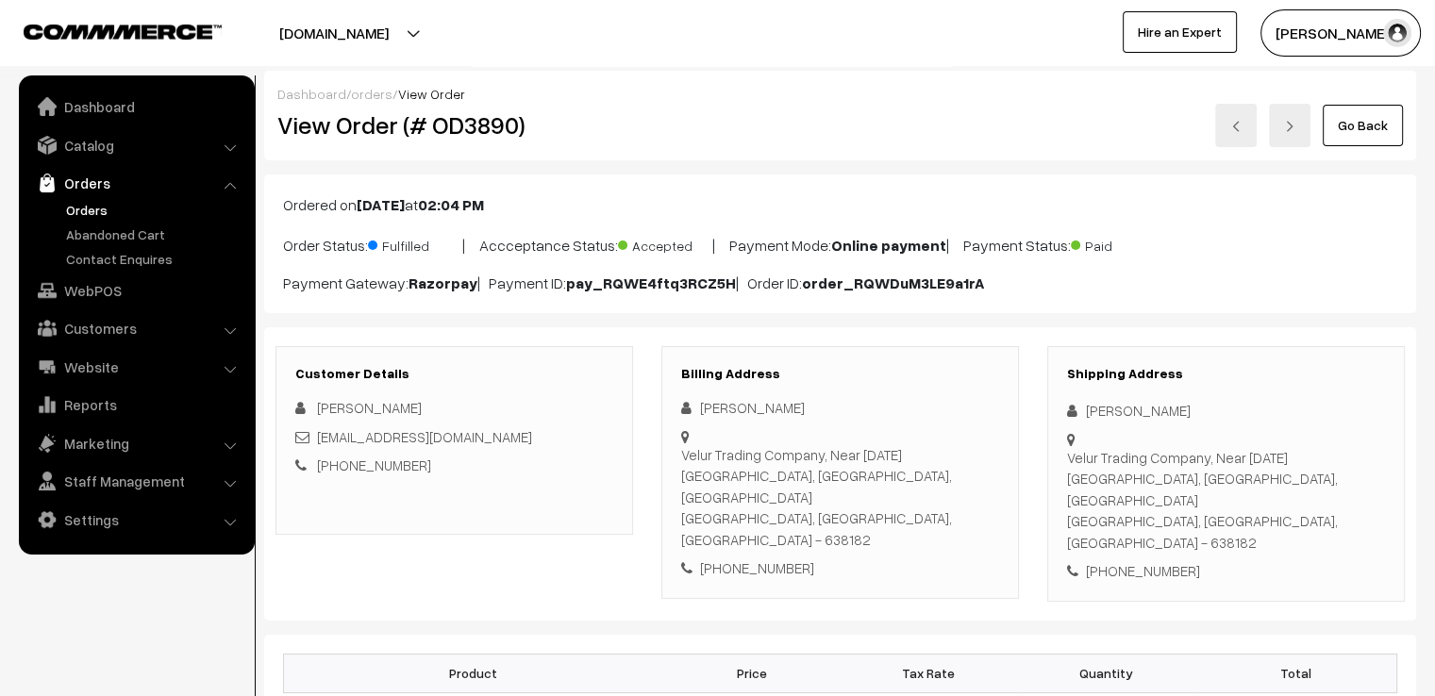
click at [1404, 131] on div "Go Back" at bounding box center [1032, 125] width 769 height 43
click at [1362, 118] on link "Go Back" at bounding box center [1363, 126] width 80 height 42
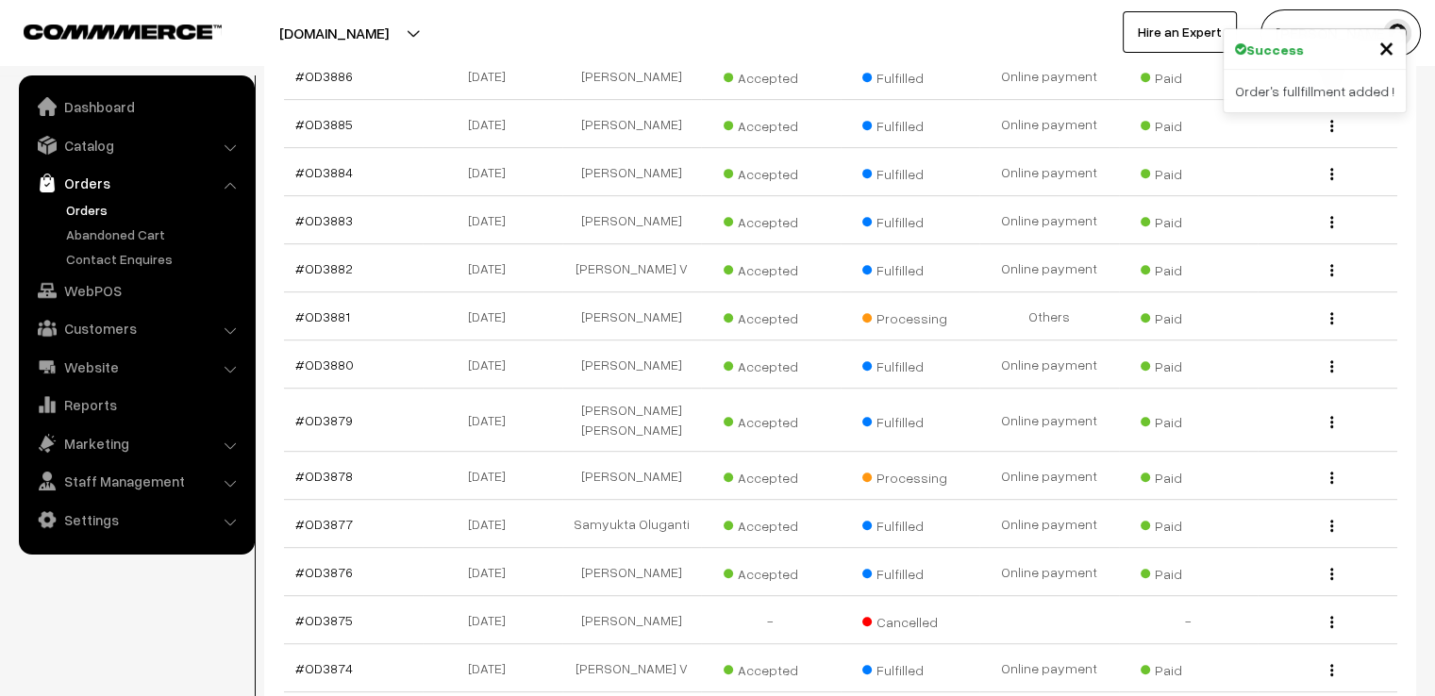
scroll to position [981, 0]
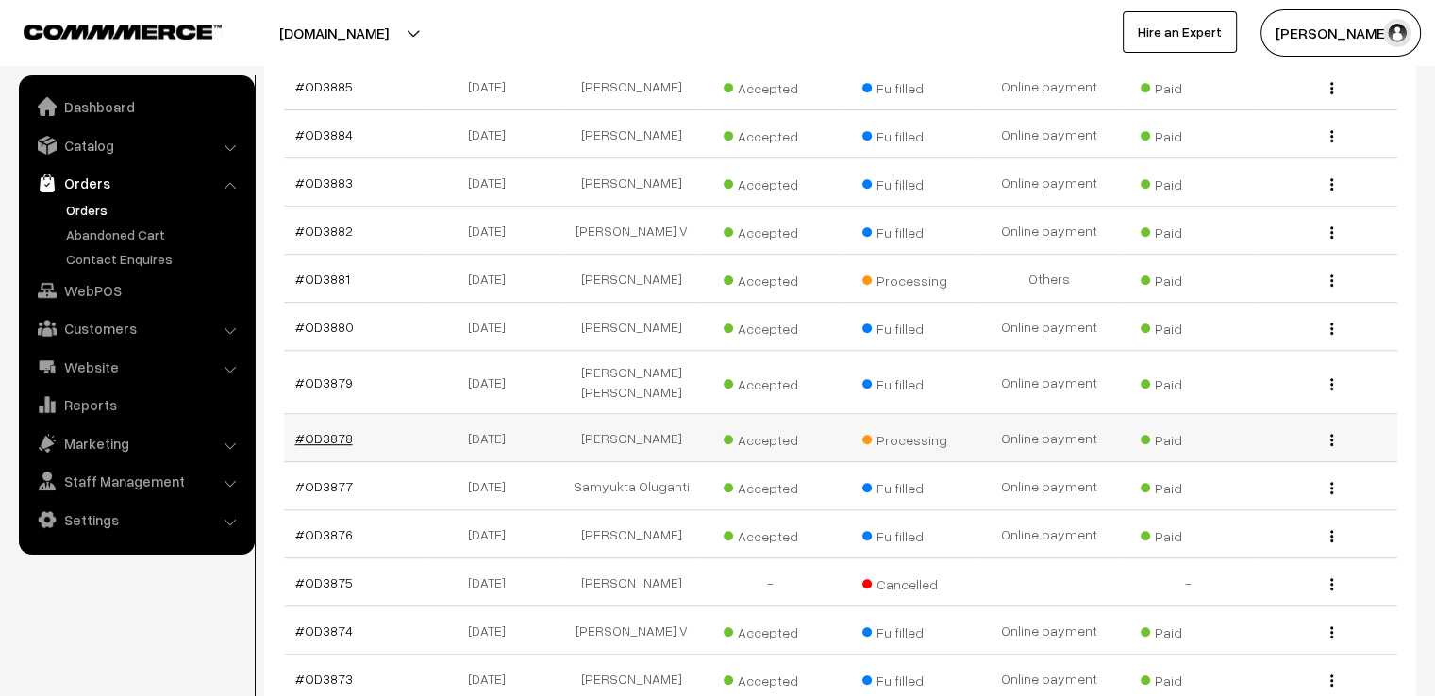
click at [336, 430] on link "#OD3878" at bounding box center [324, 438] width 58 height 16
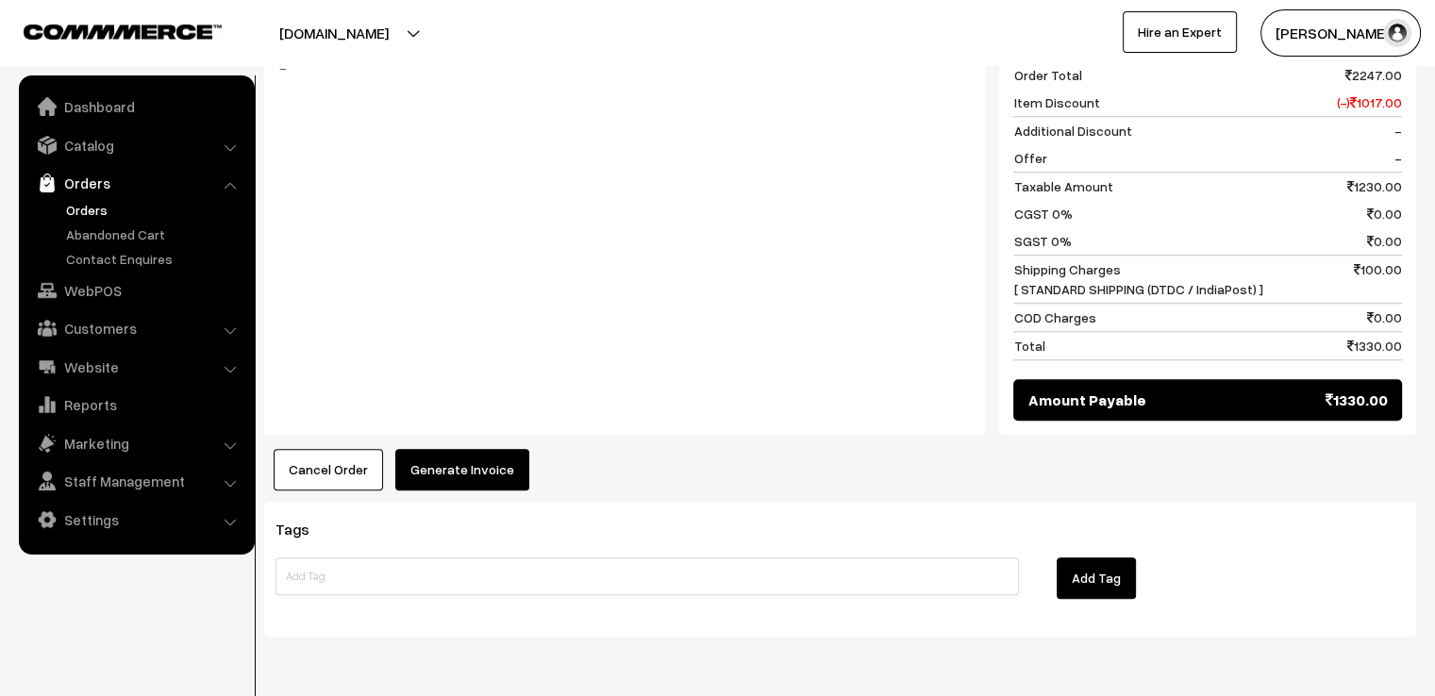
scroll to position [1524, 0]
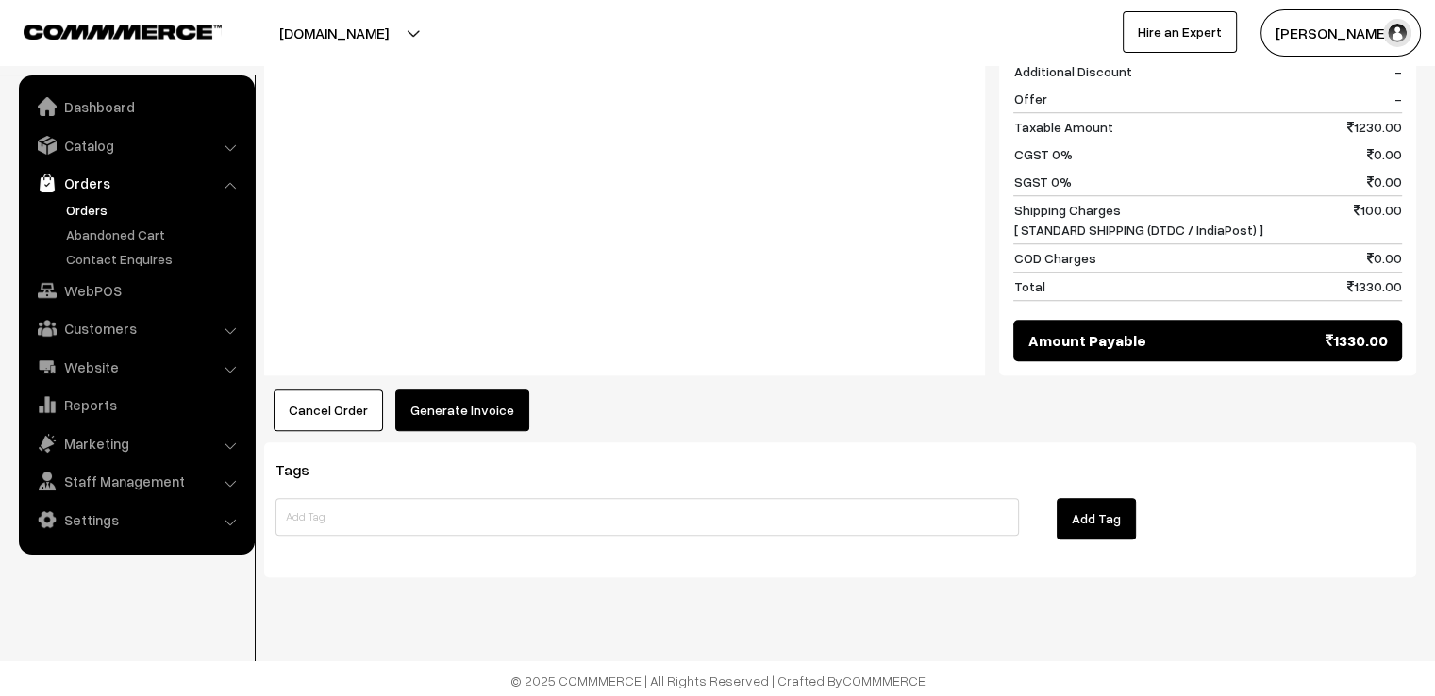
click at [453, 393] on button "Generate Invoice" at bounding box center [462, 411] width 134 height 42
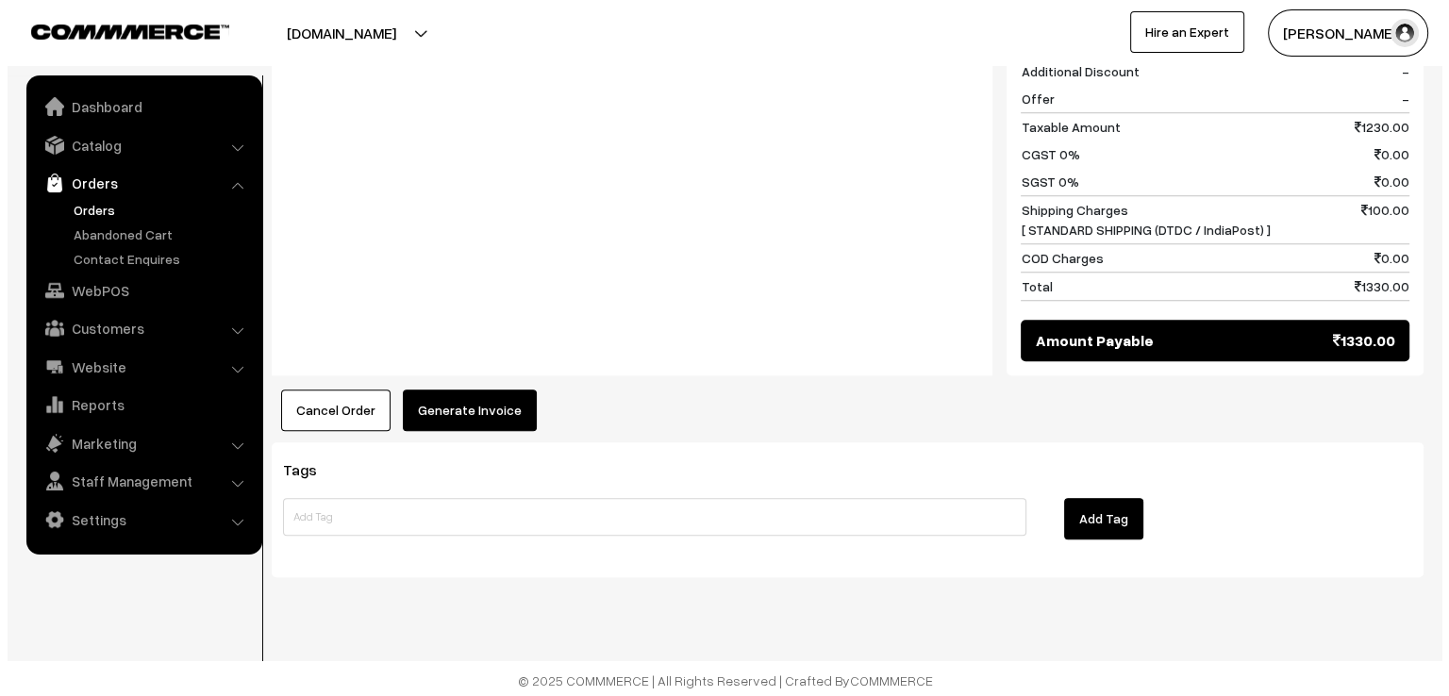
scroll to position [1533, 0]
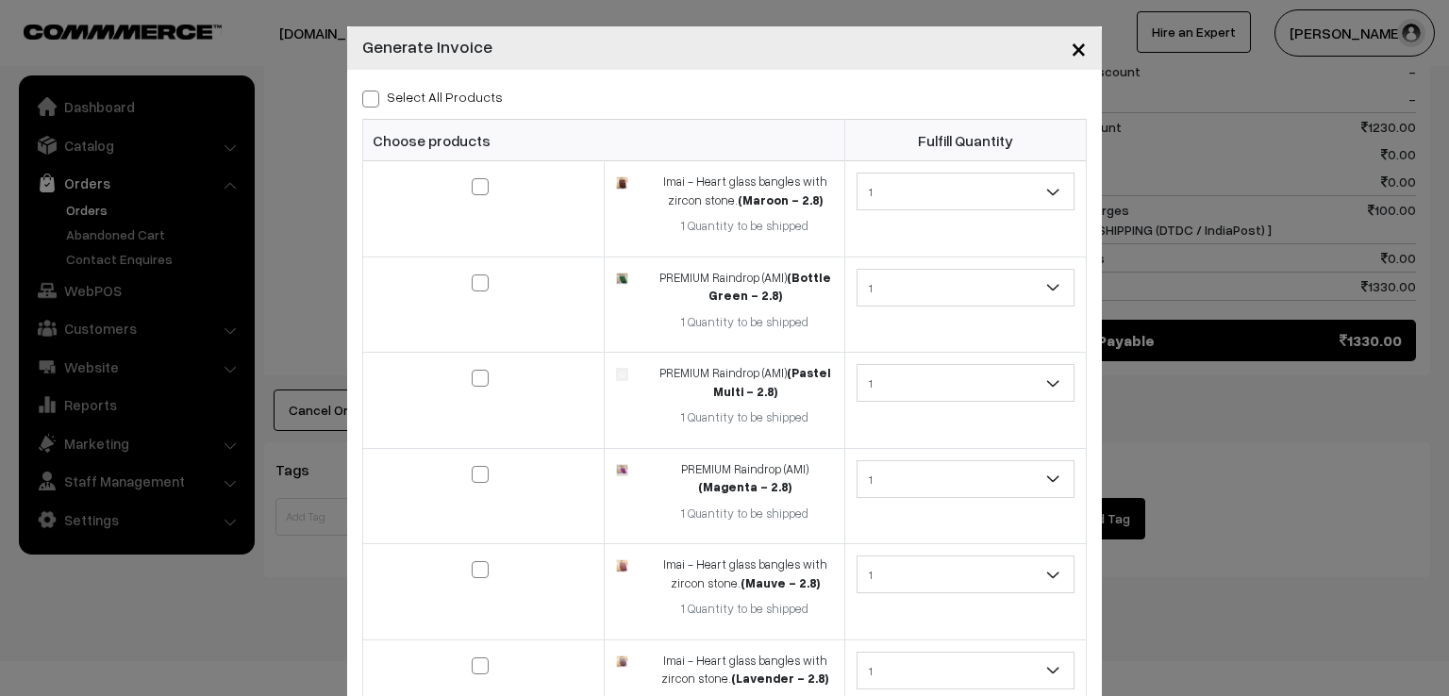
click at [377, 103] on label "Select All Products" at bounding box center [432, 97] width 141 height 20
click at [375, 102] on input "Select All Products" at bounding box center [368, 96] width 12 height 12
checkbox input "true"
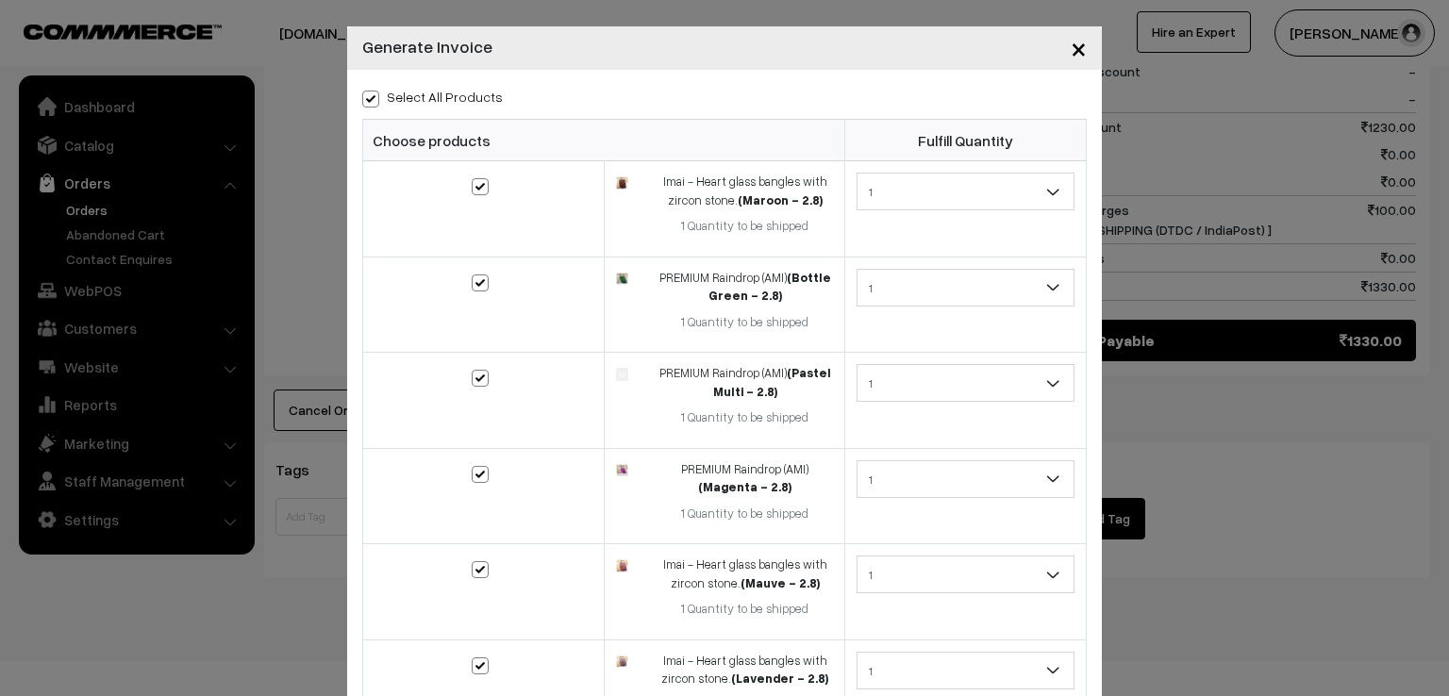
checkbox input "true"
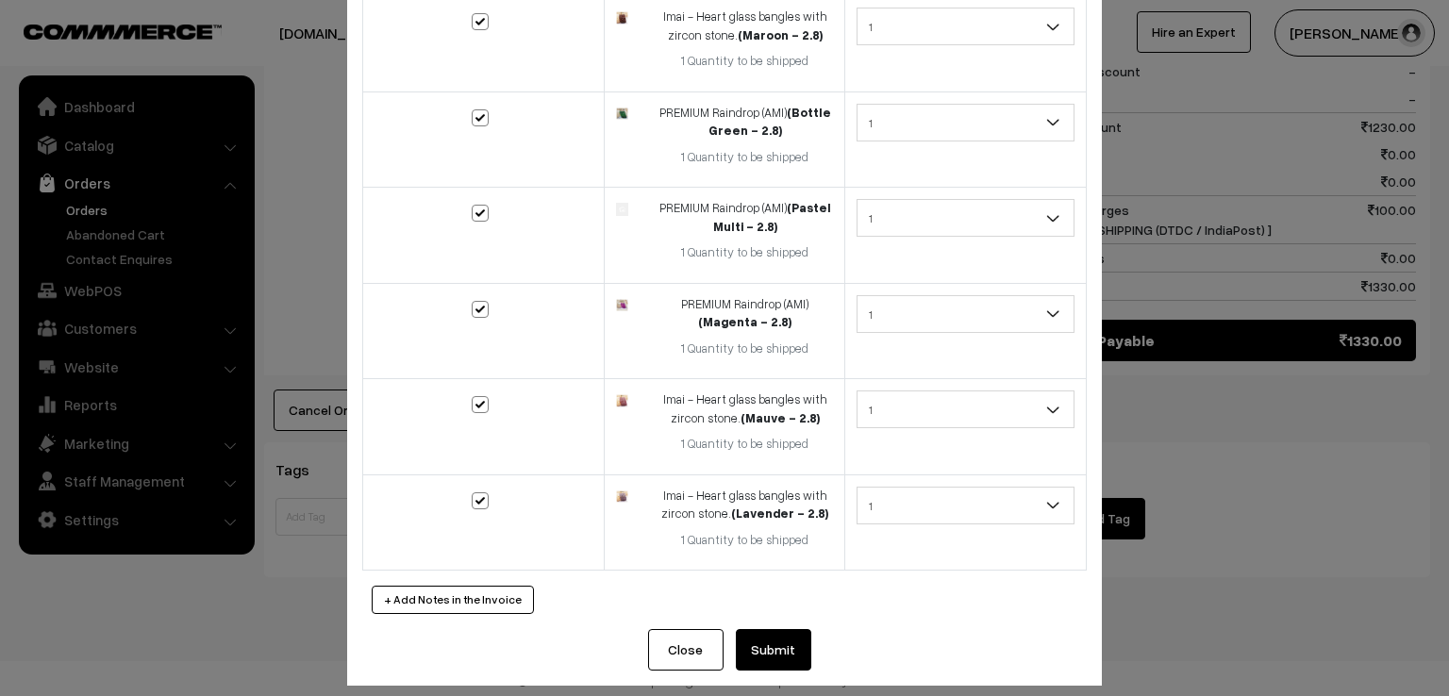
scroll to position [179, 0]
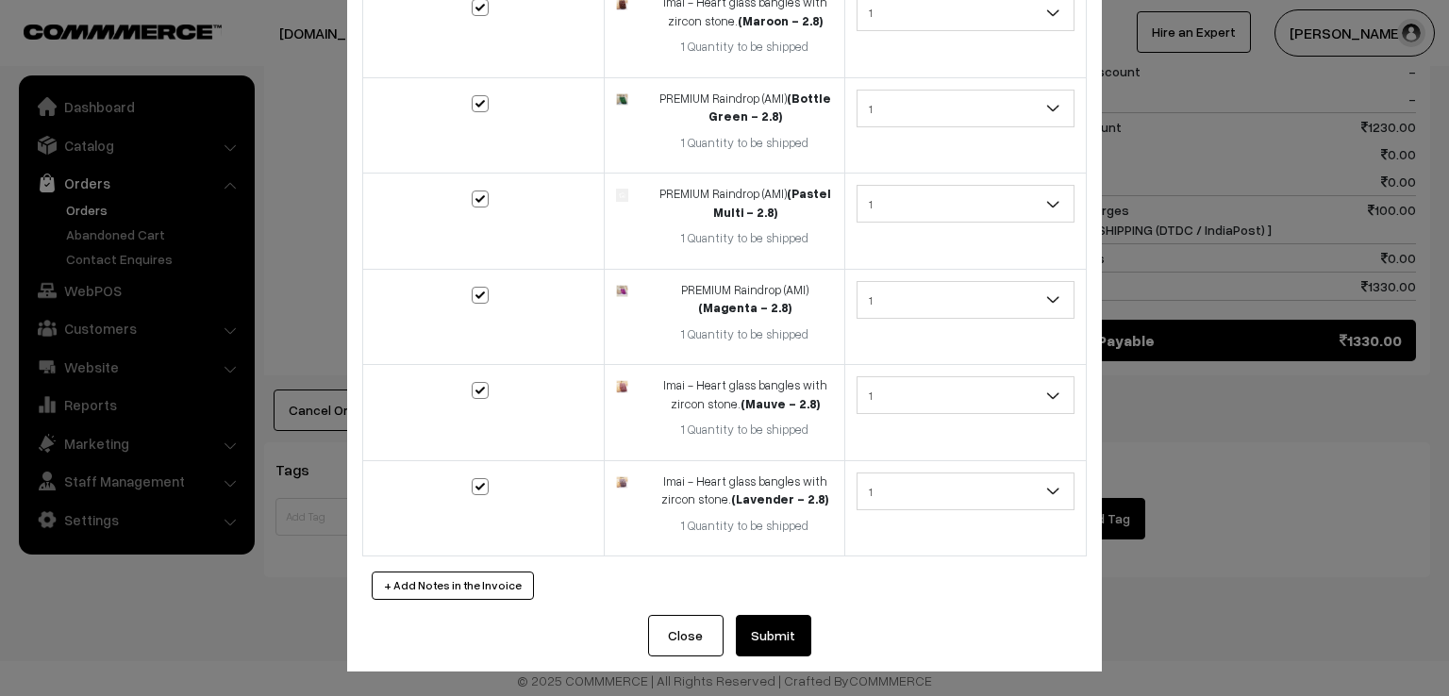
click at [740, 624] on button "Submit" at bounding box center [773, 636] width 75 height 42
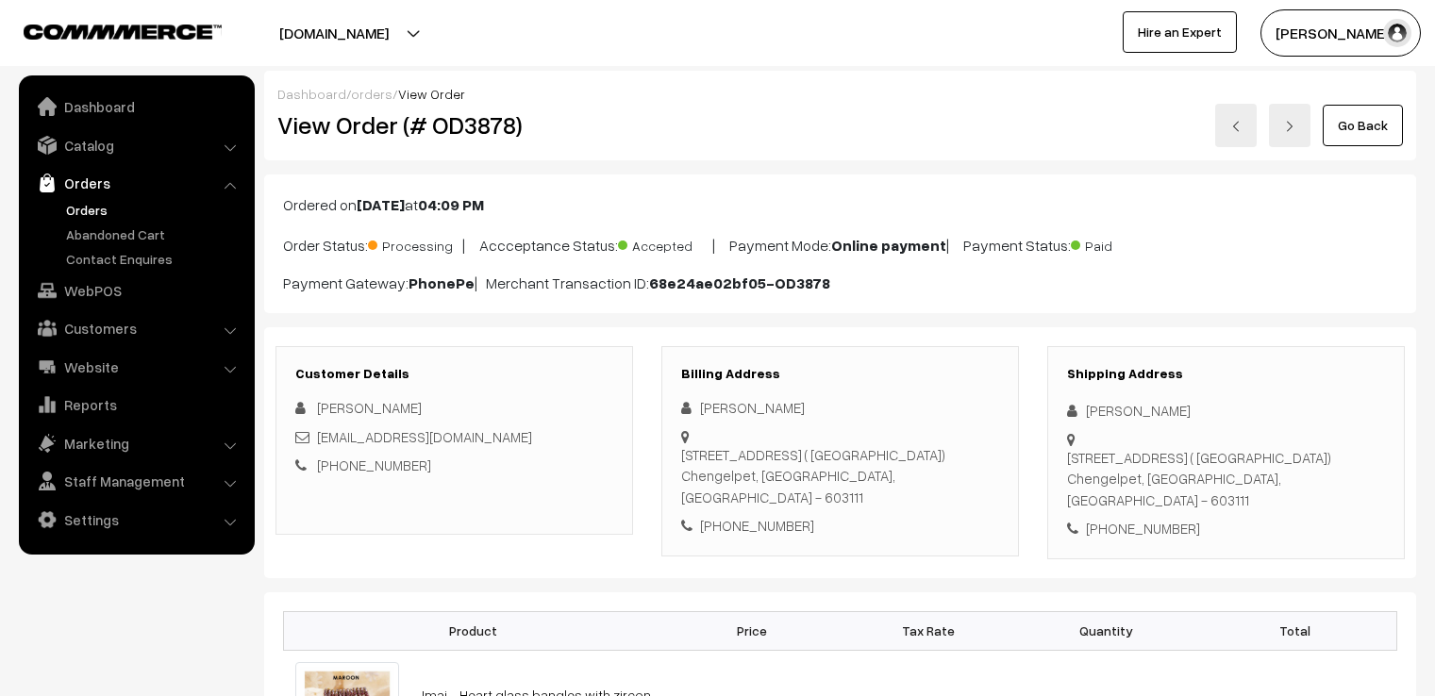
scroll to position [1521, 0]
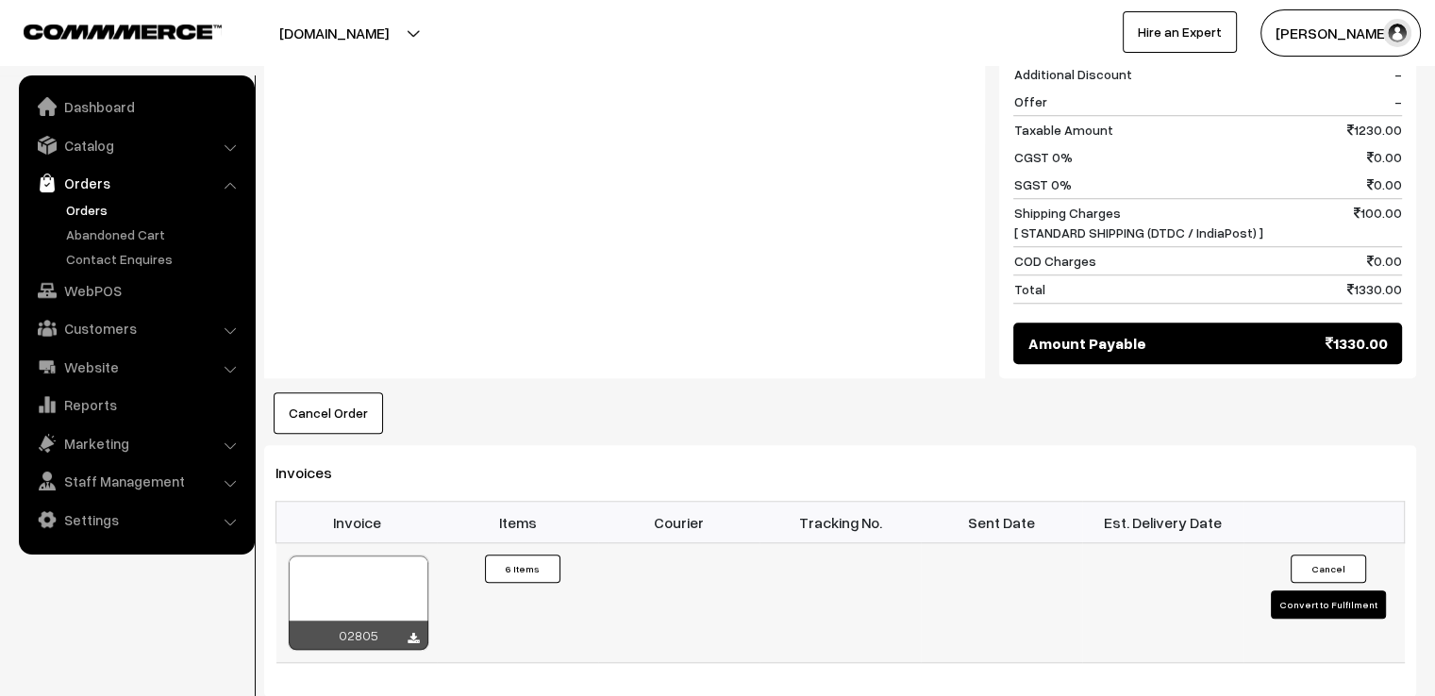
click at [1370, 604] on button "Convert to Fulfilment" at bounding box center [1328, 605] width 115 height 28
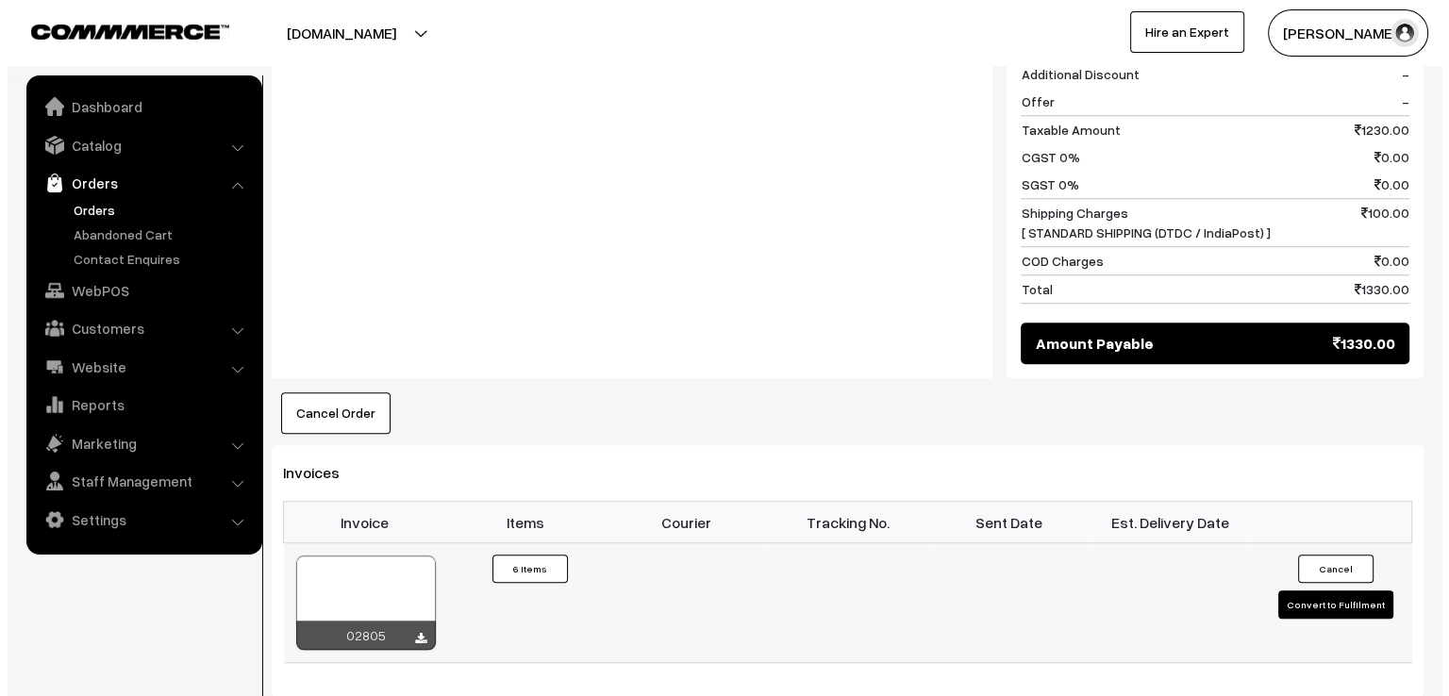
scroll to position [1531, 0]
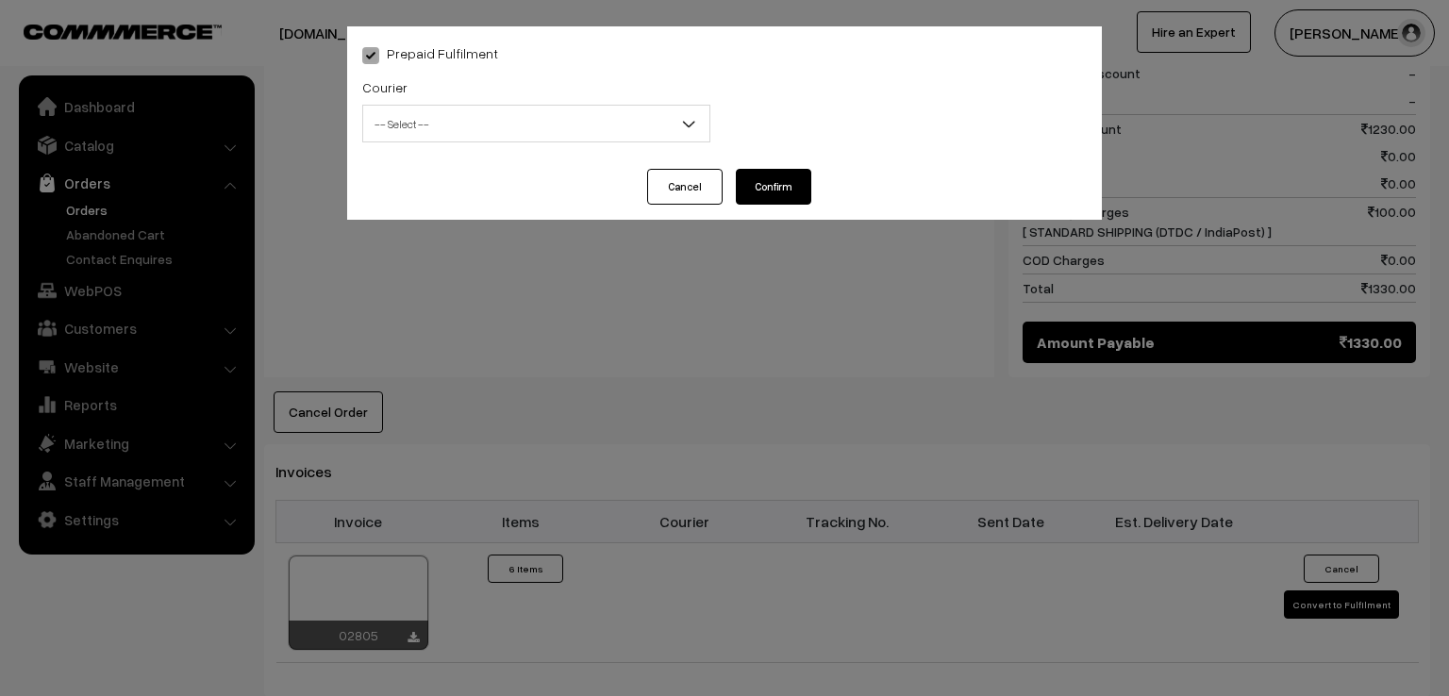
click at [658, 132] on span "-- Select --" at bounding box center [536, 124] width 346 height 33
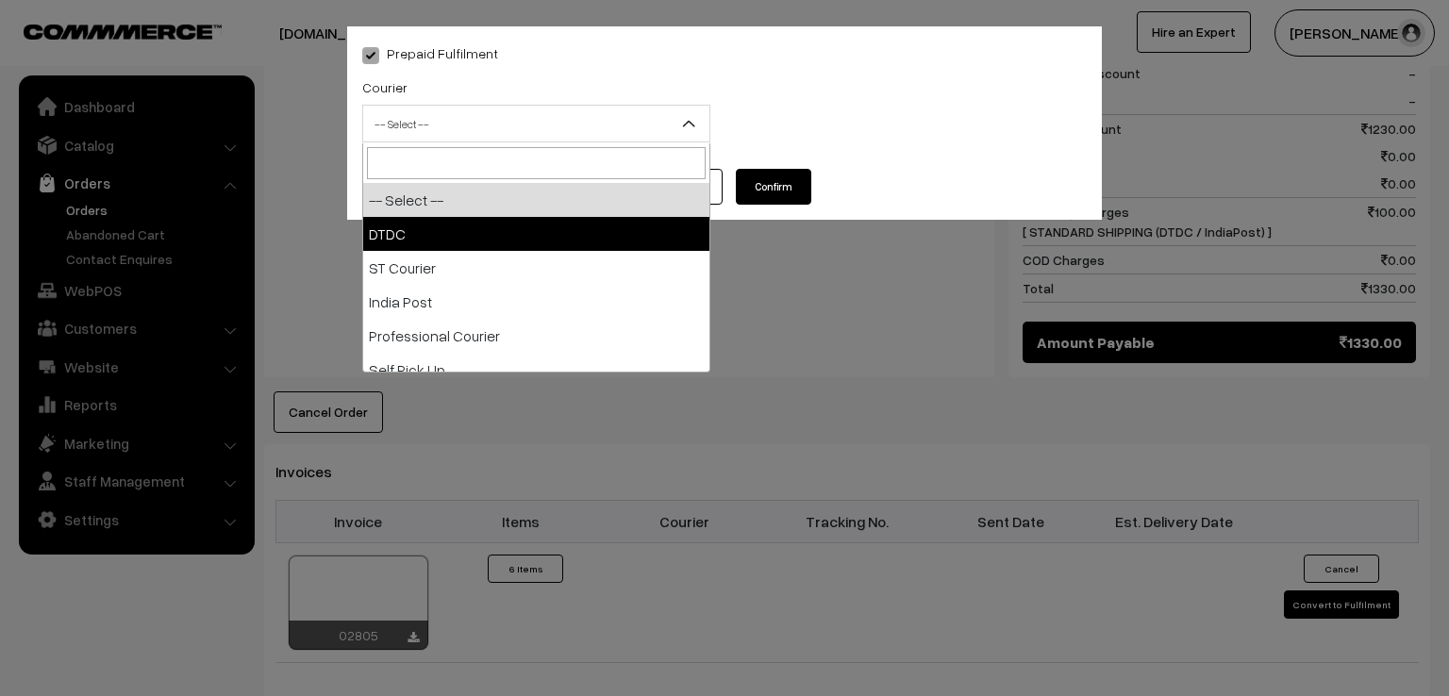
select select "1"
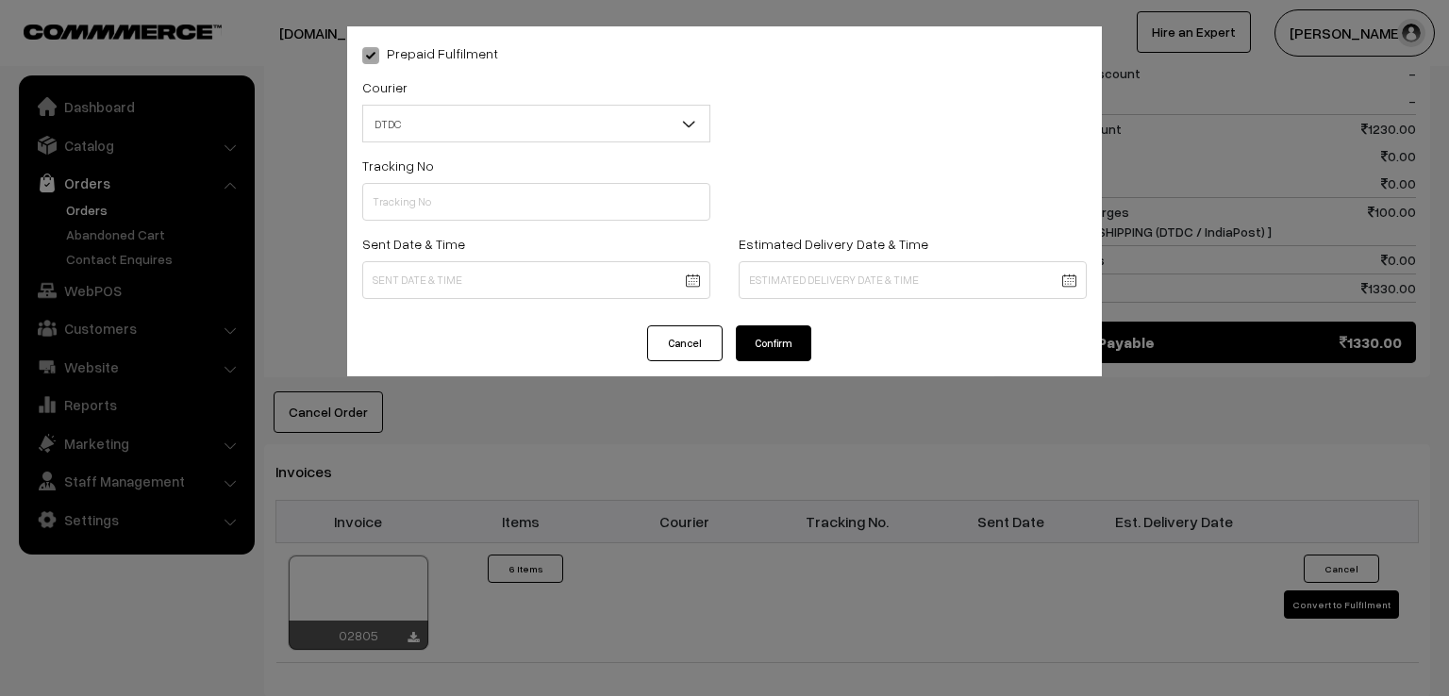
click at [456, 227] on div "Tracking No" at bounding box center [536, 193] width 376 height 78
click at [466, 196] on input "text" at bounding box center [536, 202] width 348 height 38
type input "D1007841823"
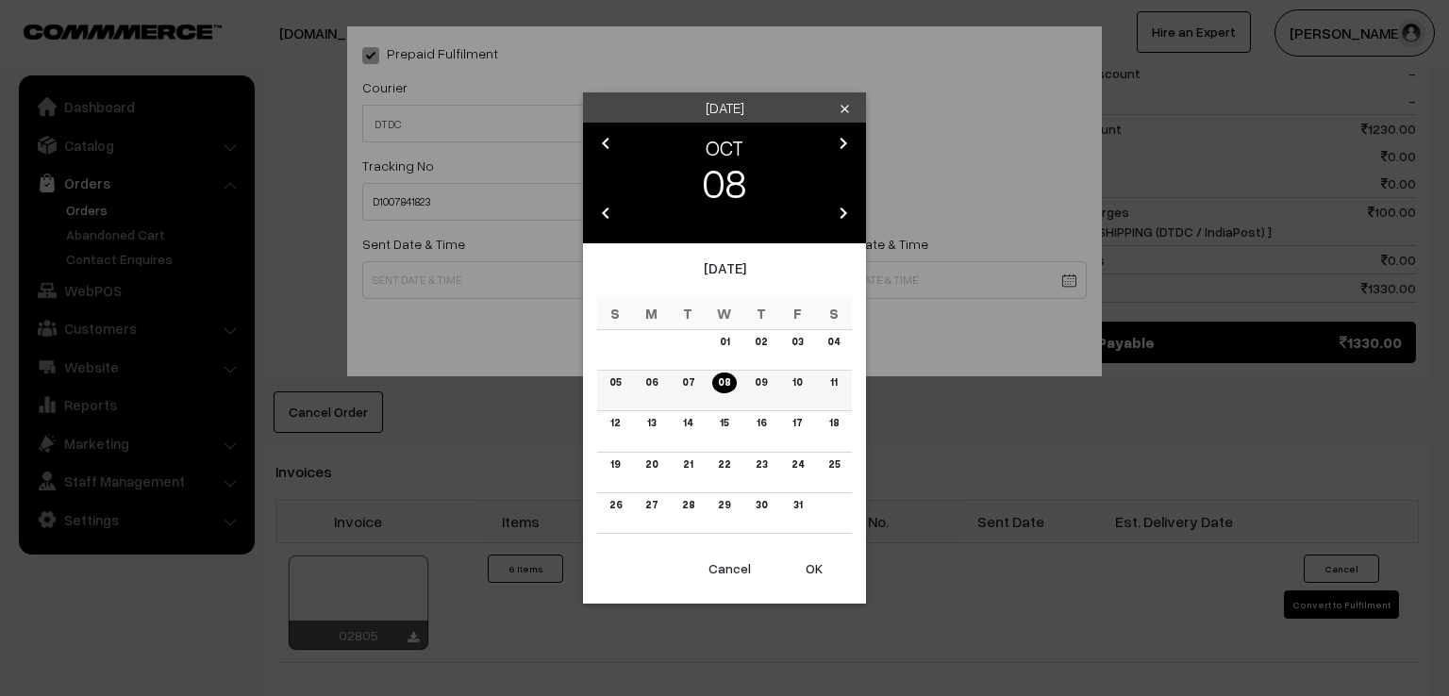
click at [693, 383] on link "07" at bounding box center [689, 383] width 24 height 20
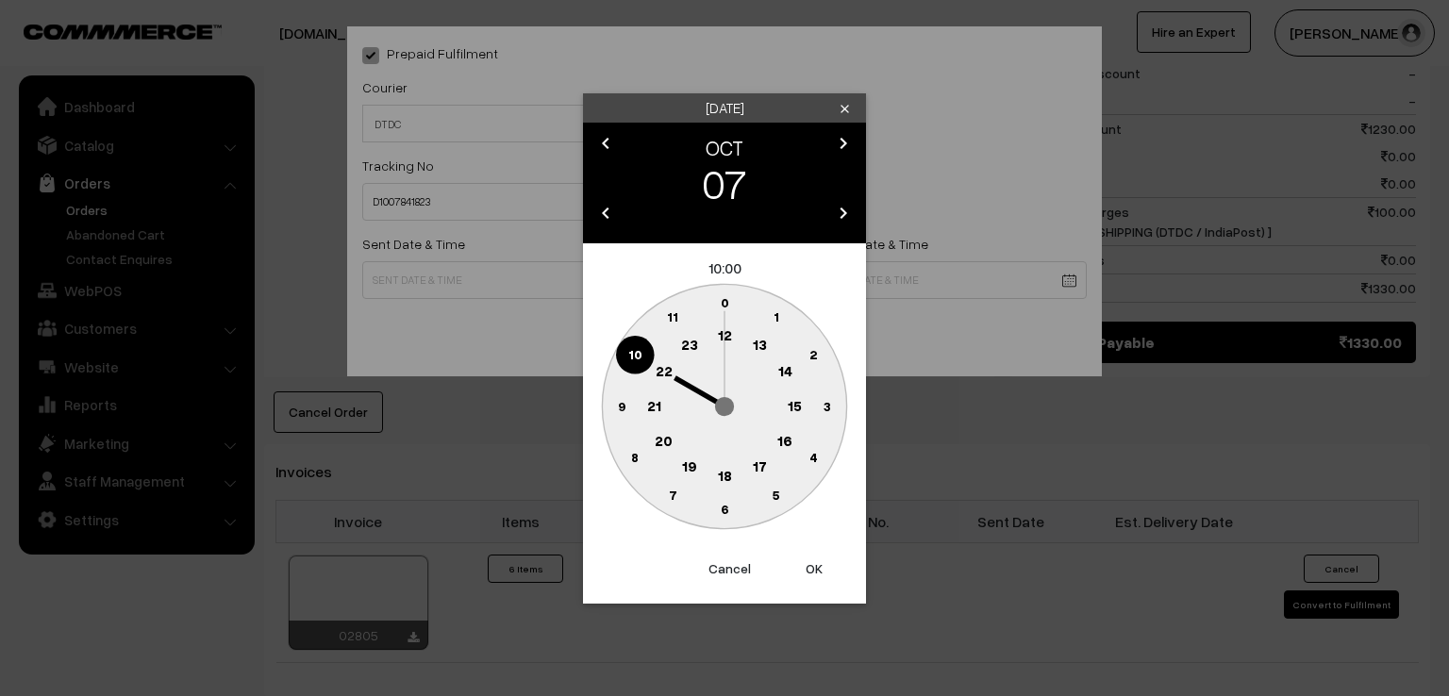
click at [618, 401] on text "9" at bounding box center [622, 405] width 8 height 16
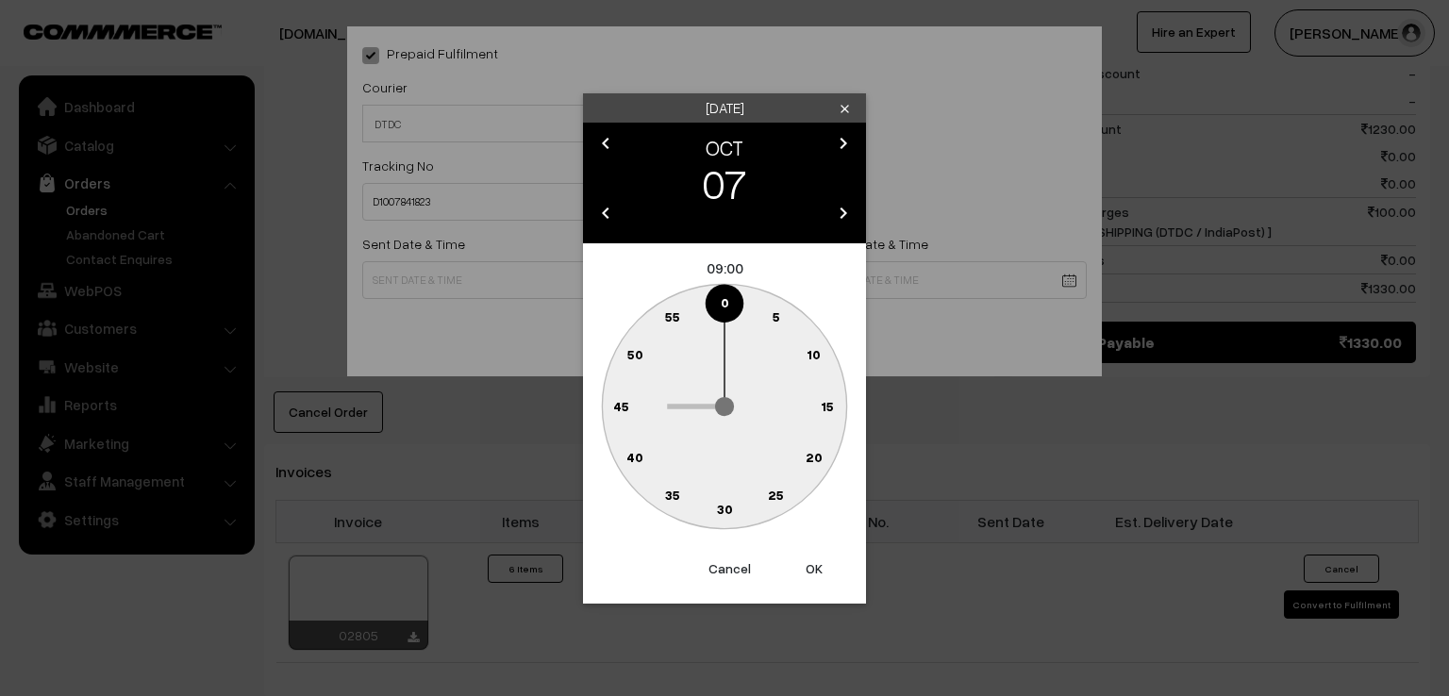
click at [723, 302] on text "0" at bounding box center [725, 302] width 8 height 16
type input "07-10-2025 09:00"
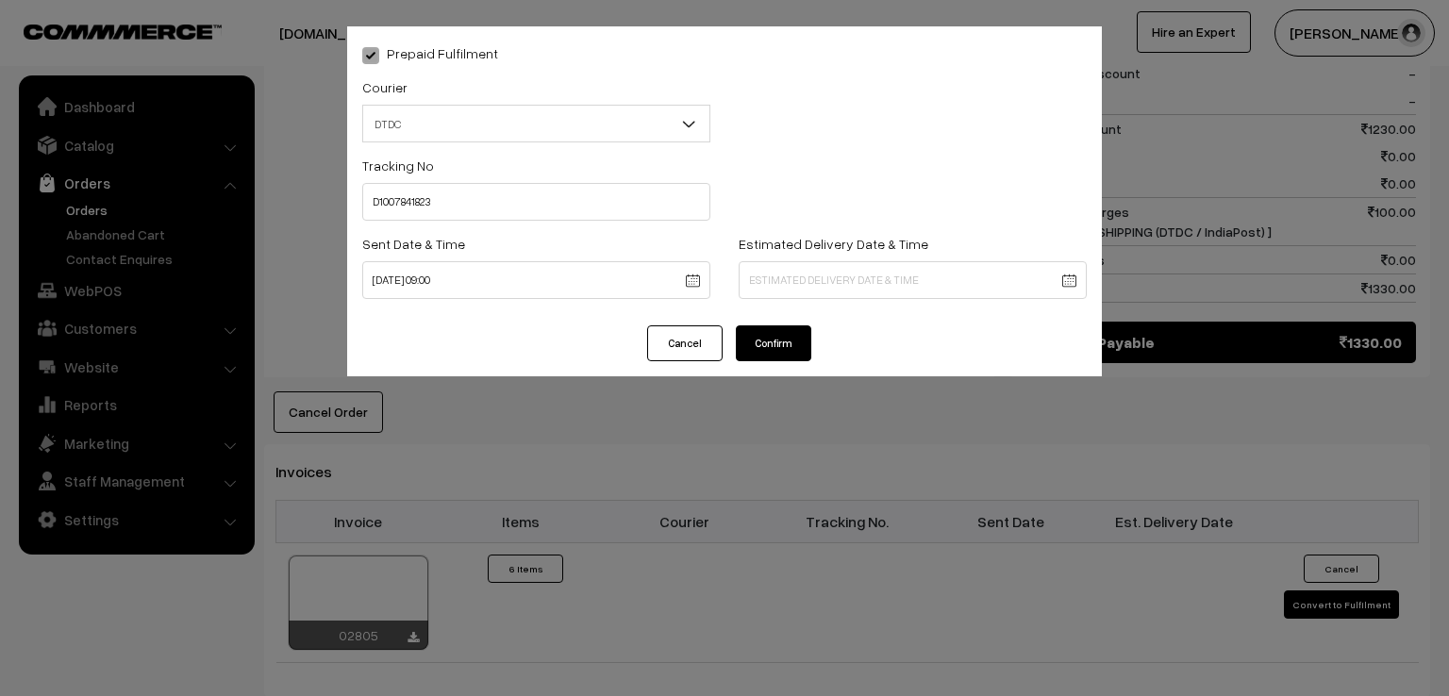
click at [752, 342] on button "Confirm" at bounding box center [773, 344] width 75 height 36
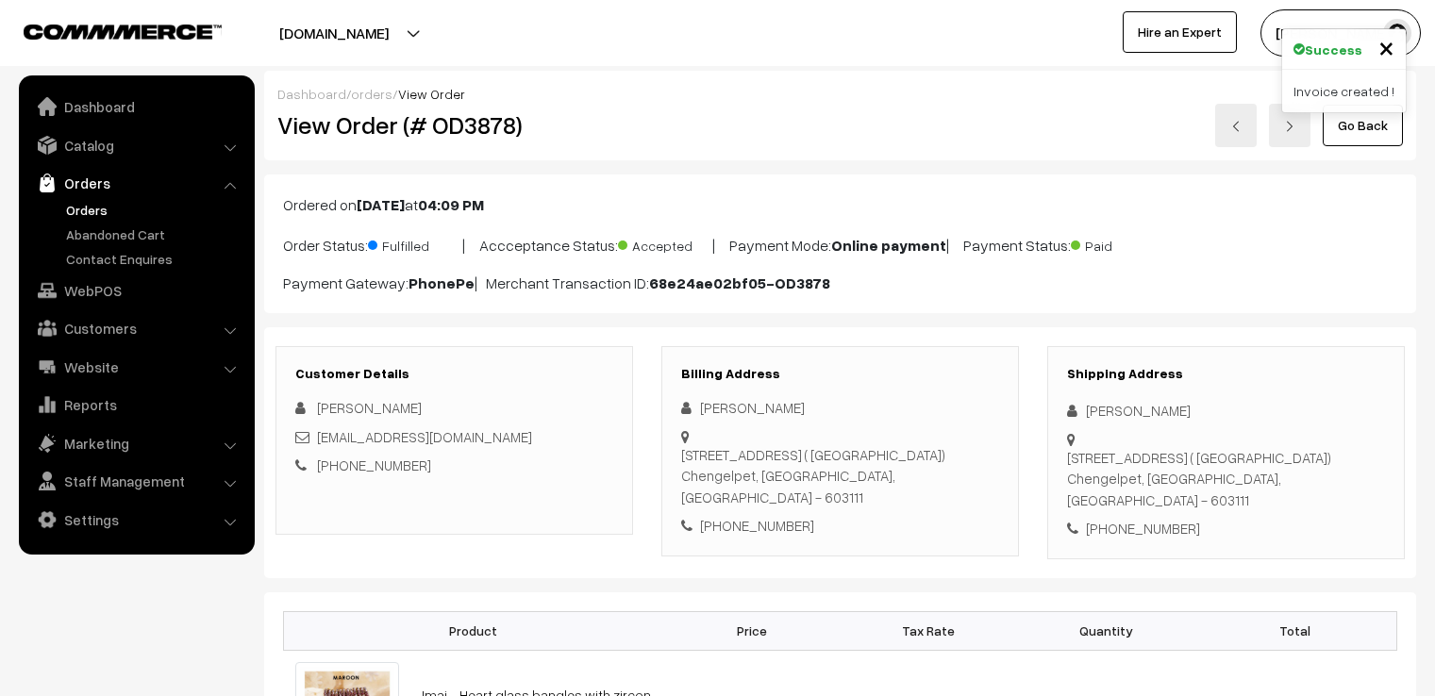
scroll to position [1519, 0]
